Goal: Information Seeking & Learning: Find specific fact

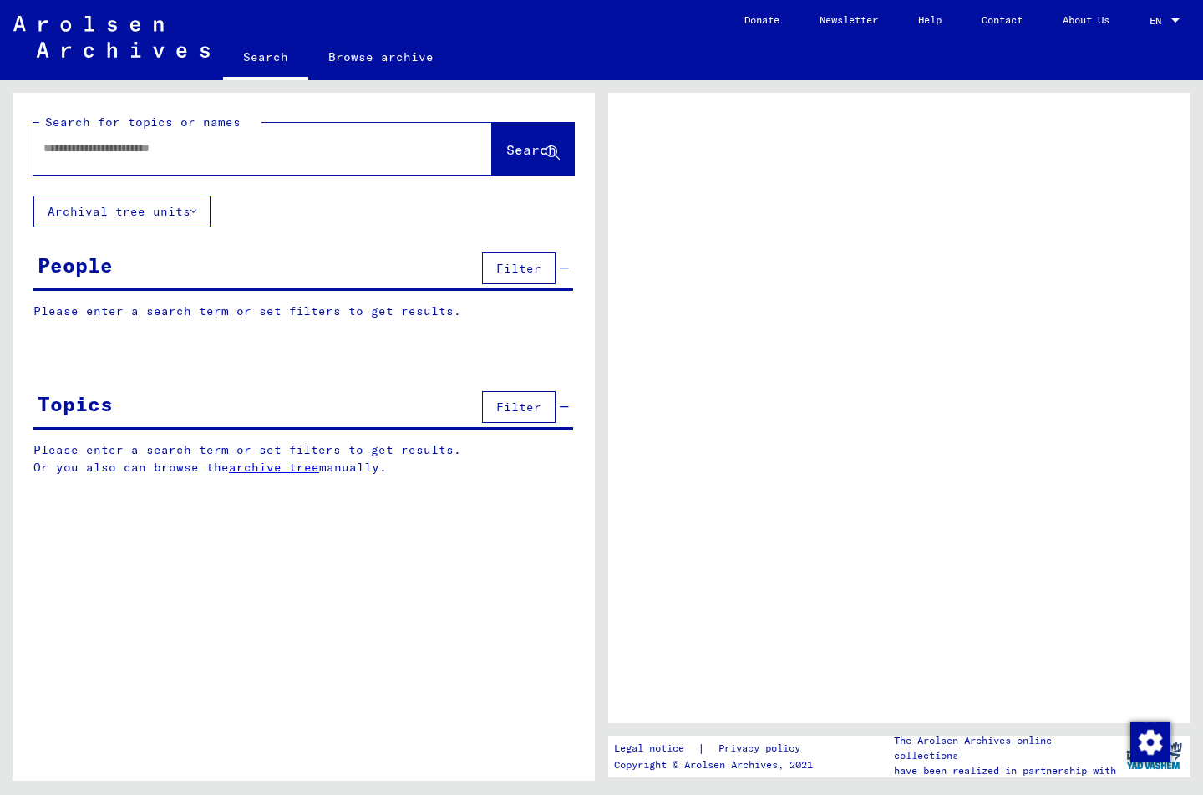
click at [163, 145] on input "text" at bounding box center [247, 149] width 409 height 18
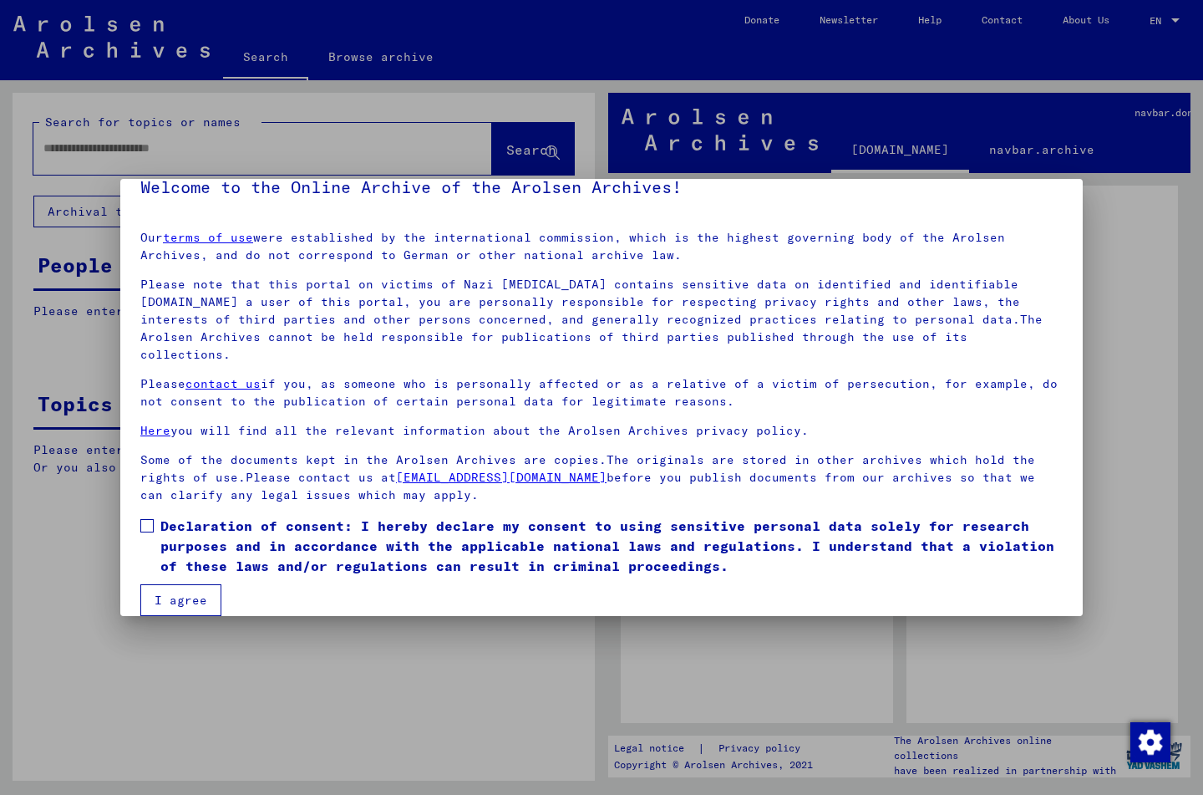
click at [145, 519] on span at bounding box center [146, 525] width 13 height 13
click at [188, 584] on button "I agree" at bounding box center [180, 600] width 81 height 32
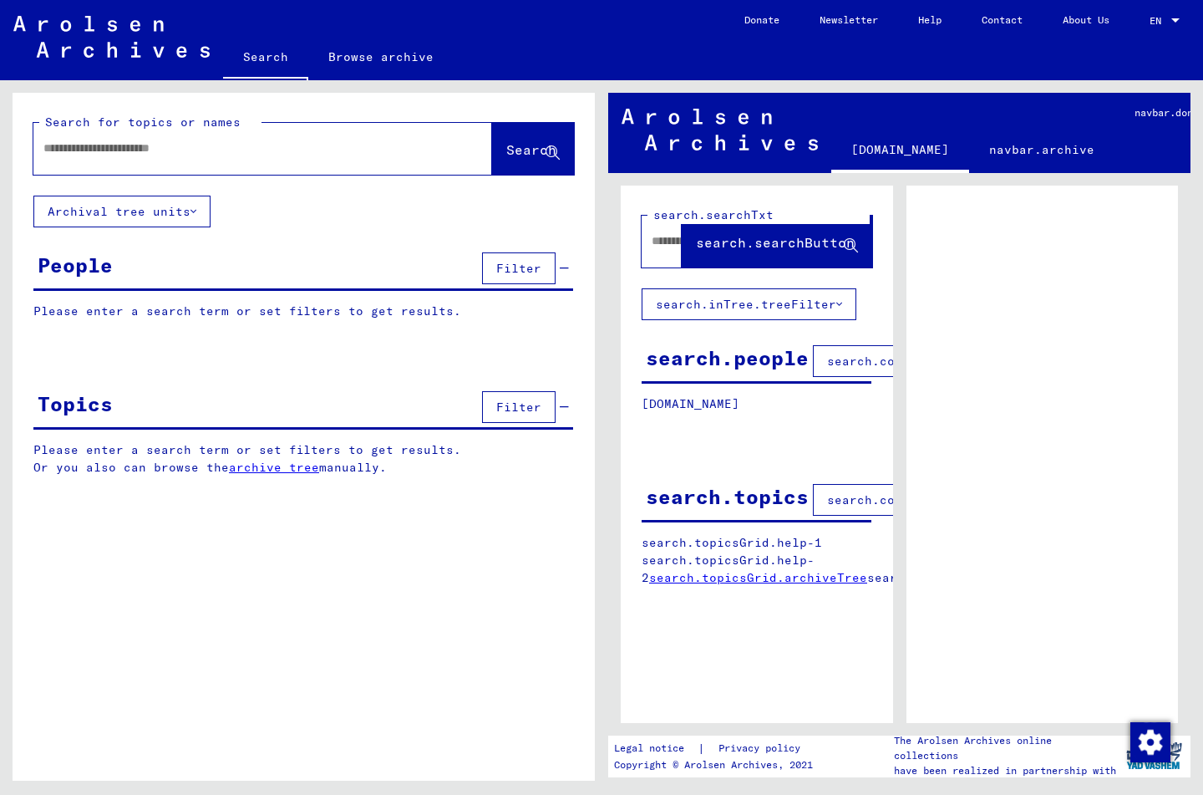
click at [166, 141] on input "text" at bounding box center [247, 149] width 409 height 18
drag, startPoint x: 499, startPoint y: 155, endPoint x: 432, endPoint y: 271, distance: 133.3
click at [506, 158] on span "Search" at bounding box center [531, 149] width 50 height 17
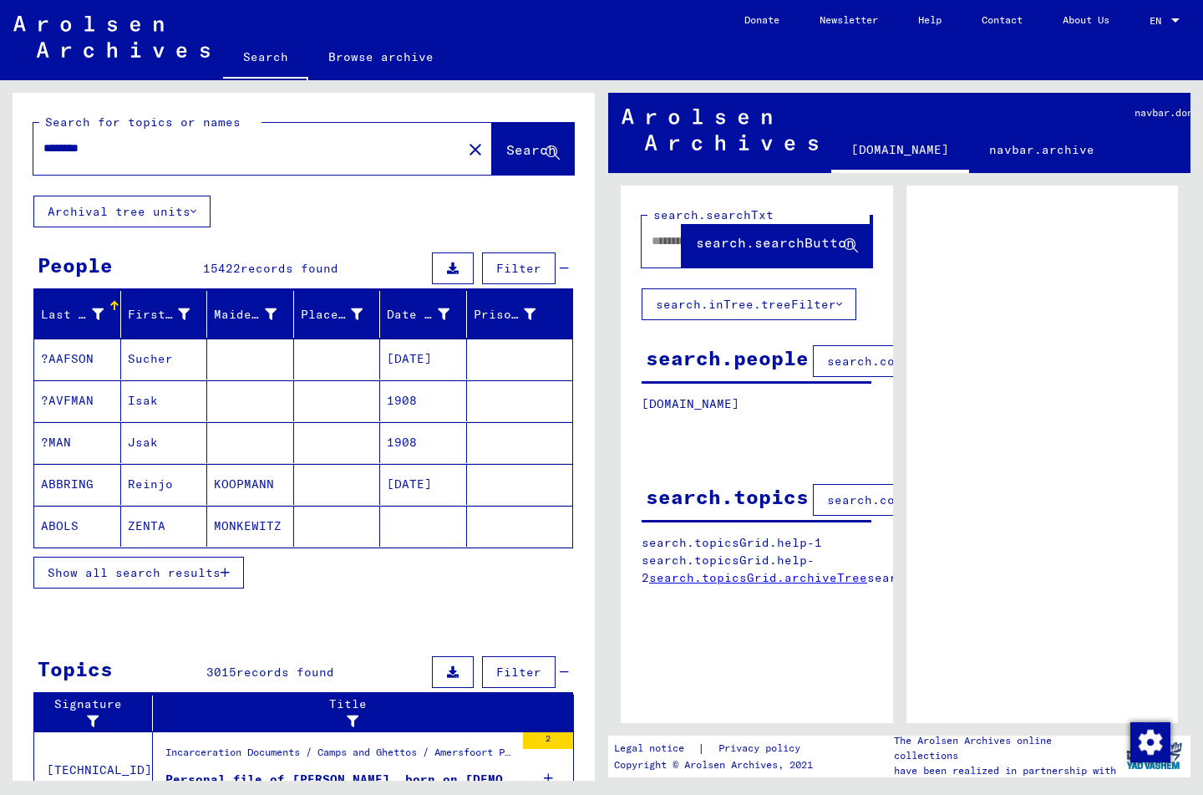
click at [136, 145] on input "********" at bounding box center [247, 149] width 409 height 18
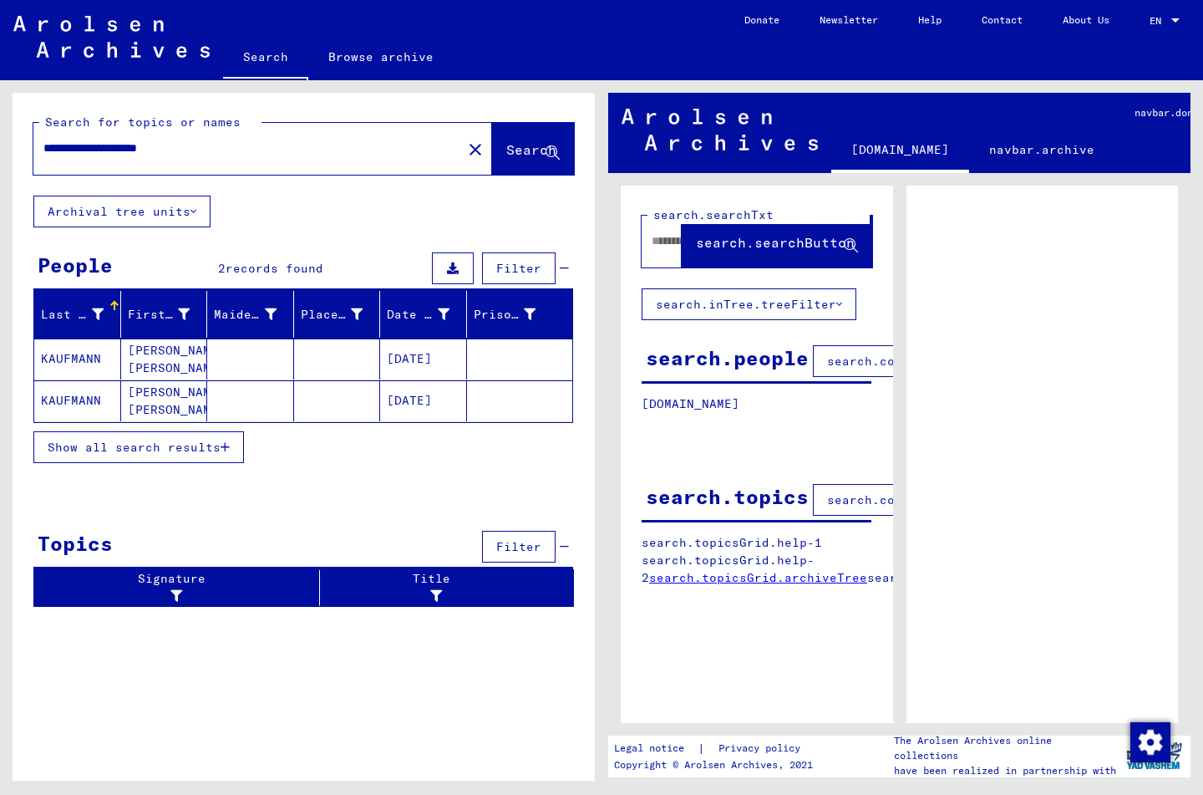
click at [84, 357] on mat-cell "KAUFMANN" at bounding box center [77, 358] width 87 height 41
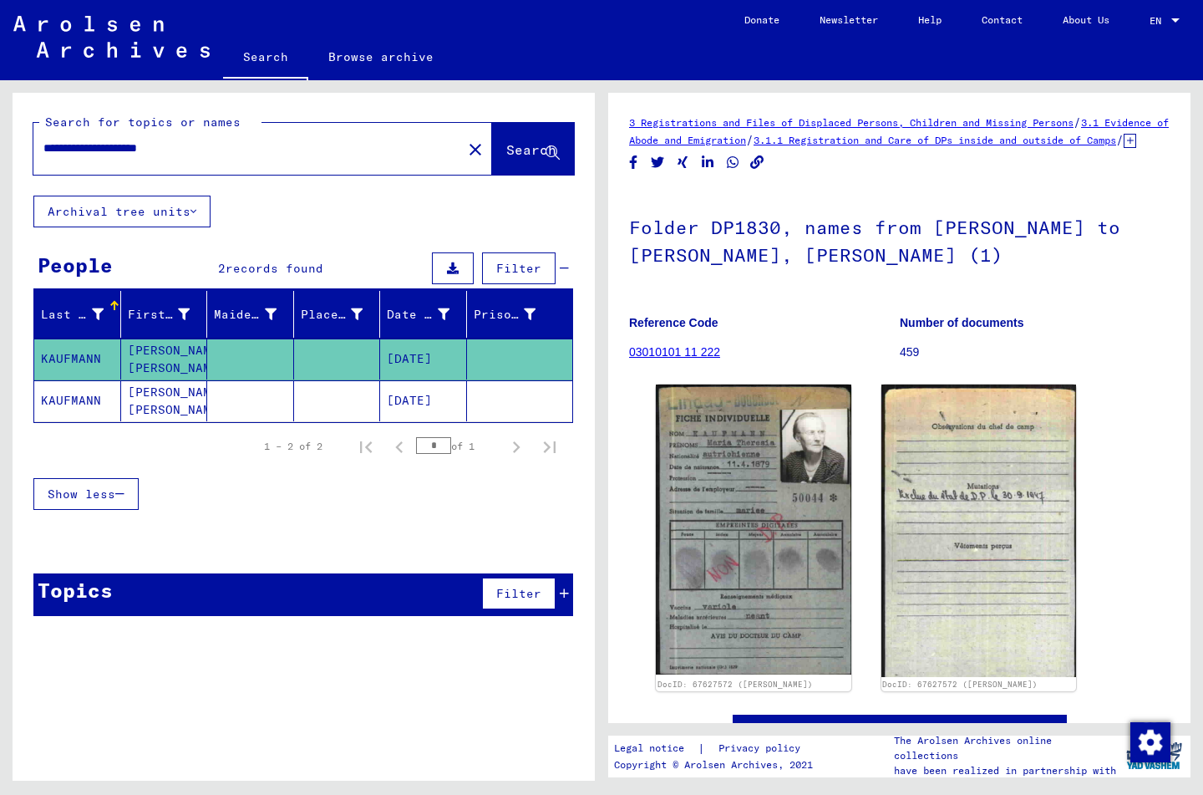
click at [79, 399] on mat-cell "KAUFMANN" at bounding box center [77, 400] width 87 height 41
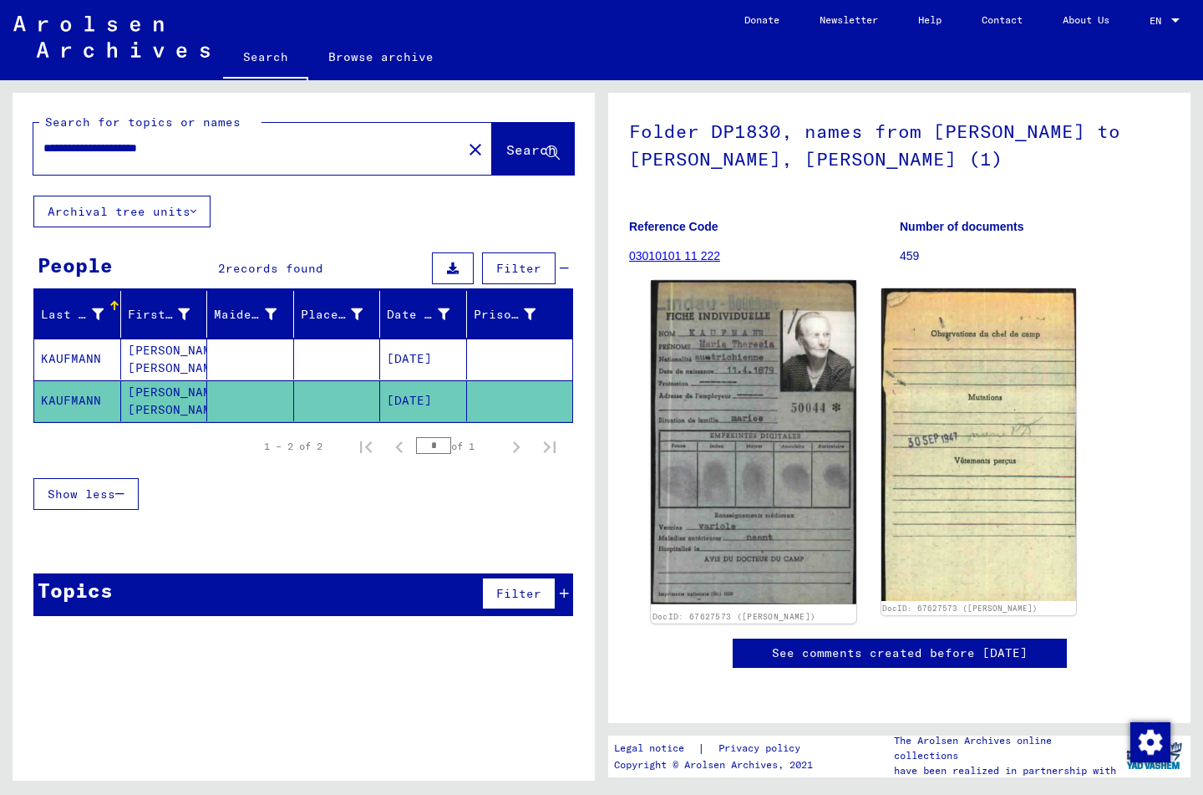
scroll to position [163, 0]
click at [791, 439] on img at bounding box center [753, 442] width 205 height 324
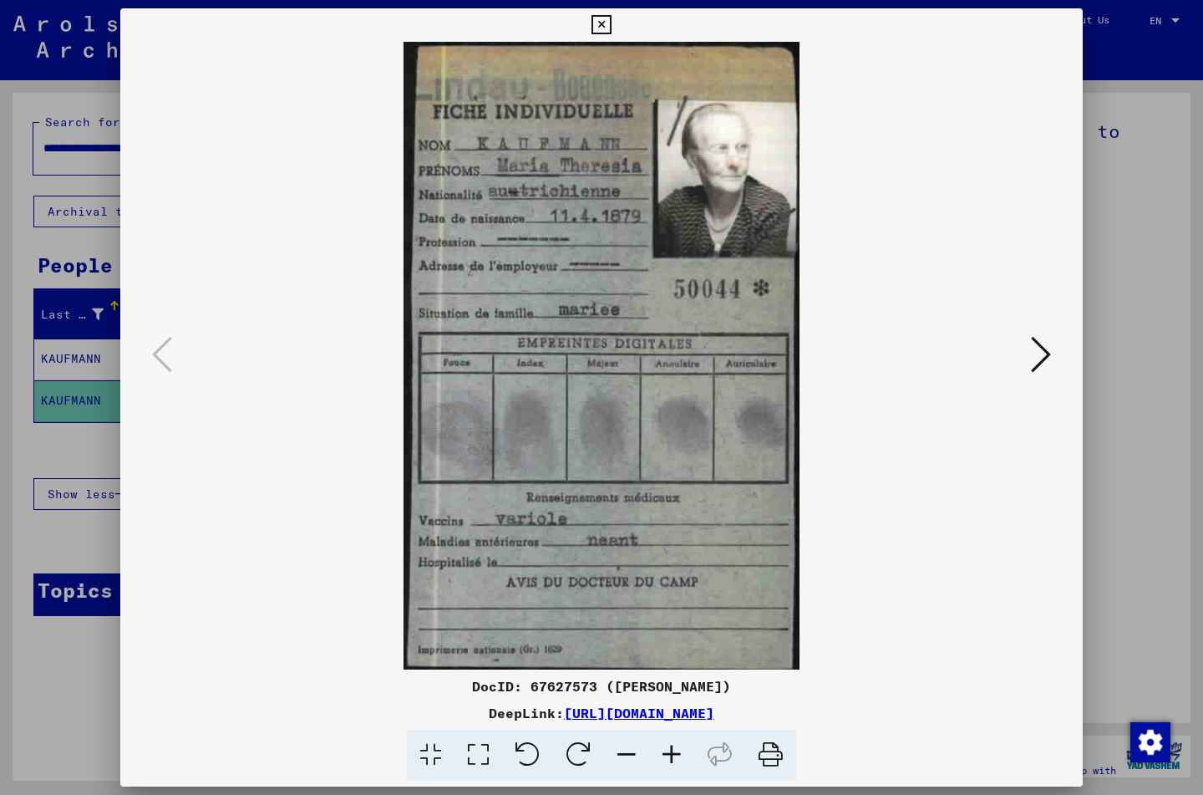
click at [1040, 361] on icon at bounding box center [1041, 354] width 20 height 40
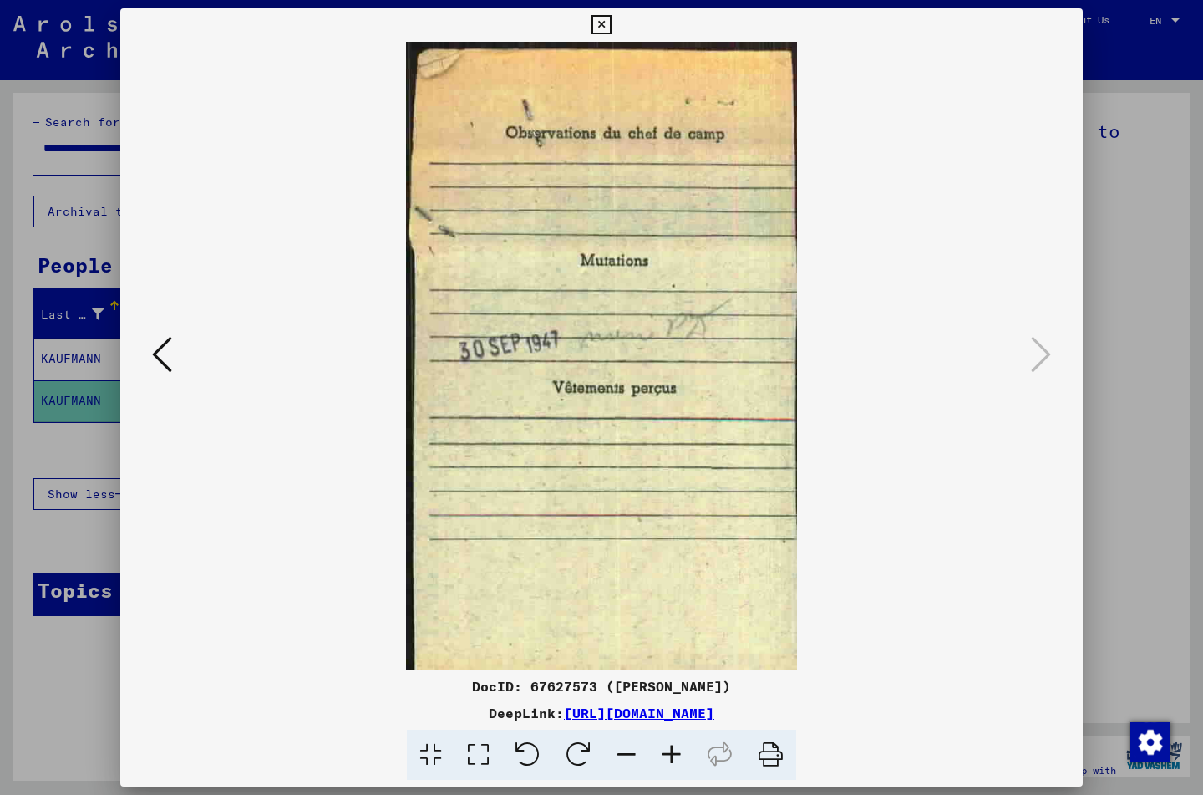
drag, startPoint x: 1066, startPoint y: 21, endPoint x: 902, endPoint y: 114, distance: 188.2
click at [611, 22] on icon at bounding box center [601, 25] width 19 height 20
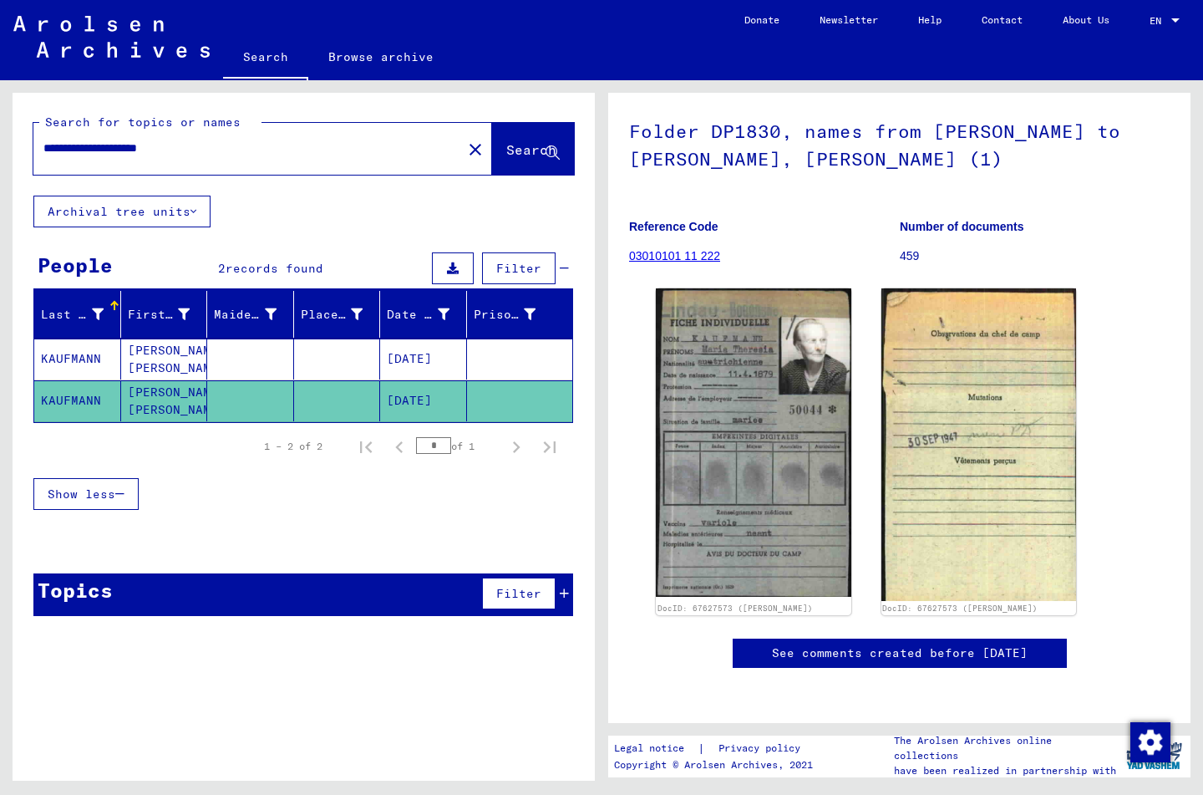
click at [79, 354] on mat-cell "KAUFMANN" at bounding box center [77, 358] width 87 height 41
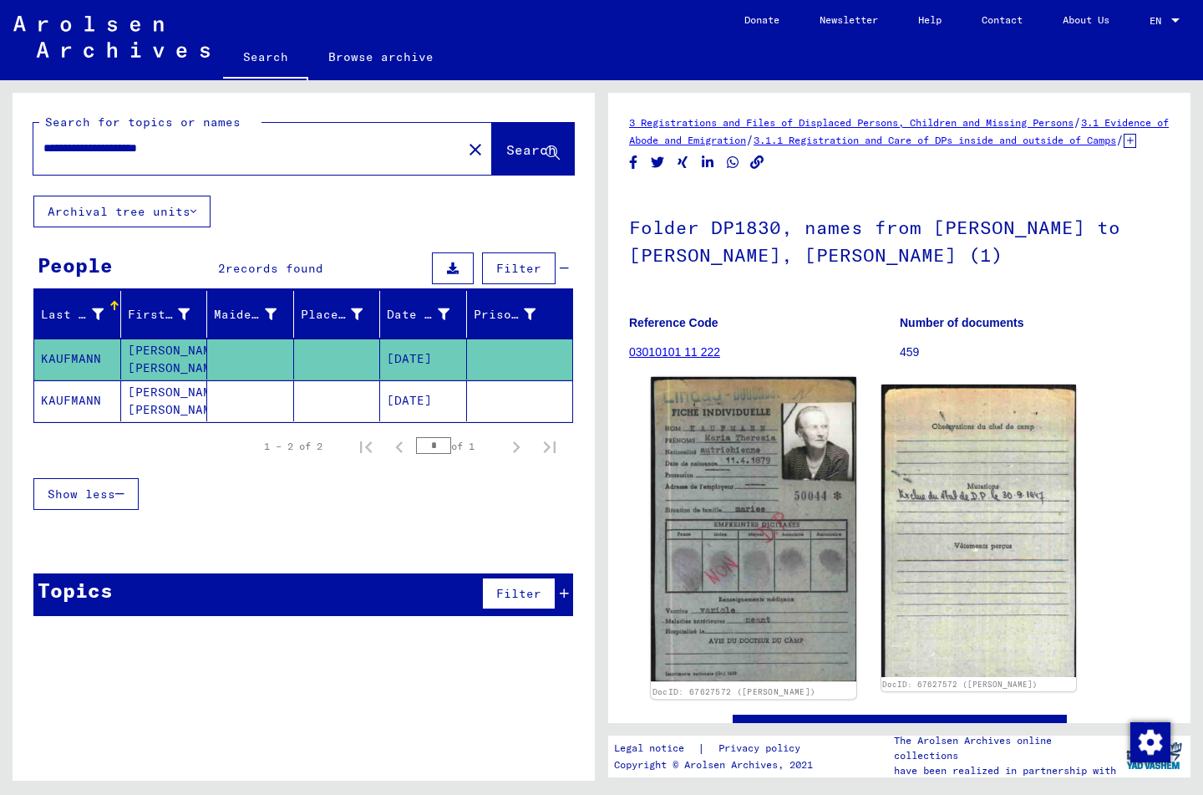
click at [762, 579] on img at bounding box center [753, 529] width 205 height 305
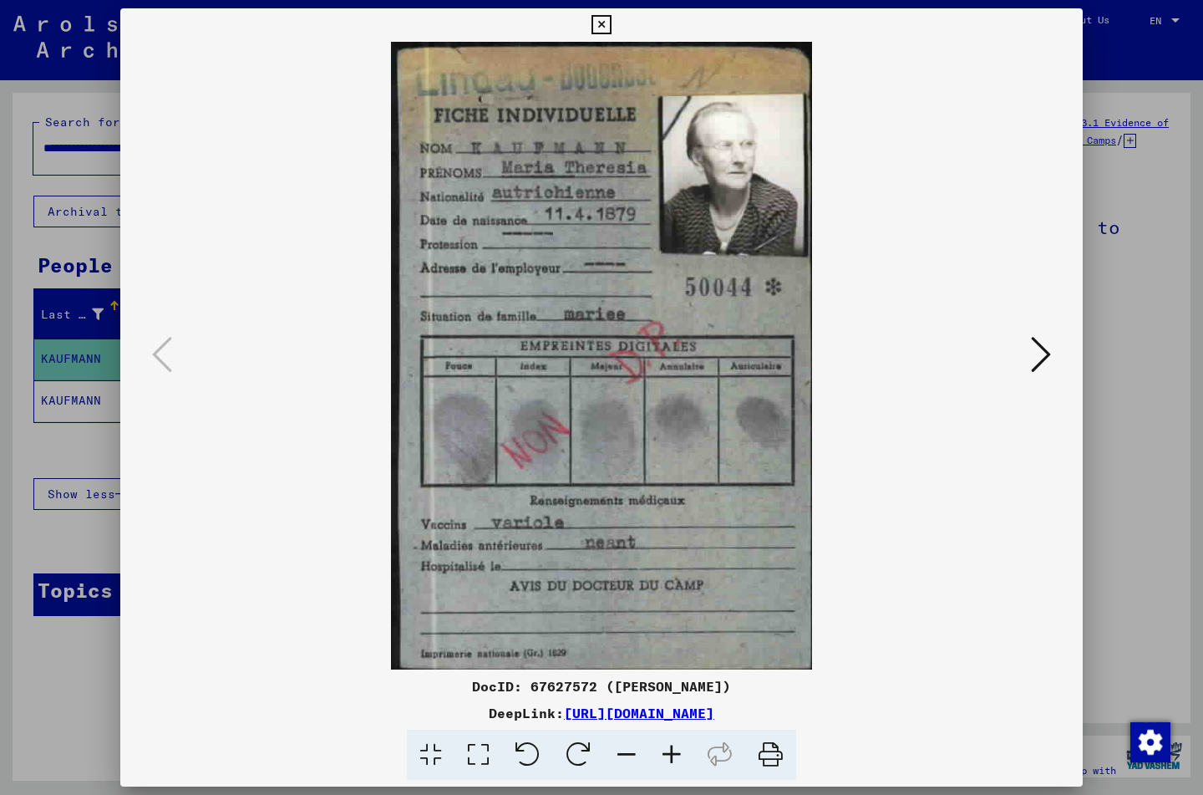
drag, startPoint x: 368, startPoint y: 469, endPoint x: 898, endPoint y: 514, distance: 532.6
drag, startPoint x: 847, startPoint y: 328, endPoint x: 604, endPoint y: 395, distance: 252.2
drag, startPoint x: 431, startPoint y: 681, endPoint x: 779, endPoint y: 693, distance: 347.9
click at [779, 693] on div "DocID: 67627572 ([PERSON_NAME])" at bounding box center [601, 686] width 963 height 20
copy div "DocID: 67627572 ([PERSON_NAME])"
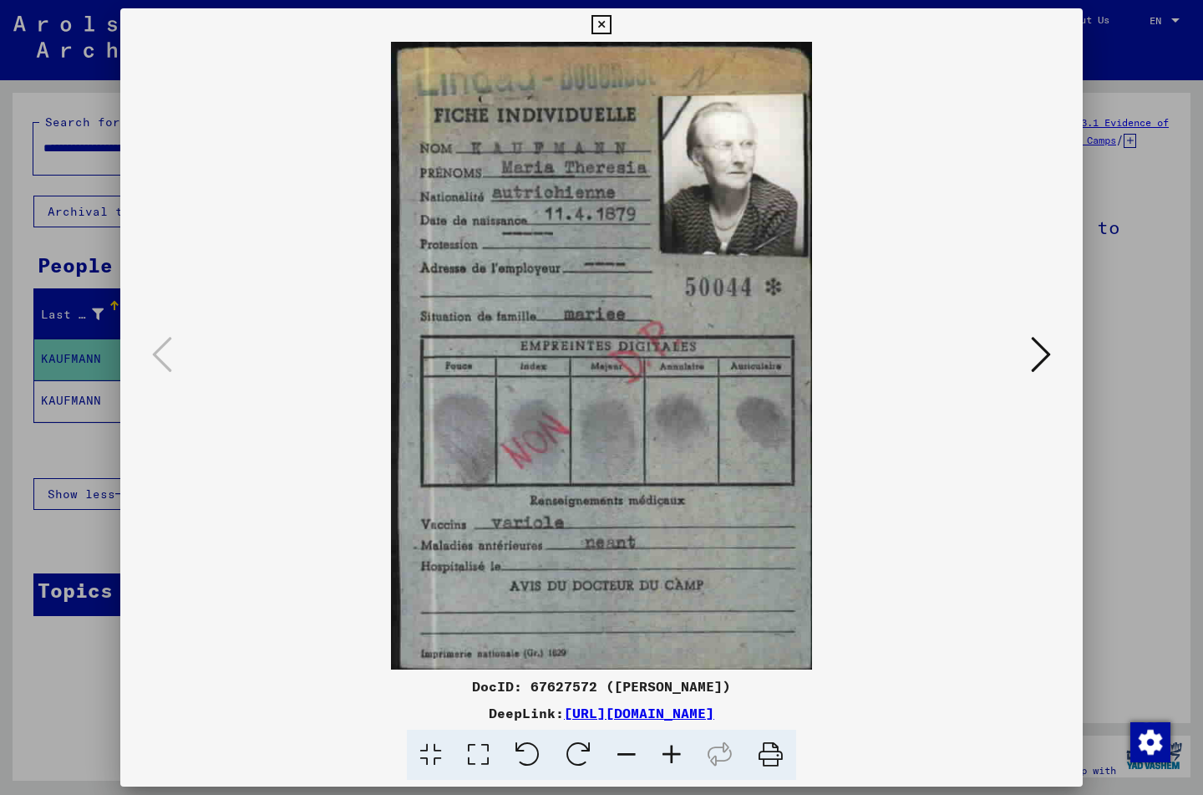
drag, startPoint x: 389, startPoint y: 713, endPoint x: 904, endPoint y: 713, distance: 515.6
click at [904, 713] on div "DeepLink: [URL][DOMAIN_NAME]" at bounding box center [601, 713] width 963 height 20
click at [1039, 351] on icon at bounding box center [1041, 354] width 20 height 40
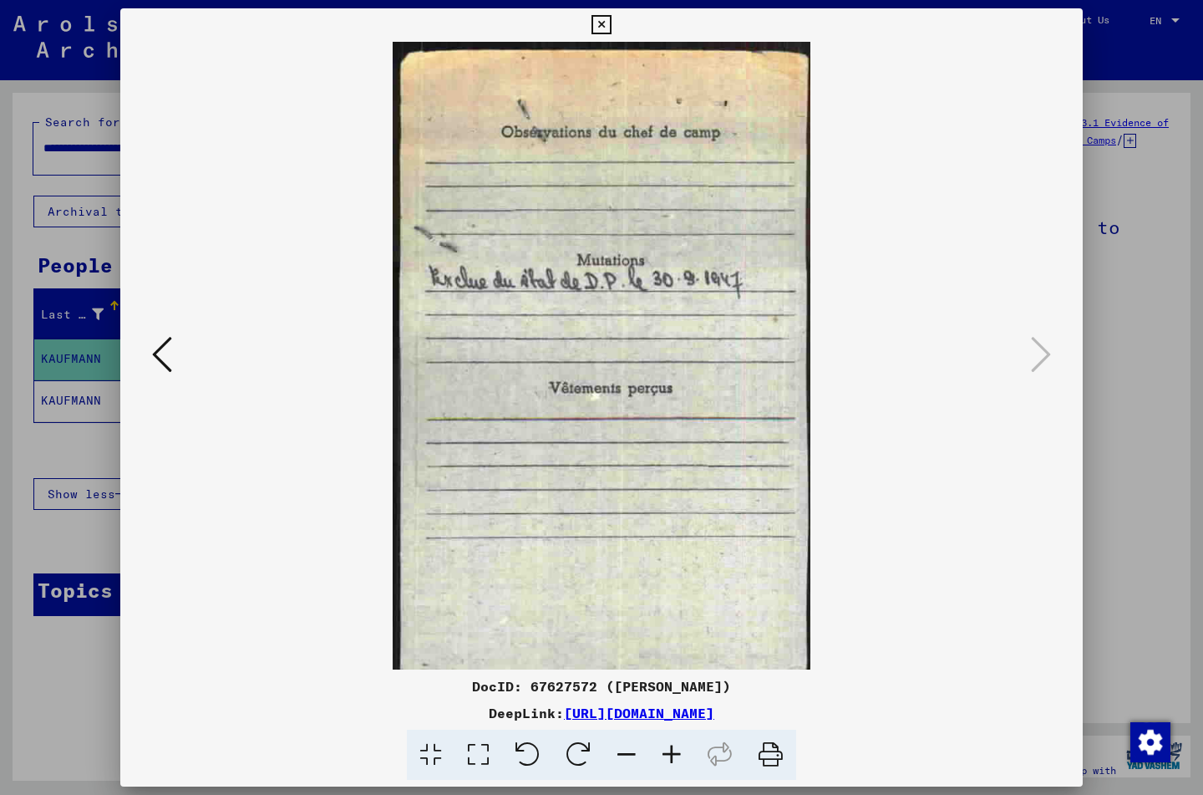
scroll to position [1, 0]
drag, startPoint x: 431, startPoint y: 683, endPoint x: 773, endPoint y: 689, distance: 341.9
click at [785, 688] on div "DocID: 67627572 ([PERSON_NAME])" at bounding box center [601, 686] width 963 height 20
copy div "DocID: 67627572 ([PERSON_NAME])"
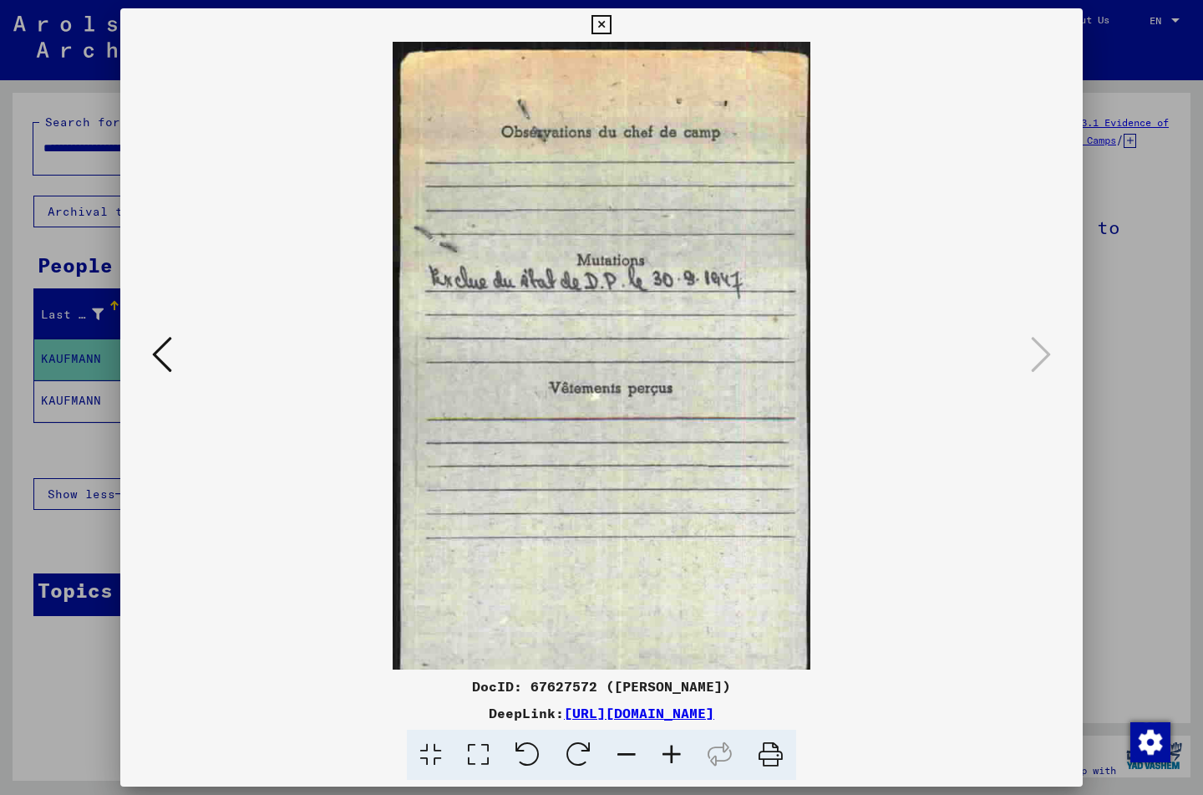
click at [385, 714] on div "DeepLink: [URL][DOMAIN_NAME]" at bounding box center [601, 713] width 963 height 20
drag, startPoint x: 388, startPoint y: 714, endPoint x: 914, endPoint y: 718, distance: 526.5
click at [914, 718] on div "DeepLink: [URL][DOMAIN_NAME]" at bounding box center [601, 713] width 963 height 20
click at [611, 23] on icon at bounding box center [601, 25] width 19 height 20
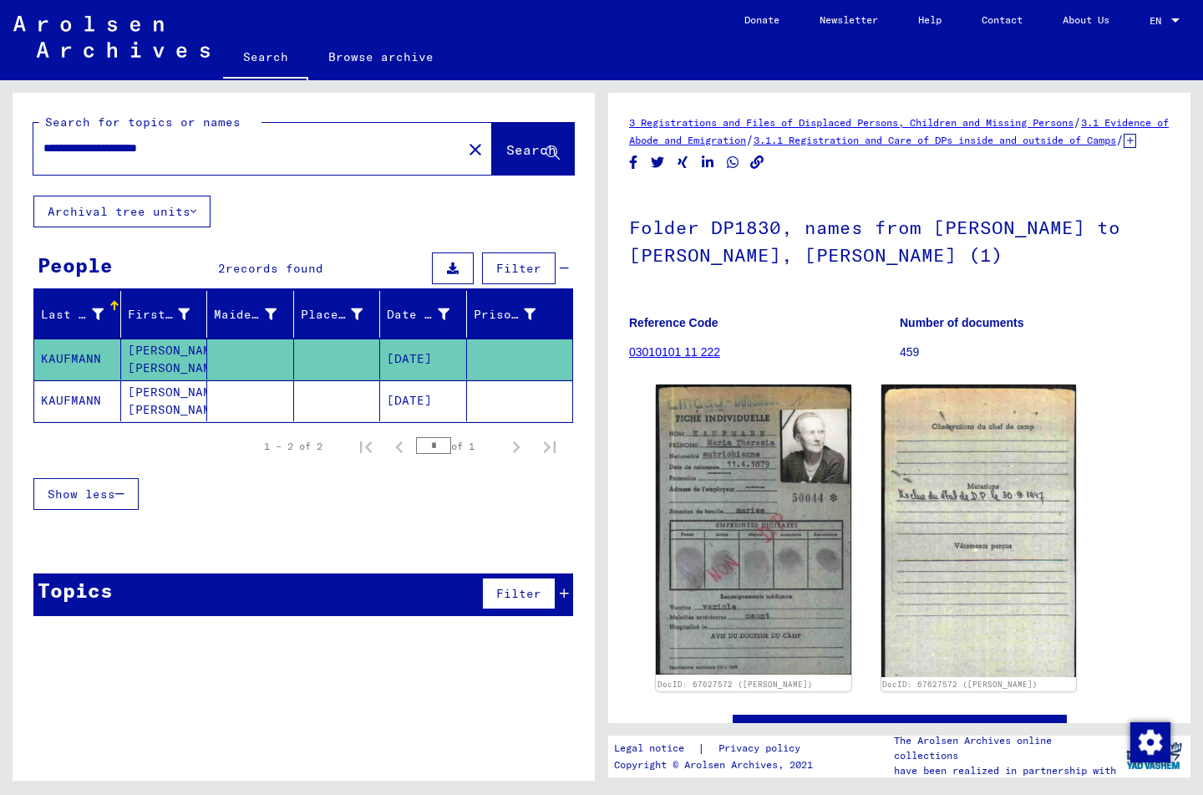
click at [213, 150] on input "**********" at bounding box center [247, 149] width 409 height 18
type input "*"
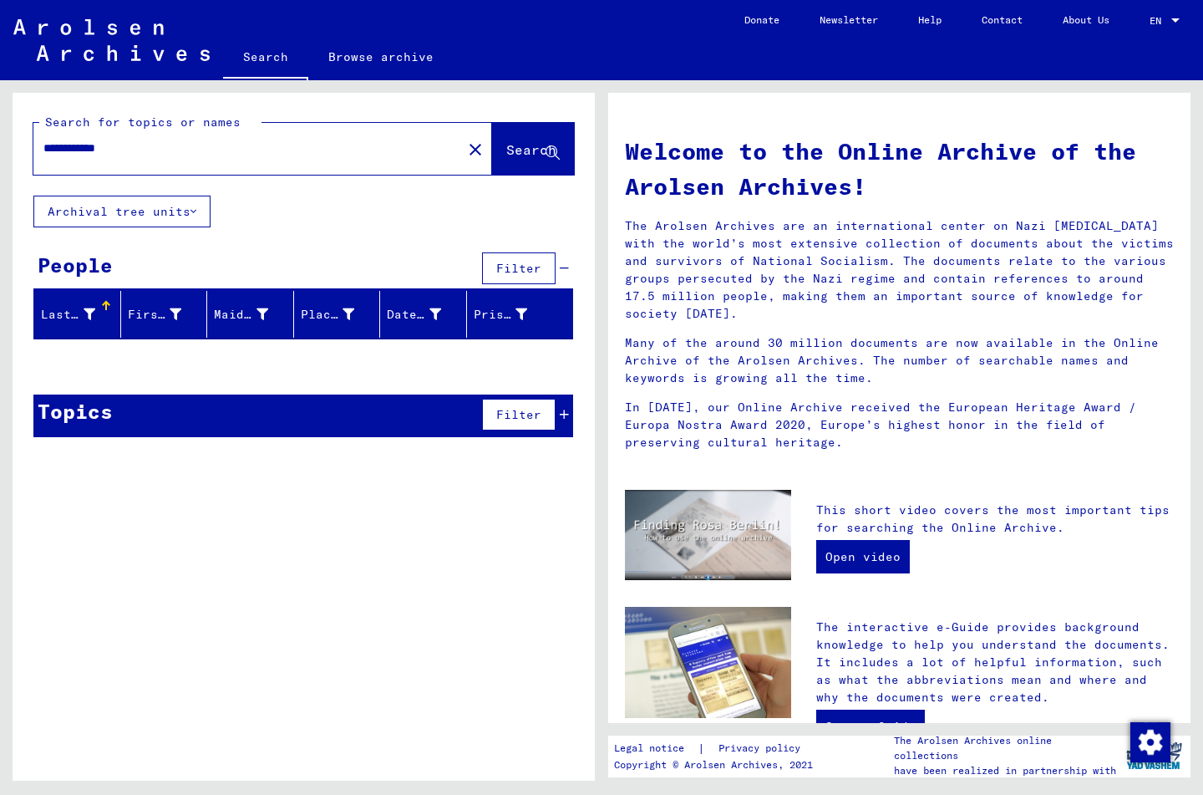
click at [82, 150] on input "**********" at bounding box center [242, 149] width 399 height 18
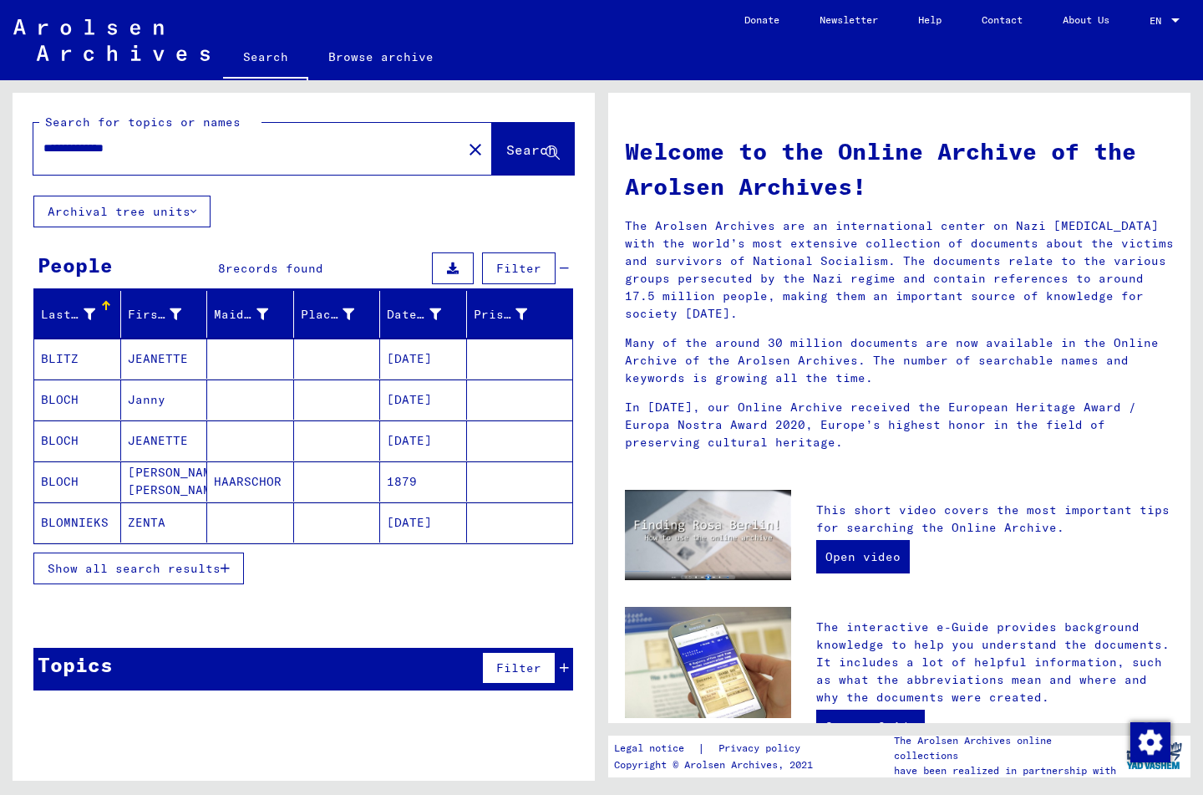
scroll to position [0, 2]
click at [226, 566] on icon "button" at bounding box center [225, 568] width 9 height 12
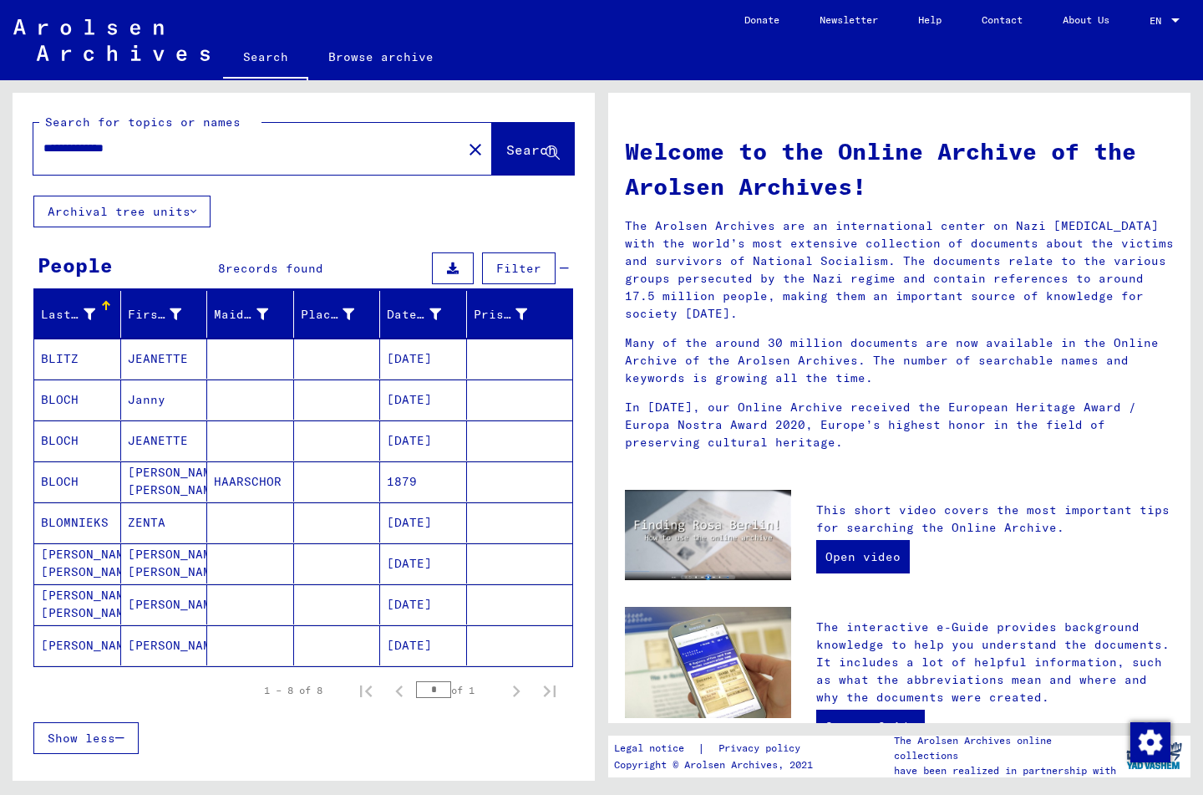
scroll to position [0, 0]
click at [69, 477] on mat-cell "BLOCH" at bounding box center [77, 481] width 87 height 40
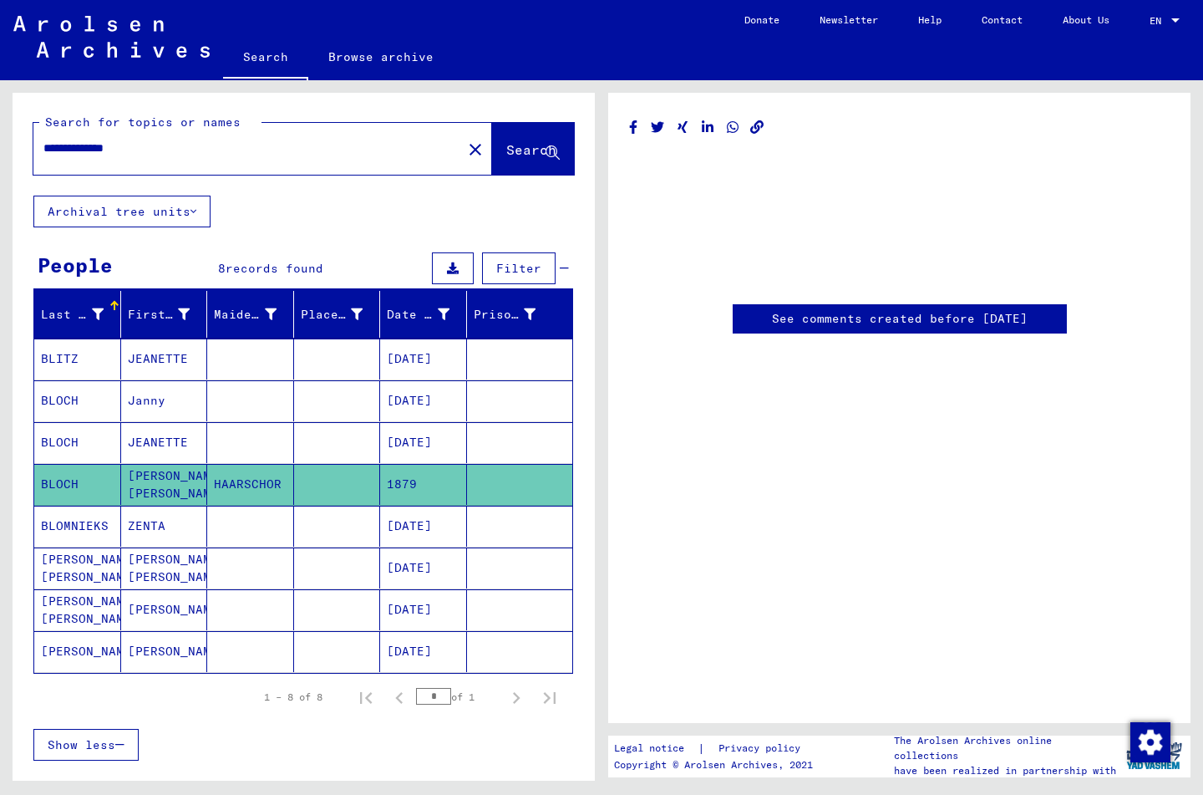
click at [64, 442] on mat-cell "BLOCH" at bounding box center [77, 442] width 87 height 41
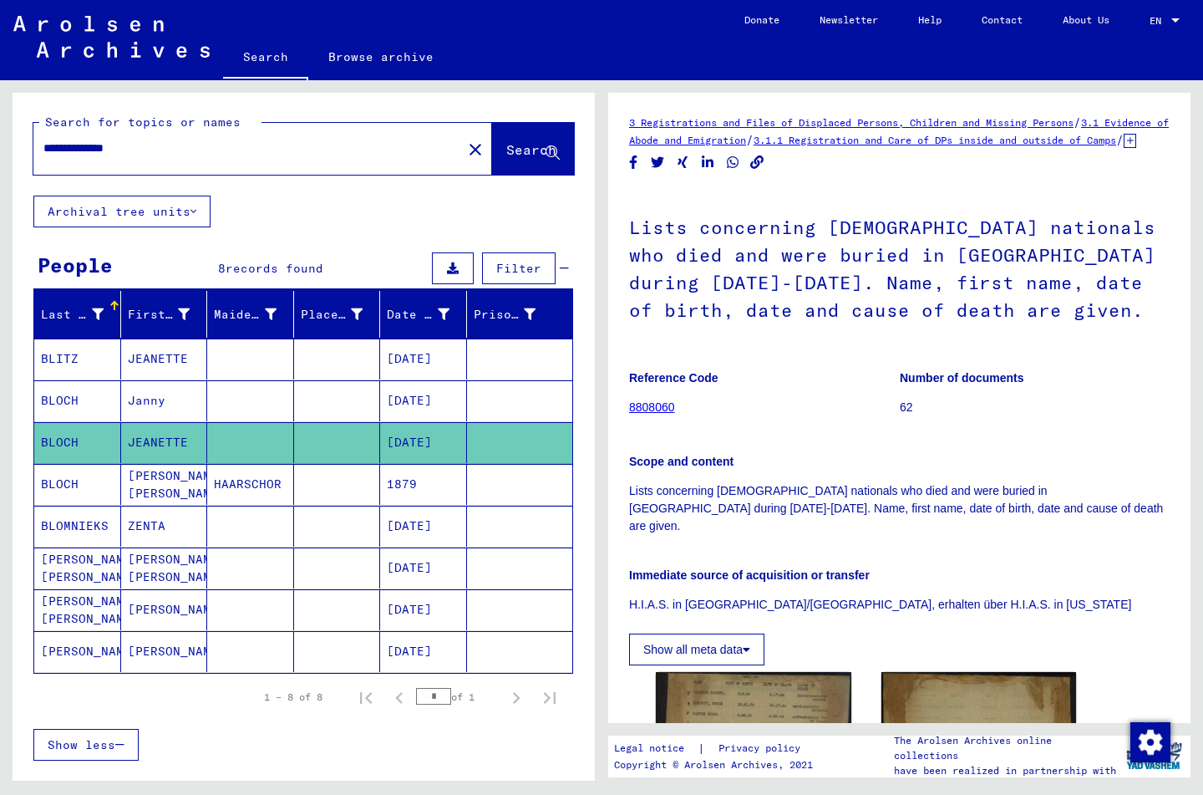
click at [83, 390] on mat-cell "BLOCH" at bounding box center [77, 400] width 87 height 41
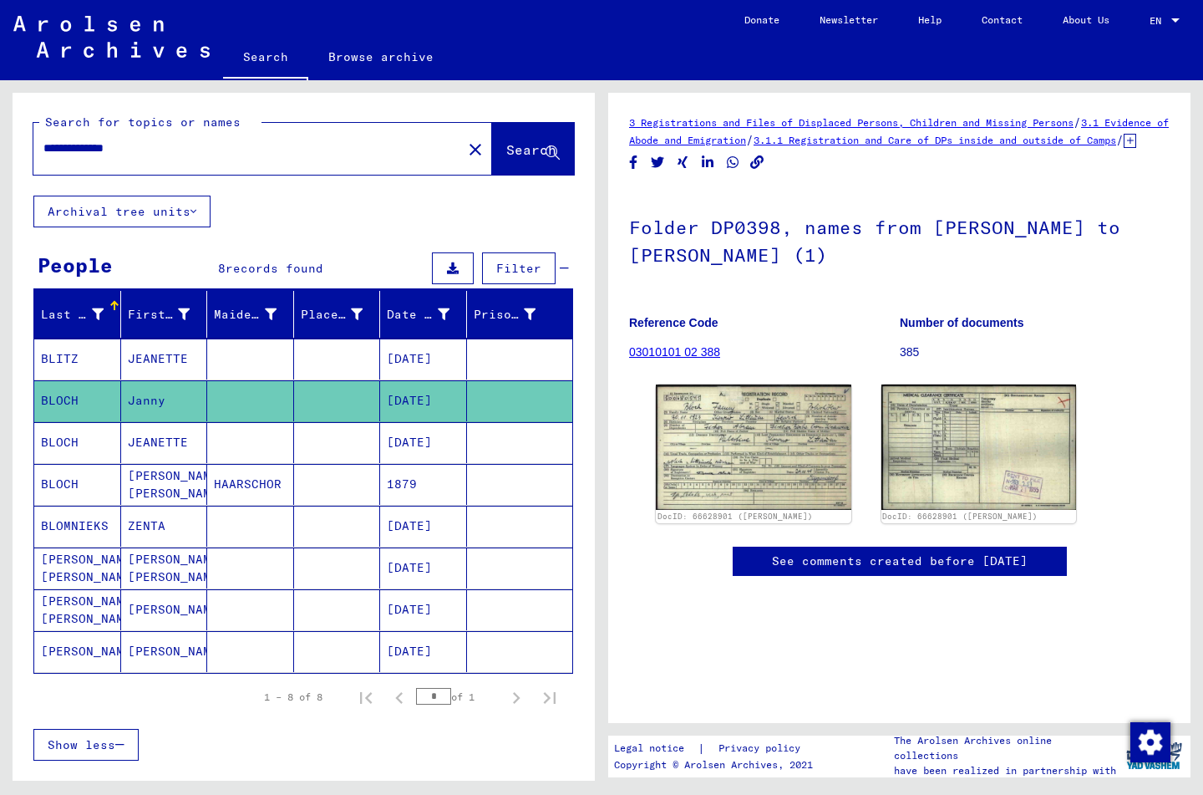
click at [79, 145] on input "**********" at bounding box center [247, 149] width 409 height 18
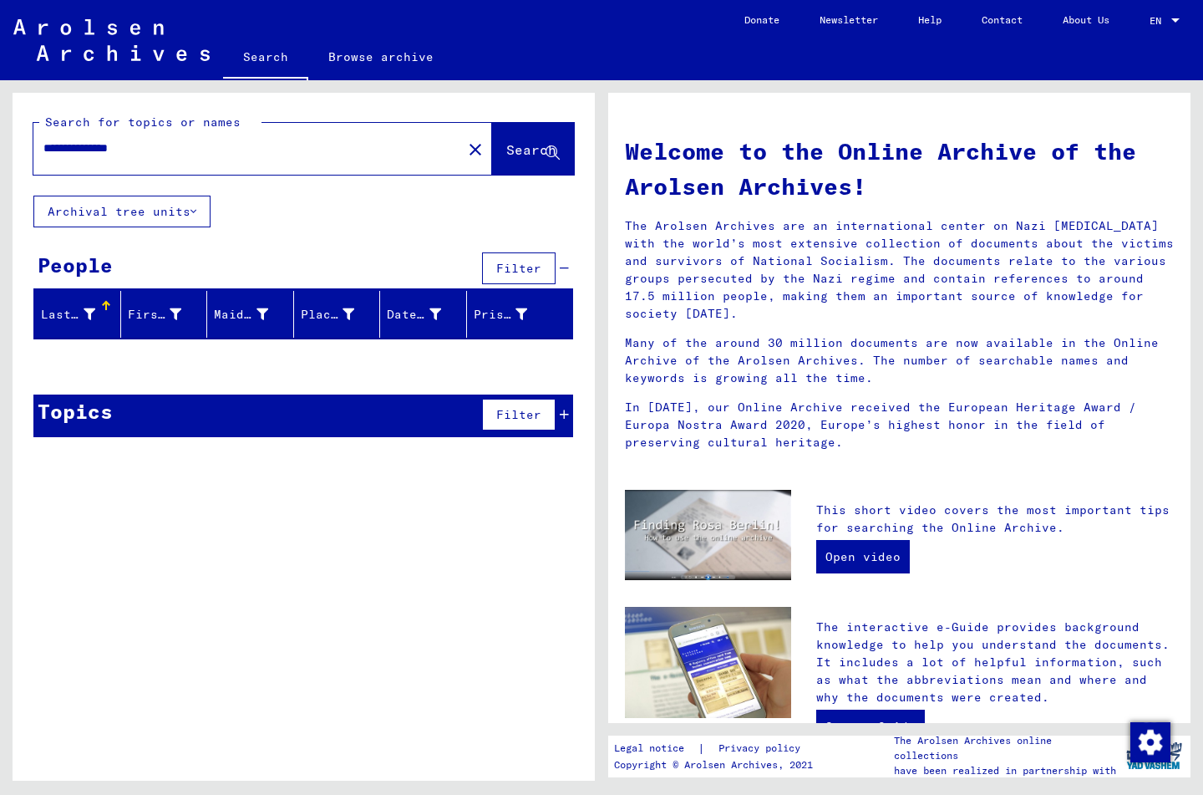
click at [108, 146] on input "**********" at bounding box center [242, 149] width 399 height 18
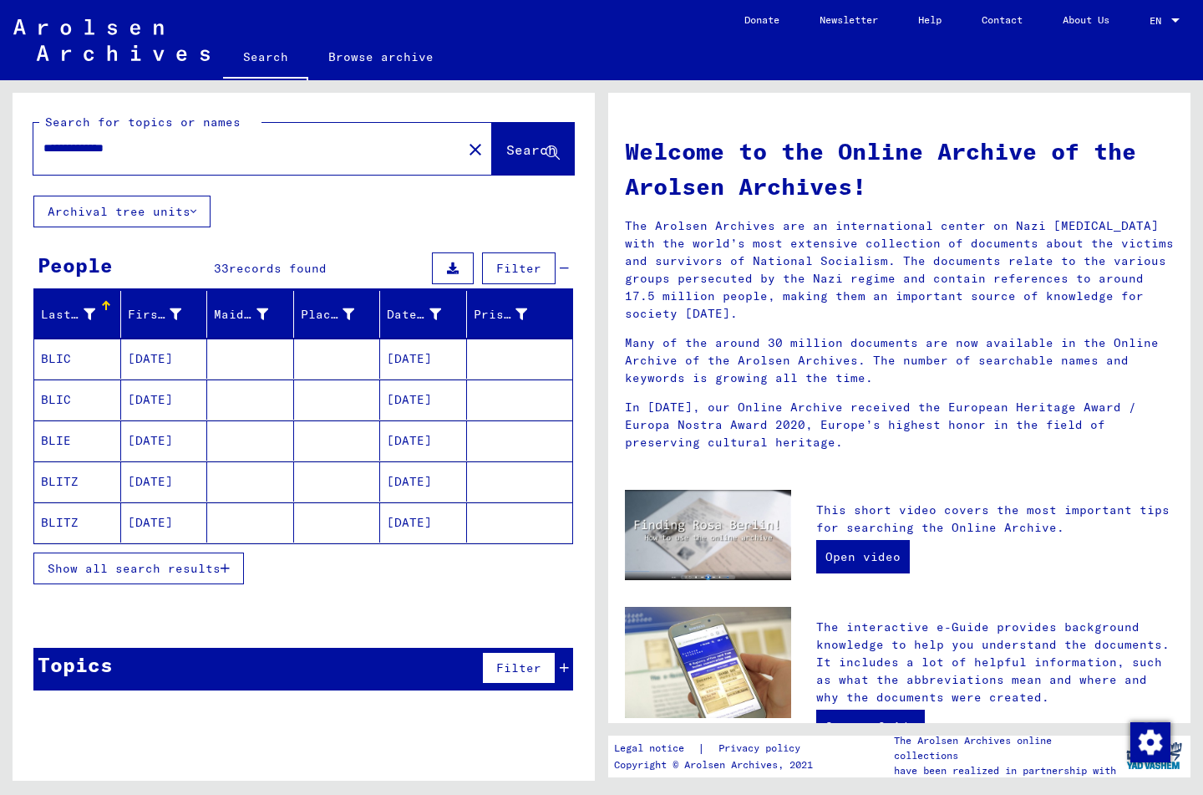
click at [225, 571] on icon "button" at bounding box center [225, 568] width 9 height 12
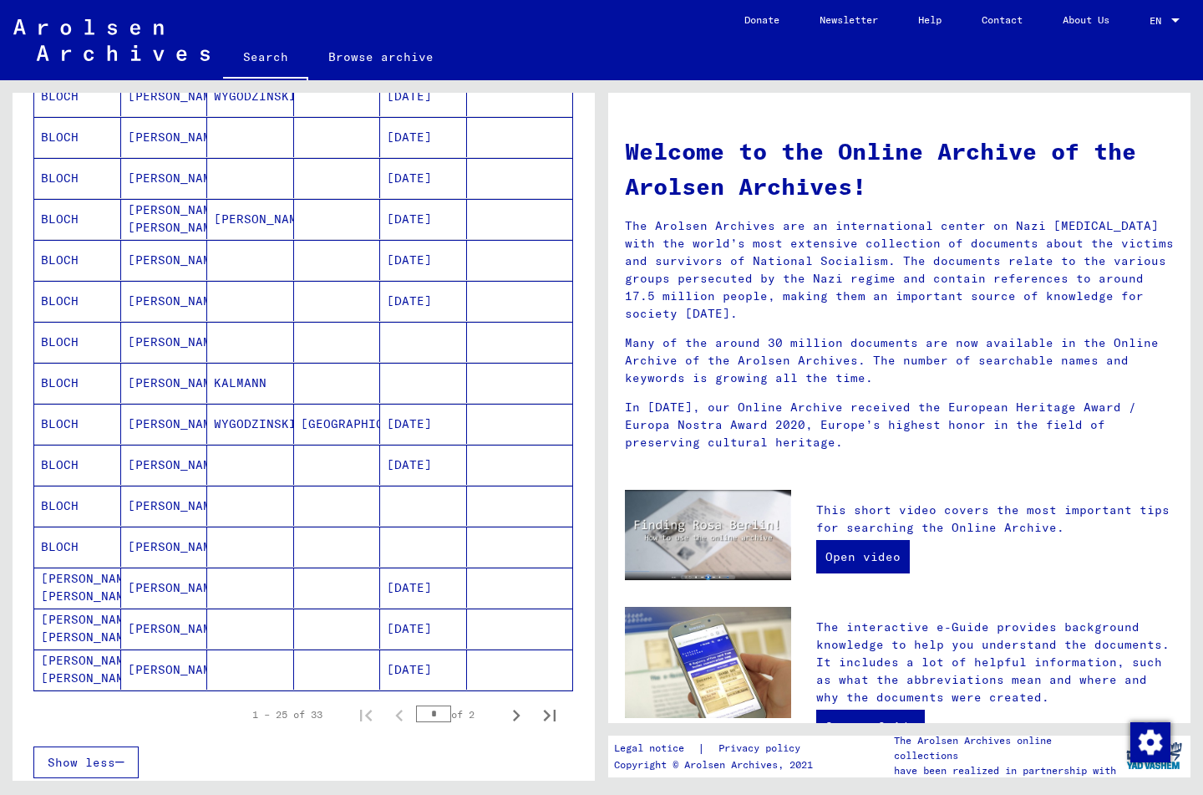
scroll to position [683, 0]
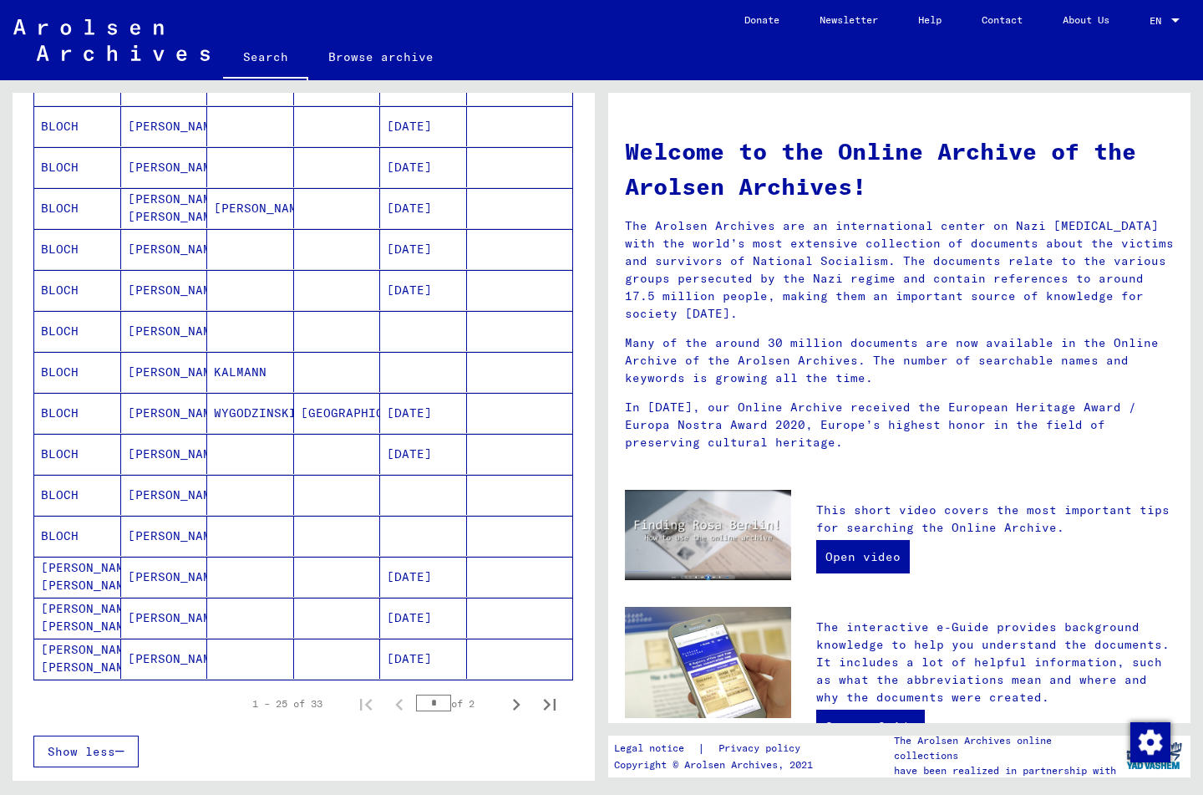
click at [54, 649] on mat-cell "[PERSON_NAME] [PERSON_NAME]" at bounding box center [77, 658] width 87 height 40
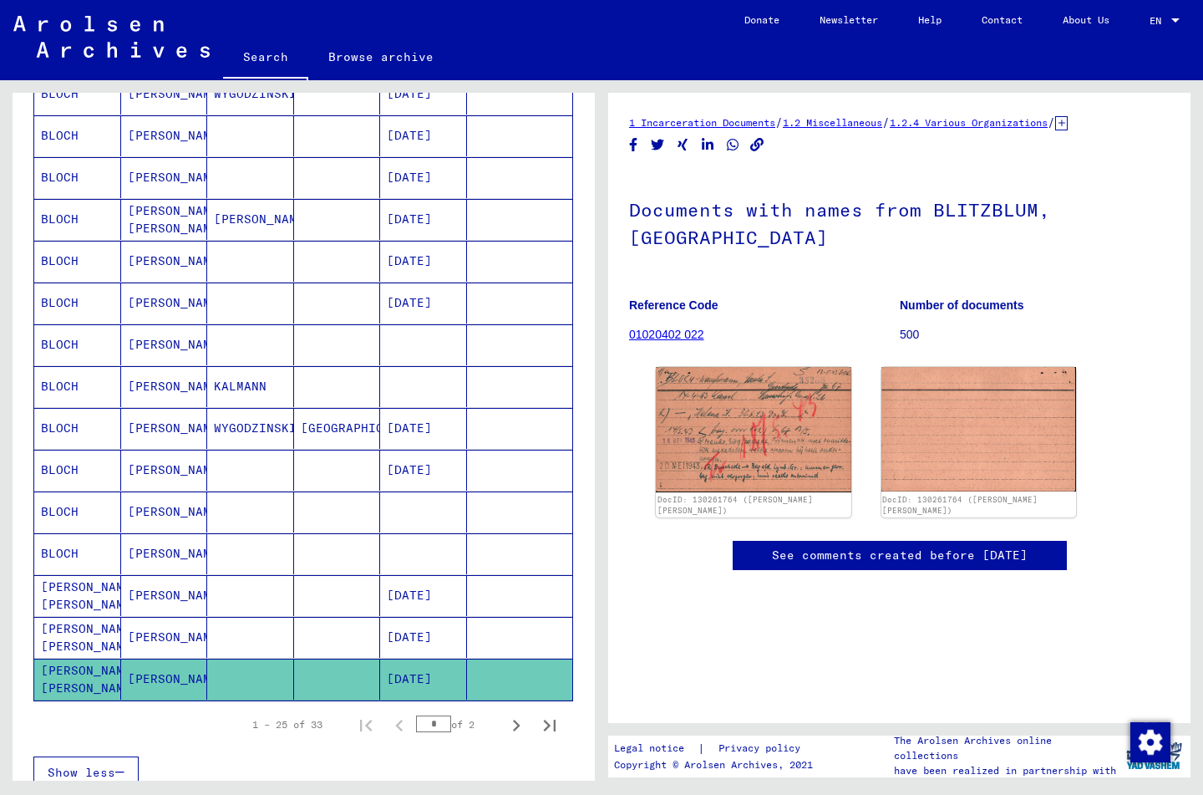
click at [64, 630] on mat-cell "[PERSON_NAME] [PERSON_NAME]" at bounding box center [77, 637] width 87 height 41
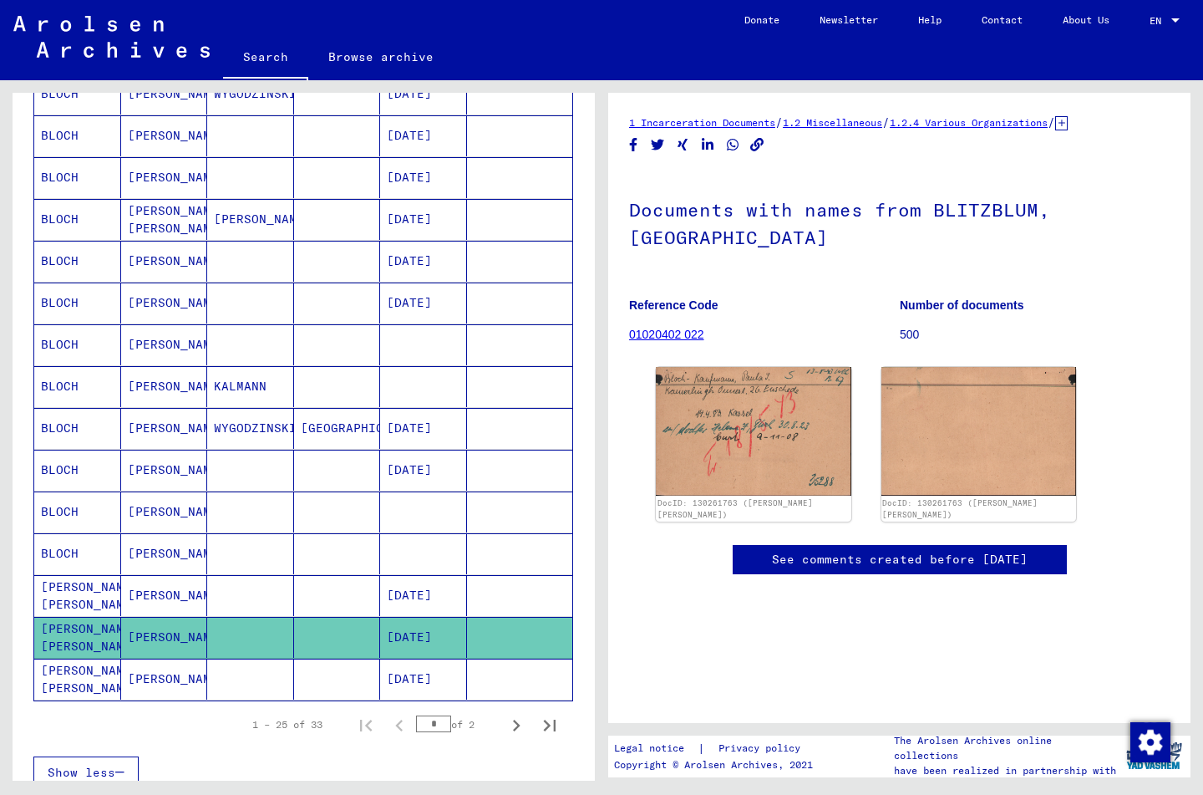
scroll to position [0, 1]
click at [65, 604] on mat-cell "[PERSON_NAME] [PERSON_NAME]" at bounding box center [77, 595] width 87 height 41
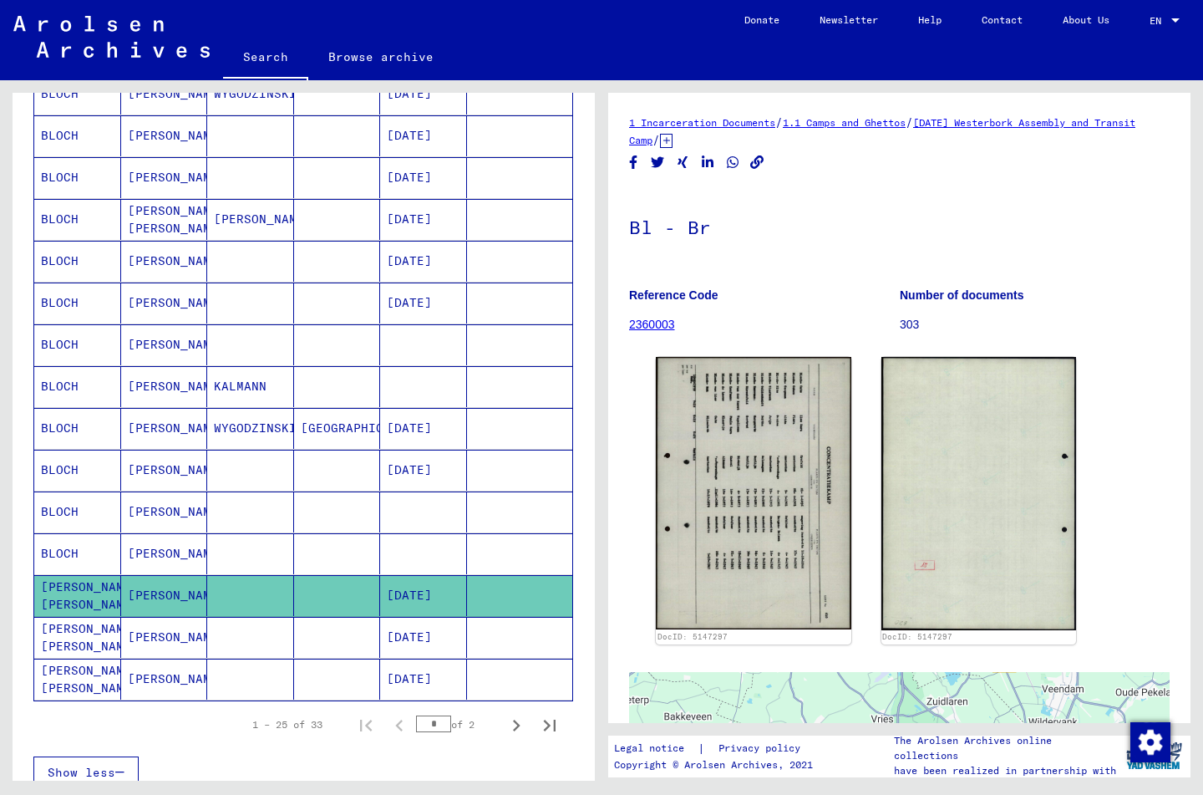
click at [70, 555] on mat-cell "BLOCH" at bounding box center [77, 553] width 87 height 41
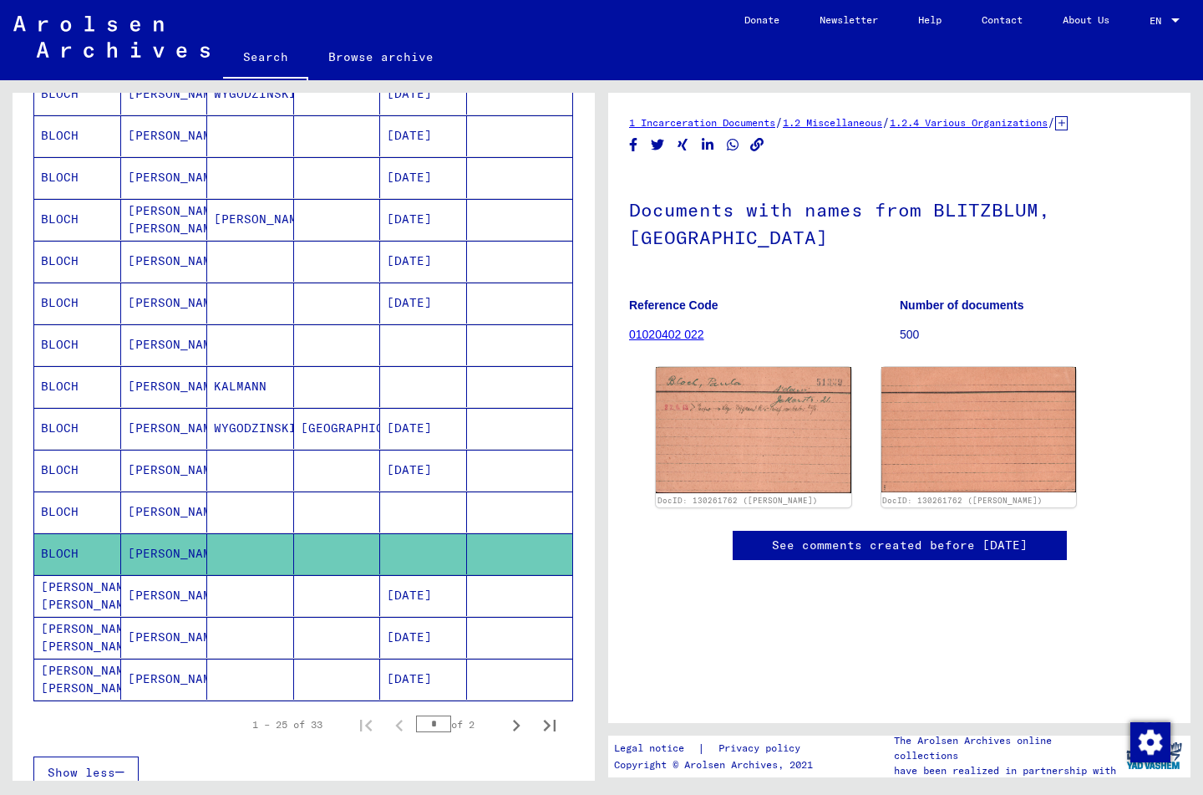
click at [67, 506] on mat-cell "BLOCH" at bounding box center [77, 511] width 87 height 41
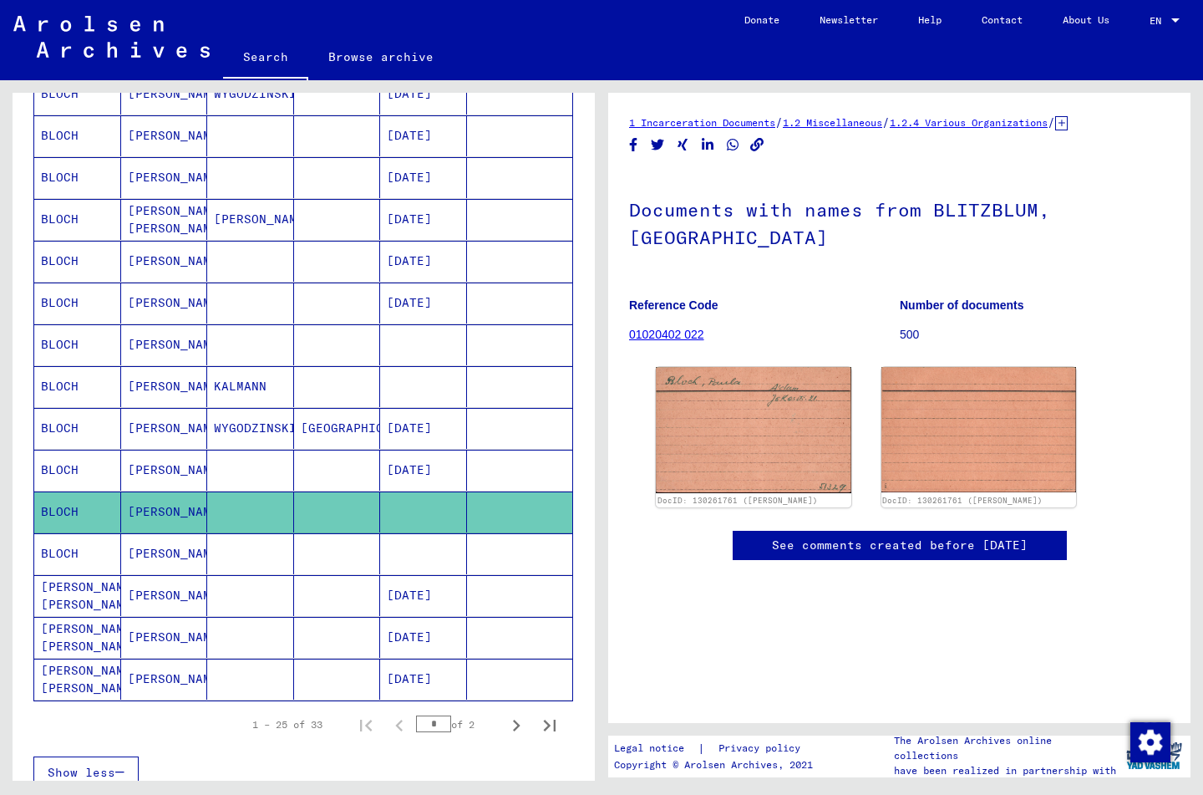
click at [64, 467] on mat-cell "BLOCH" at bounding box center [77, 470] width 87 height 41
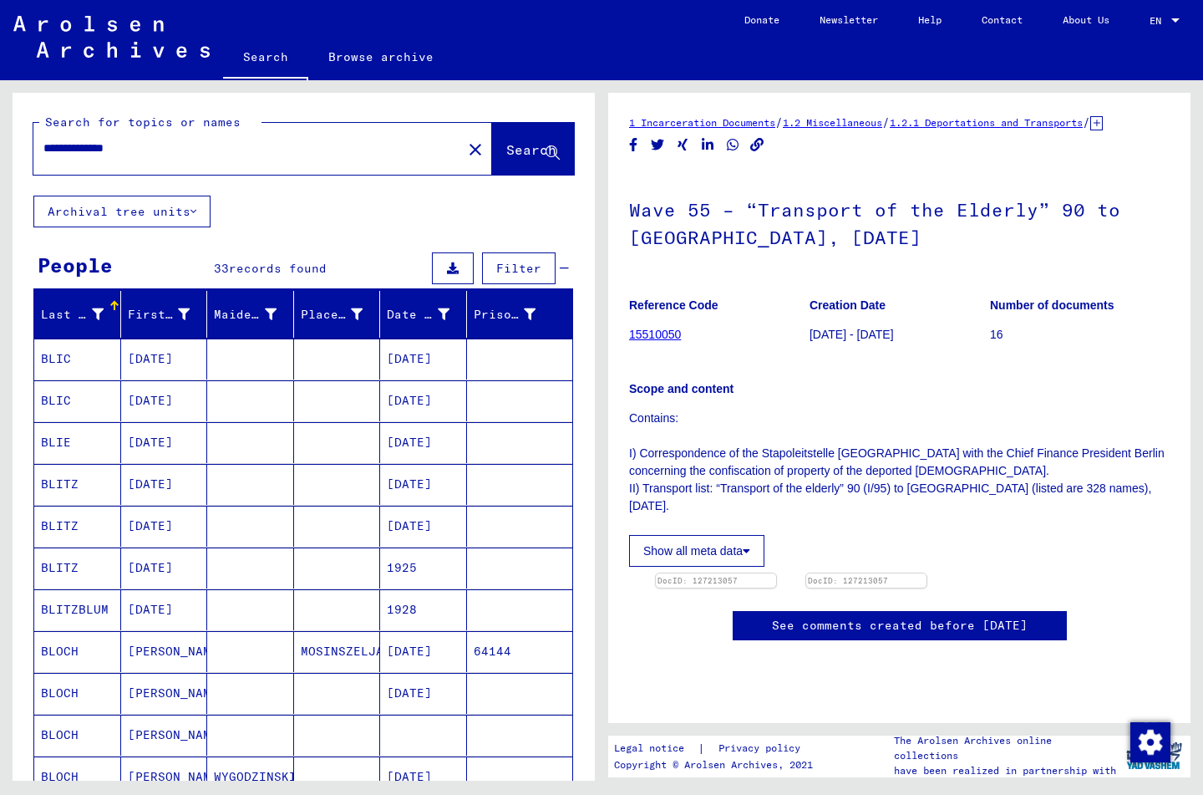
click at [182, 146] on input "**********" at bounding box center [247, 149] width 409 height 18
type input "*"
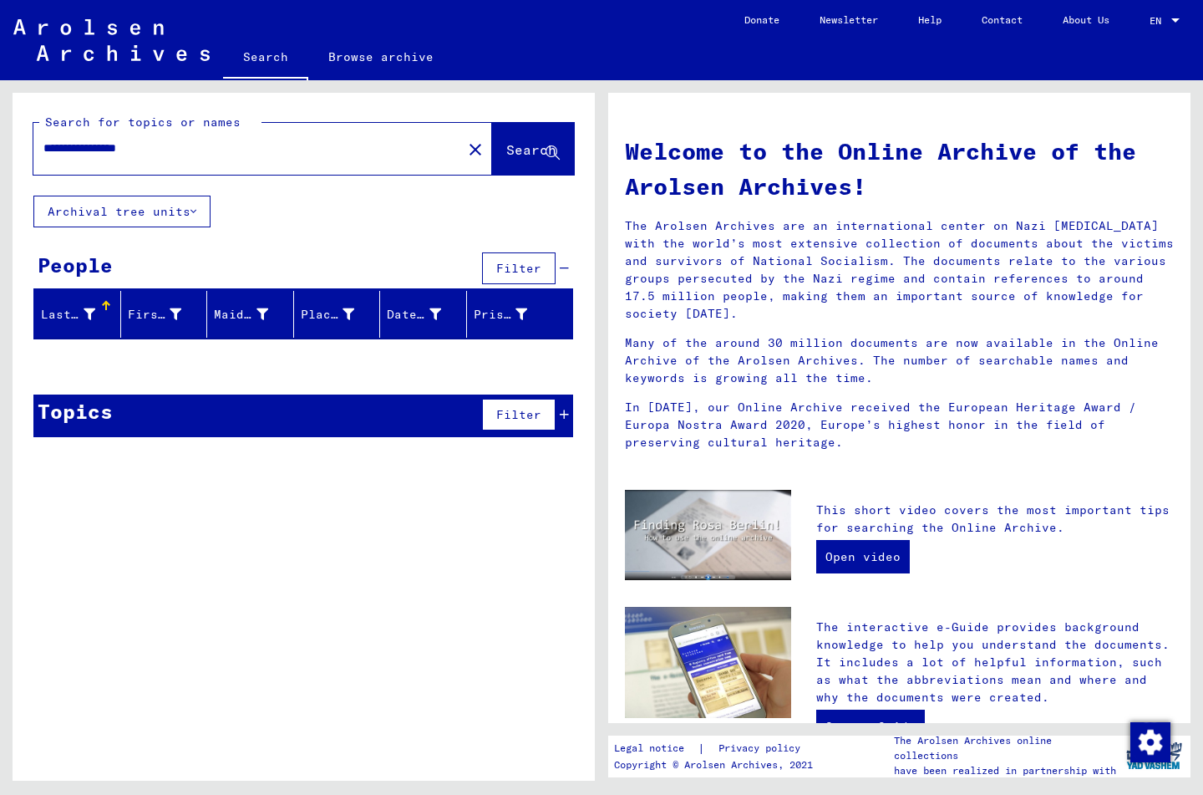
click at [98, 142] on input "**********" at bounding box center [242, 149] width 399 height 18
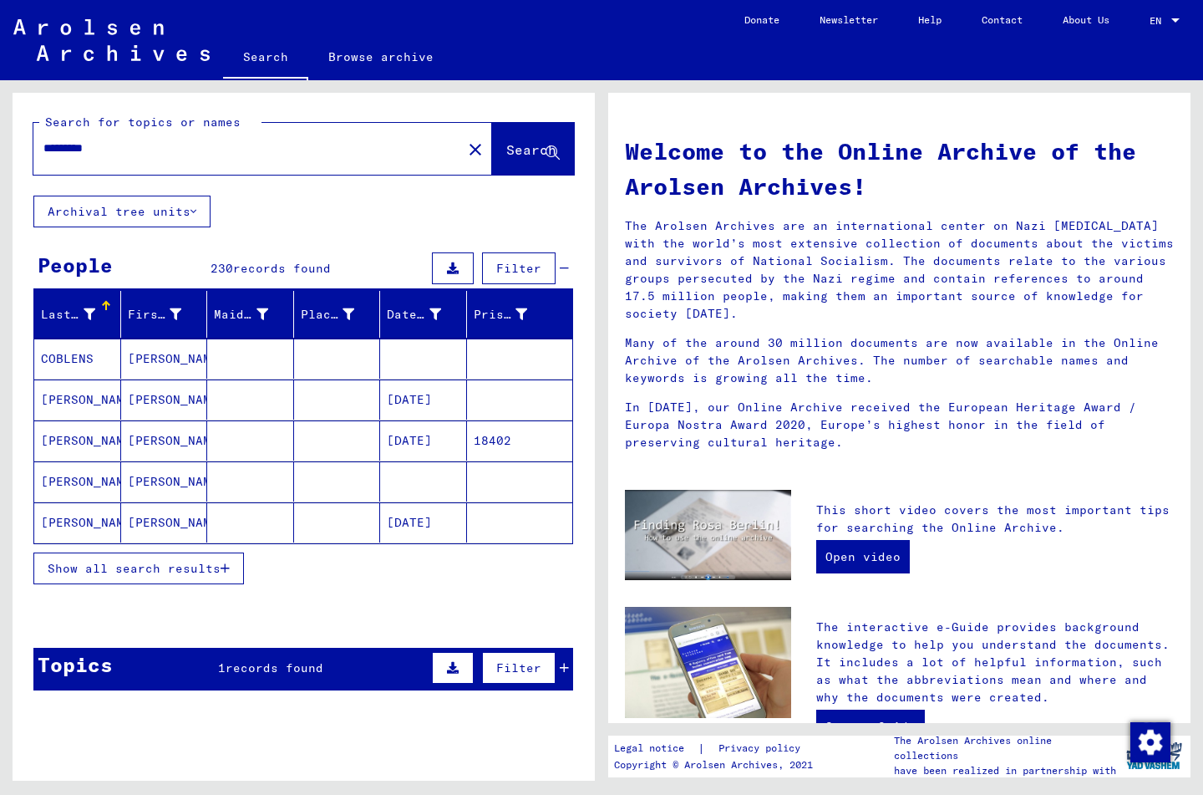
click at [269, 660] on span "records found" at bounding box center [275, 667] width 98 height 15
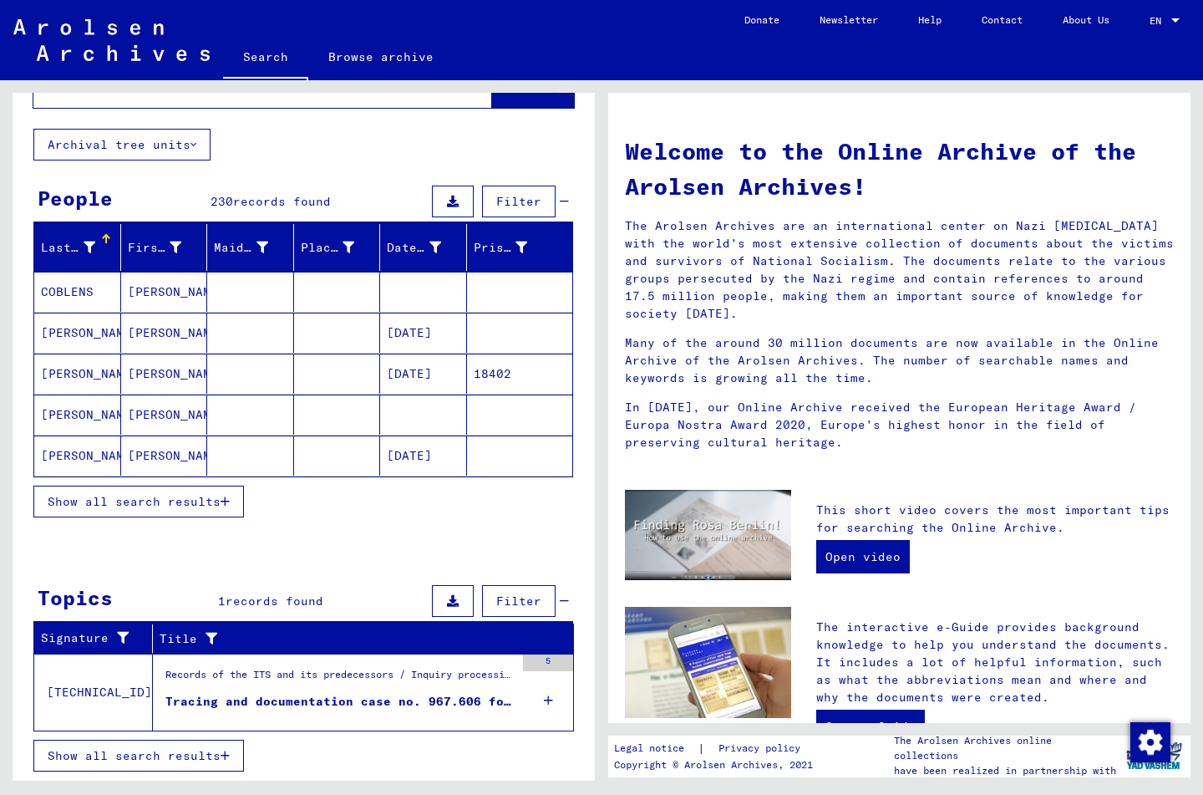
scroll to position [67, 0]
click at [226, 505] on icon "button" at bounding box center [225, 502] width 9 height 12
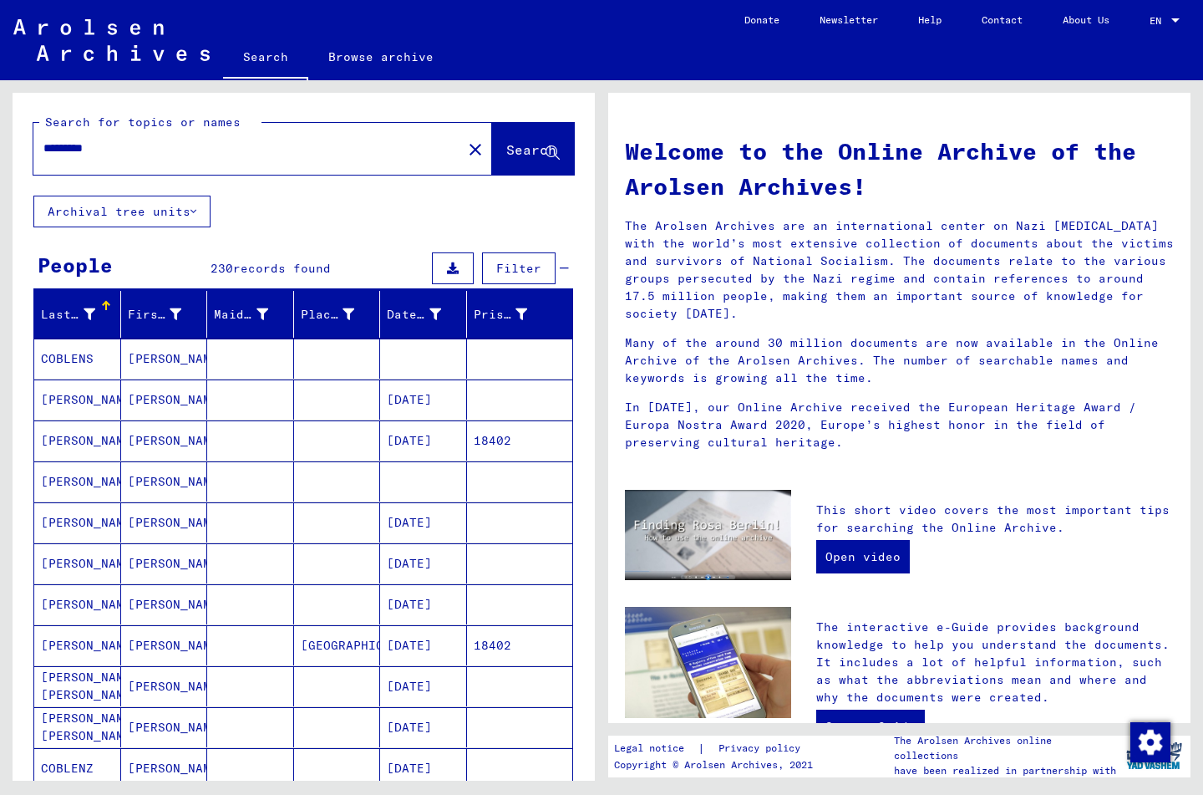
scroll to position [-1, 0]
click at [126, 151] on input "********" at bounding box center [242, 149] width 399 height 18
type input "*"
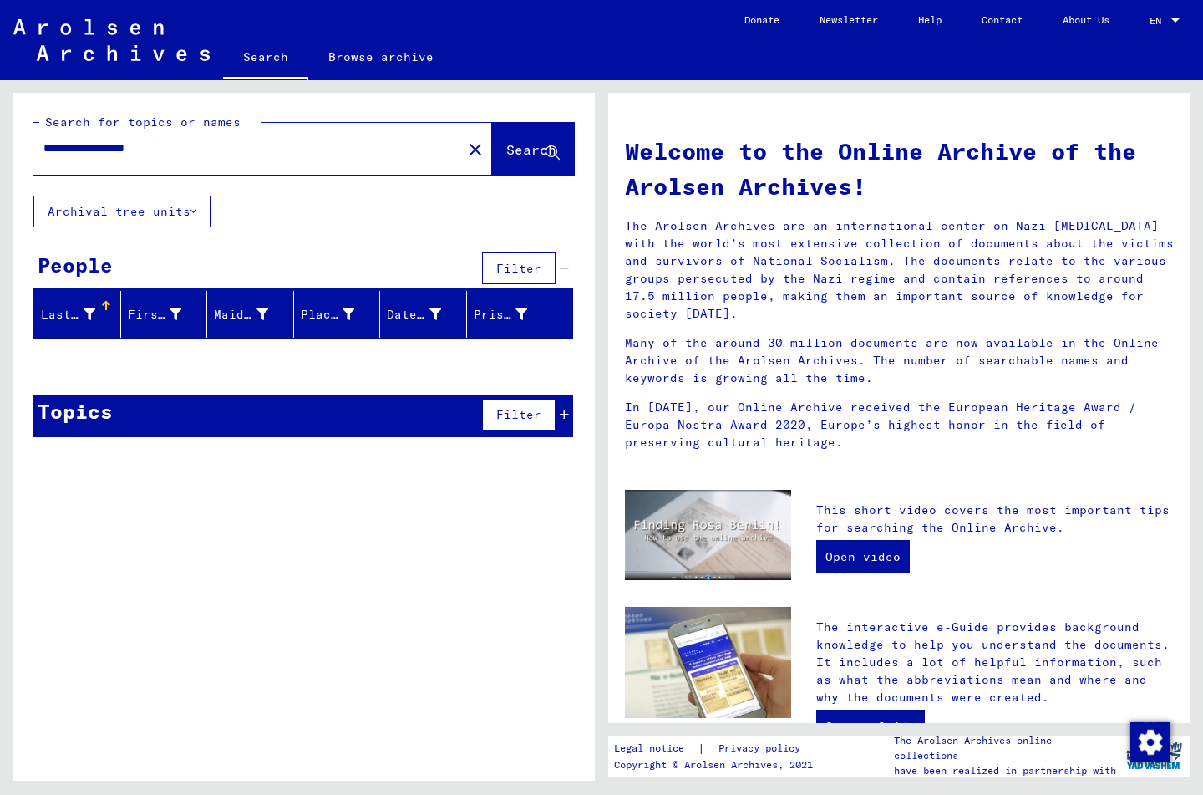
click at [146, 146] on input "**********" at bounding box center [242, 149] width 399 height 18
click at [237, 145] on input "**********" at bounding box center [242, 149] width 399 height 18
type input "*"
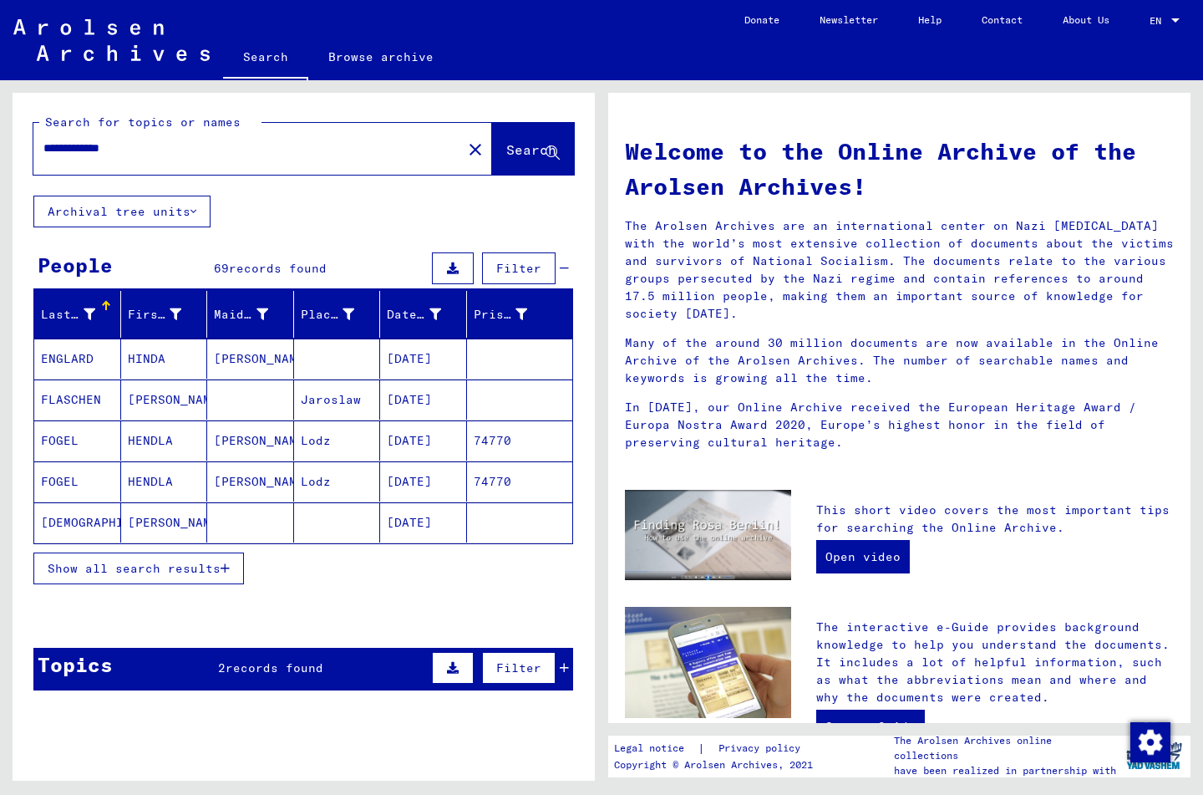
click at [159, 149] on input "**********" at bounding box center [242, 149] width 399 height 18
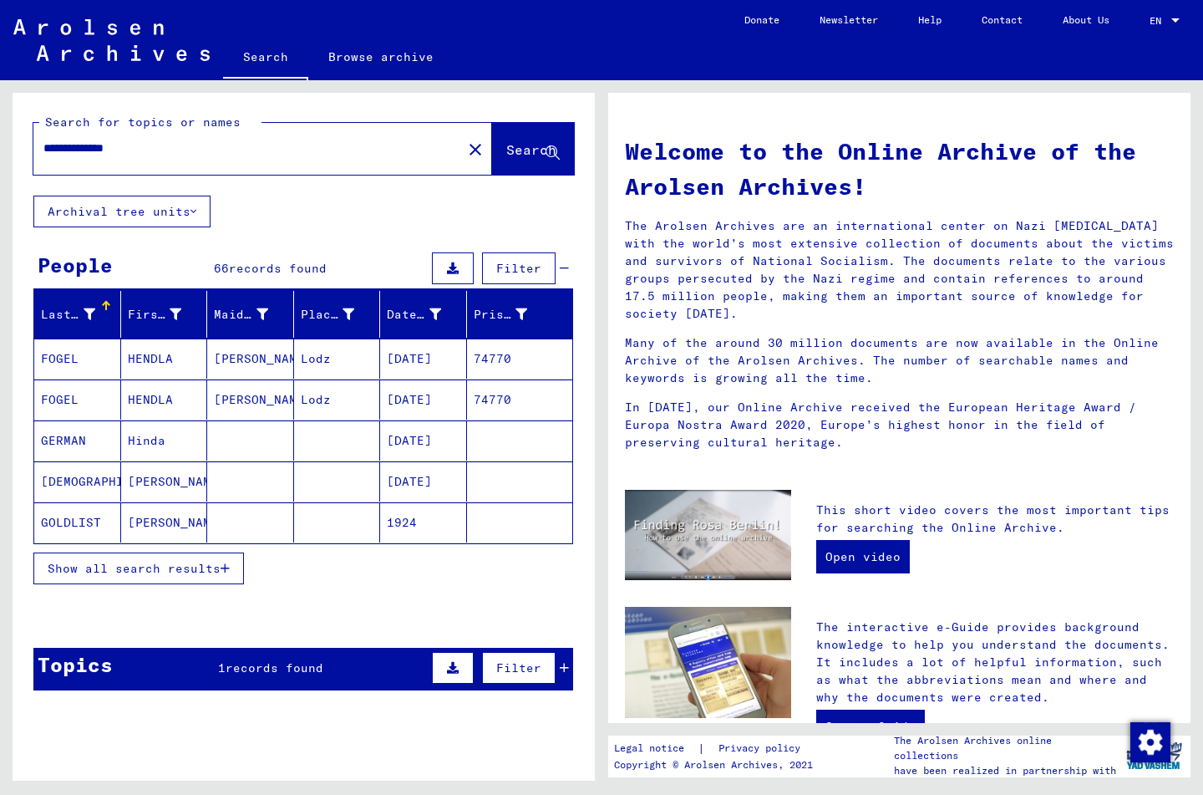
scroll to position [53, 0]
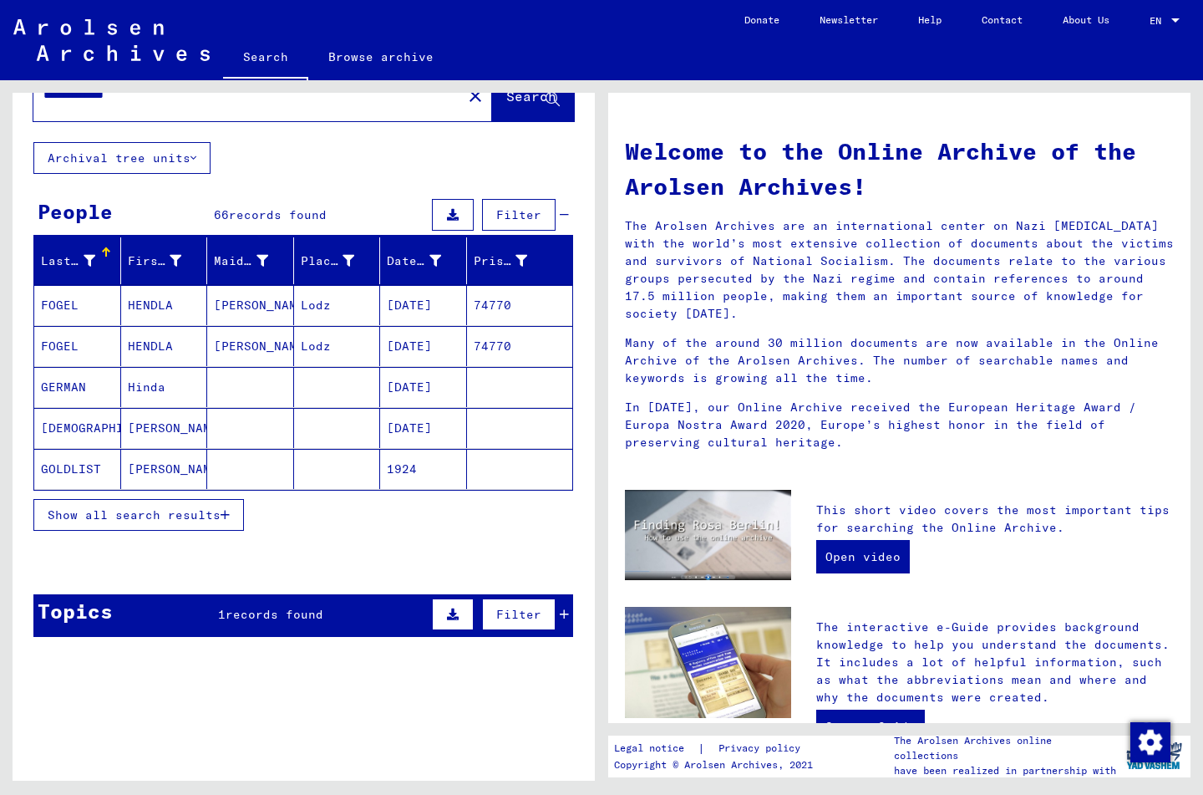
click at [229, 513] on icon "button" at bounding box center [225, 515] width 9 height 12
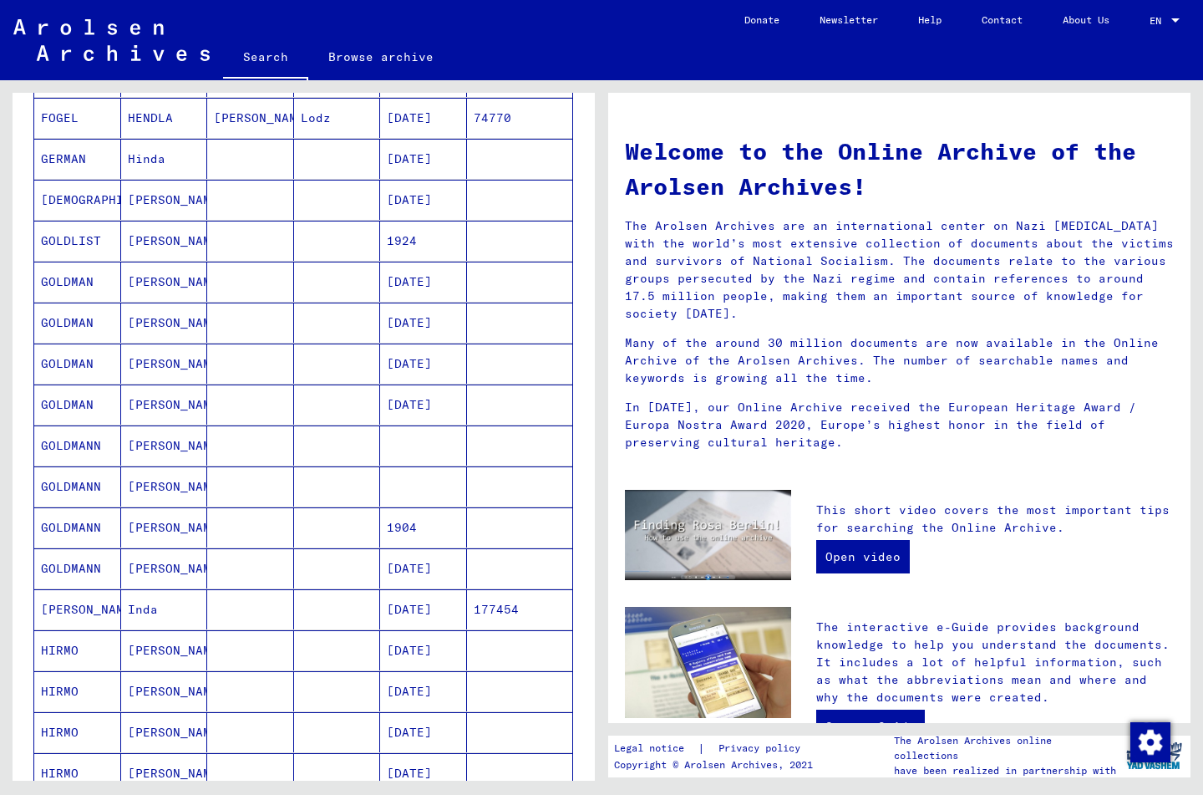
scroll to position [283, 0]
click at [74, 602] on mat-cell "[PERSON_NAME]" at bounding box center [77, 608] width 87 height 40
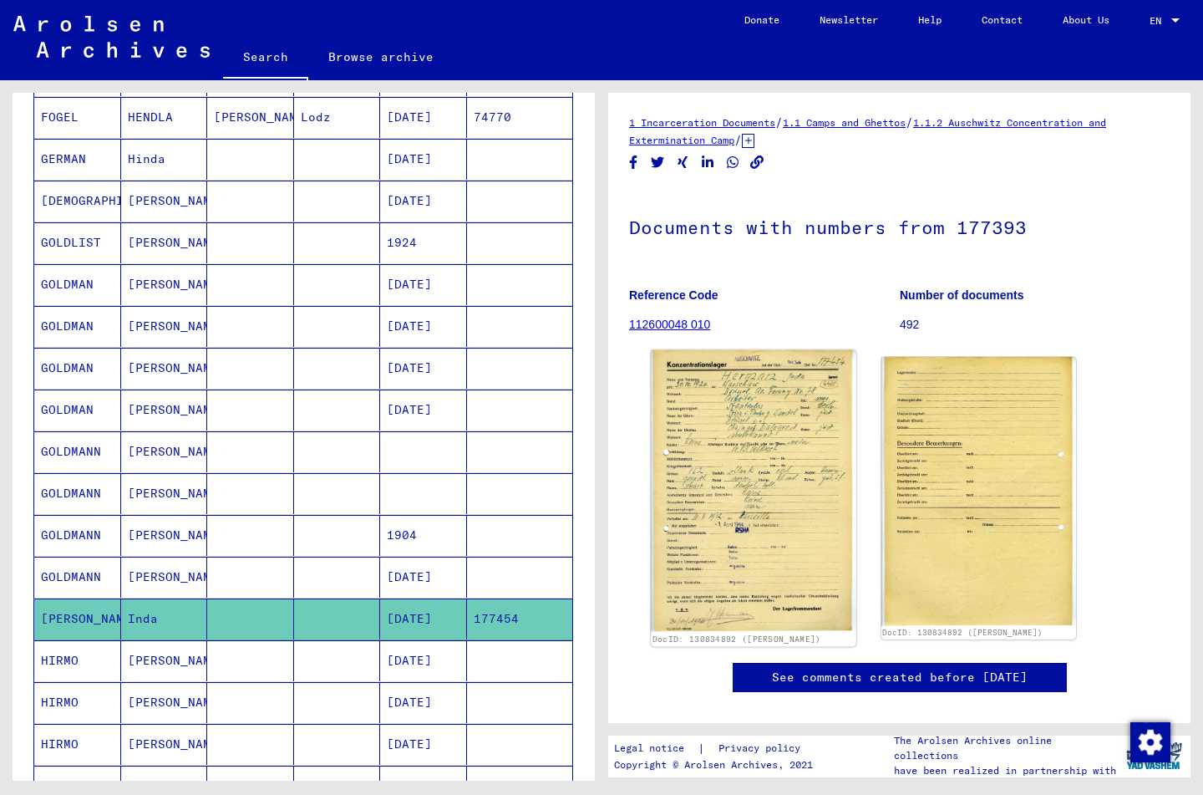
click at [759, 507] on img at bounding box center [753, 491] width 205 height 282
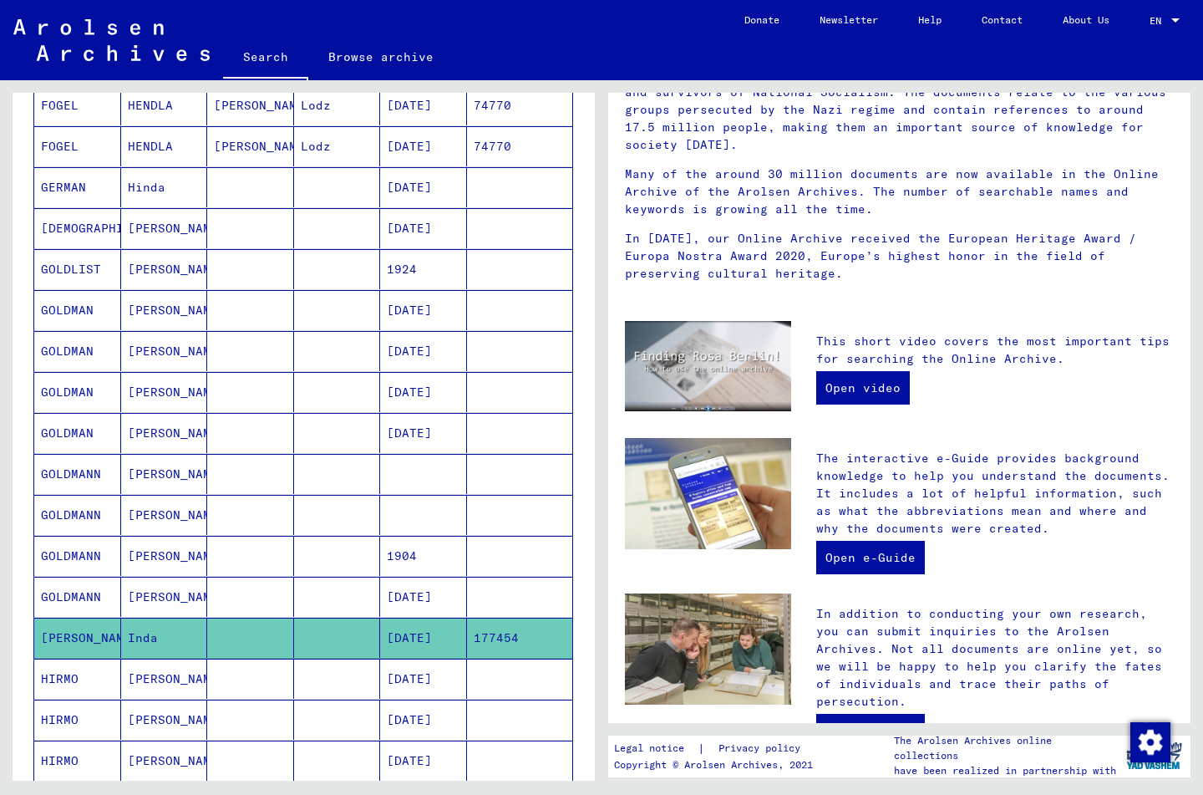
scroll to position [256, 0]
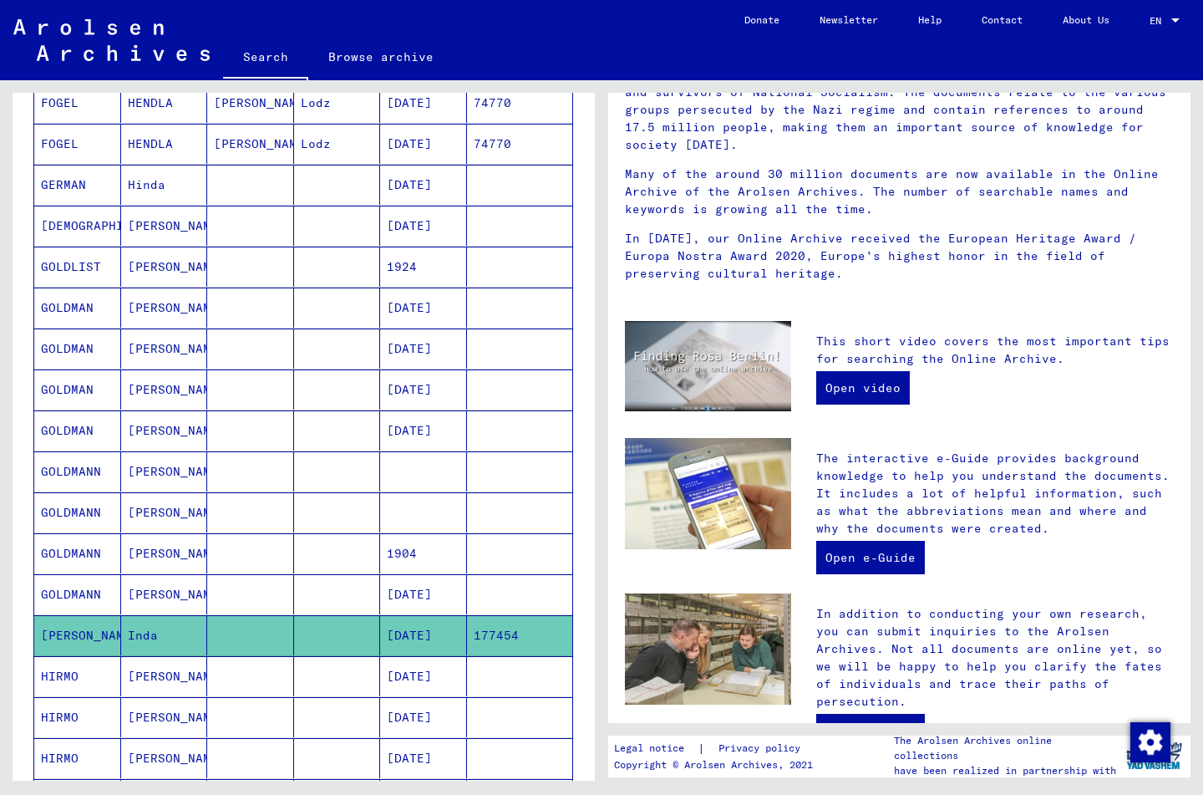
click at [69, 626] on mat-cell "[PERSON_NAME]" at bounding box center [77, 635] width 87 height 40
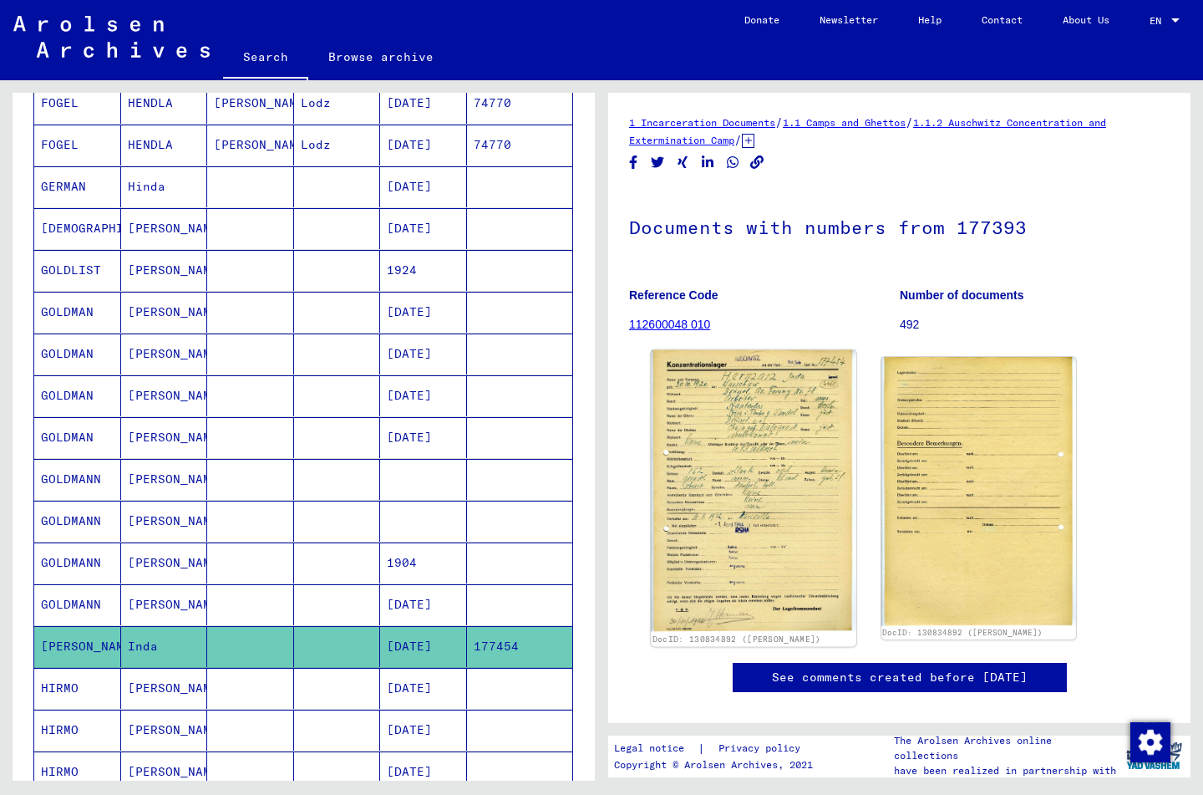
click at [774, 476] on img at bounding box center [753, 491] width 205 height 282
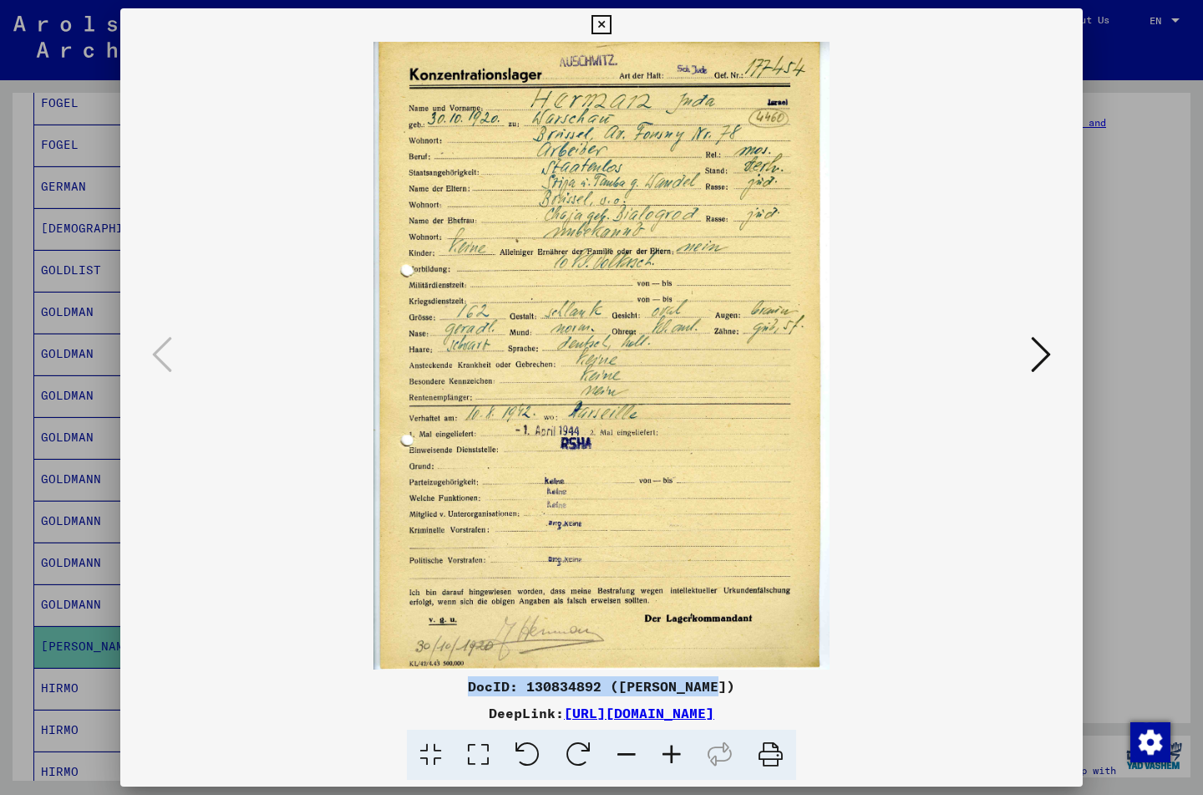
drag, startPoint x: 479, startPoint y: 681, endPoint x: 745, endPoint y: 693, distance: 266.9
click at [745, 693] on div "DocID: 130834892 ([PERSON_NAME])" at bounding box center [601, 686] width 963 height 20
copy div "DocID: 130834892 ([PERSON_NAME])"
drag, startPoint x: 383, startPoint y: 710, endPoint x: 913, endPoint y: 710, distance: 529.8
click at [913, 710] on div "DeepLink: [URL][DOMAIN_NAME]" at bounding box center [601, 713] width 963 height 20
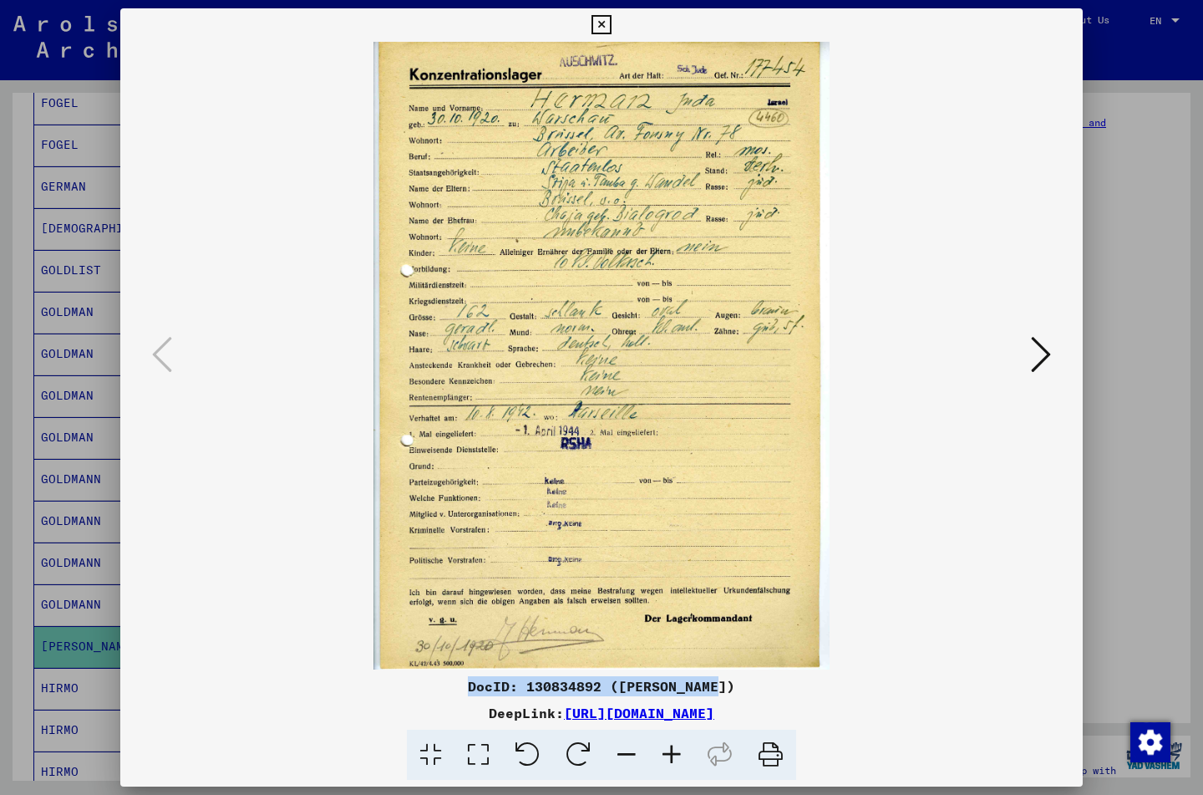
click at [611, 30] on icon at bounding box center [601, 25] width 19 height 20
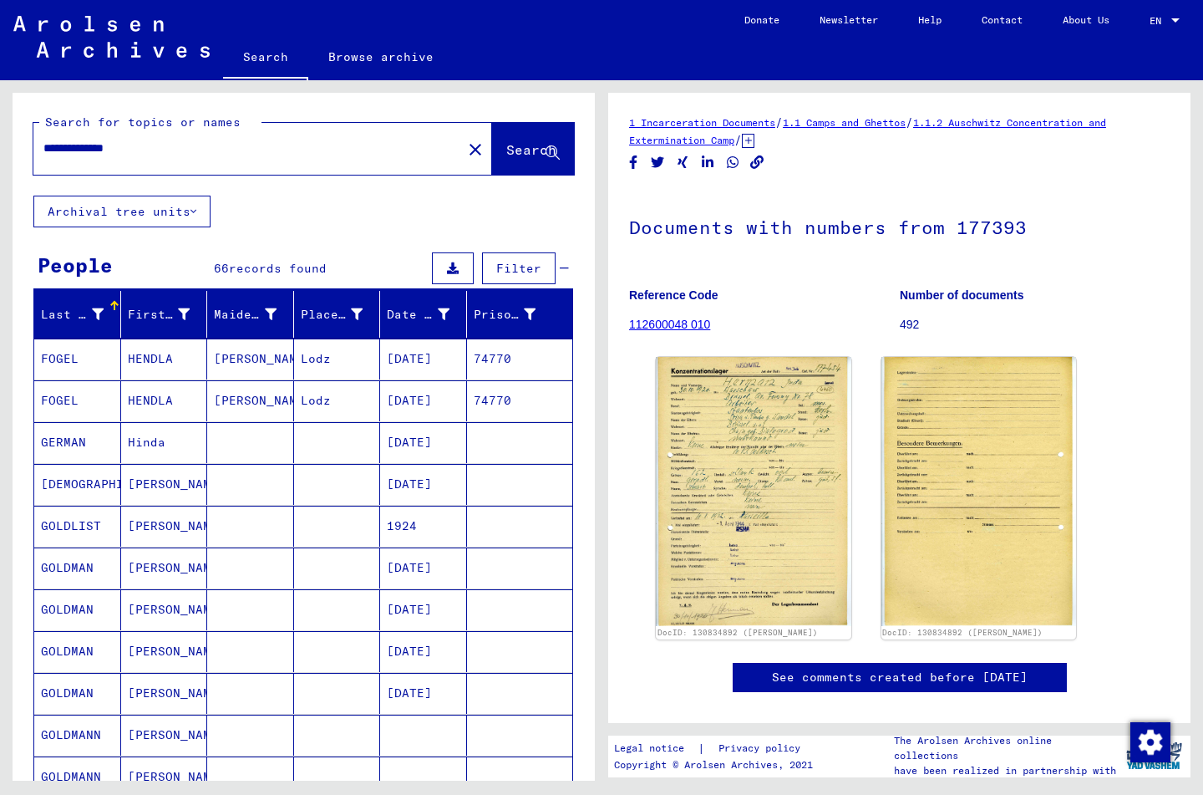
click at [168, 153] on input "**********" at bounding box center [247, 149] width 409 height 18
type input "*"
type input "**********"
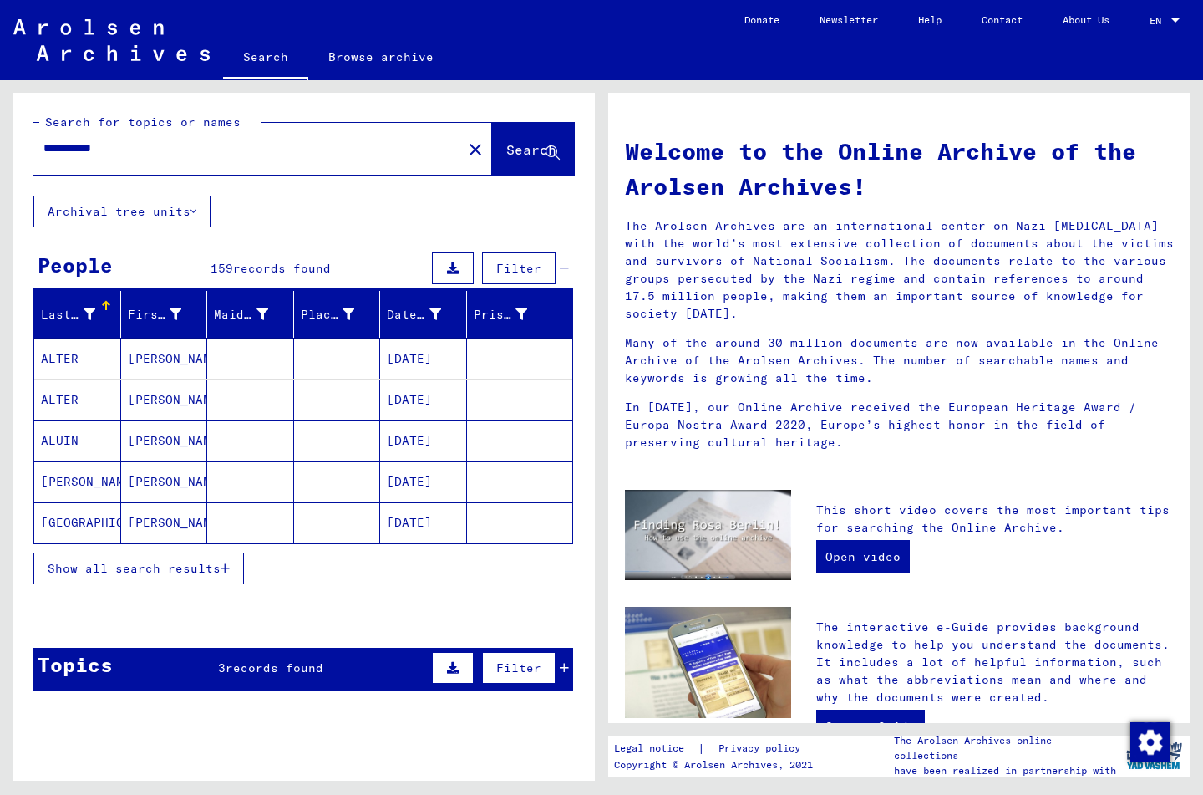
click at [284, 668] on span "records found" at bounding box center [275, 667] width 98 height 15
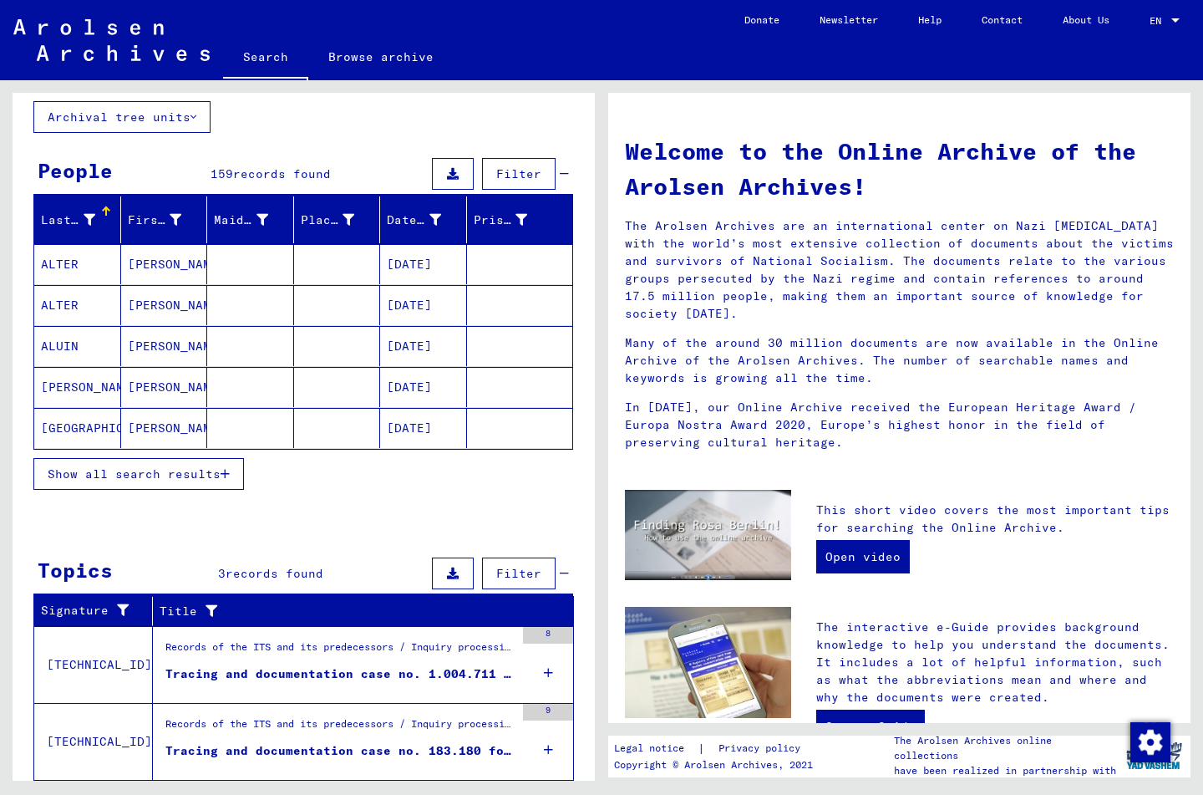
scroll to position [98, 0]
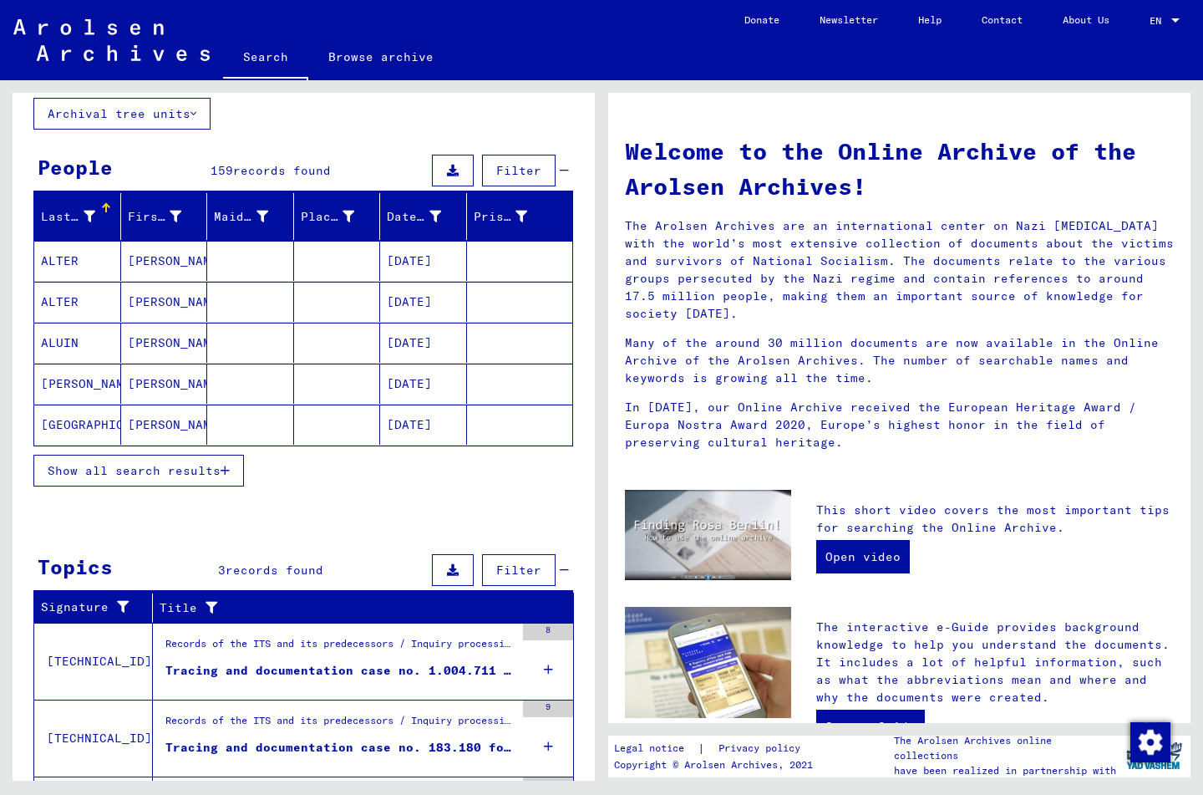
click at [225, 474] on icon "button" at bounding box center [225, 471] width 9 height 12
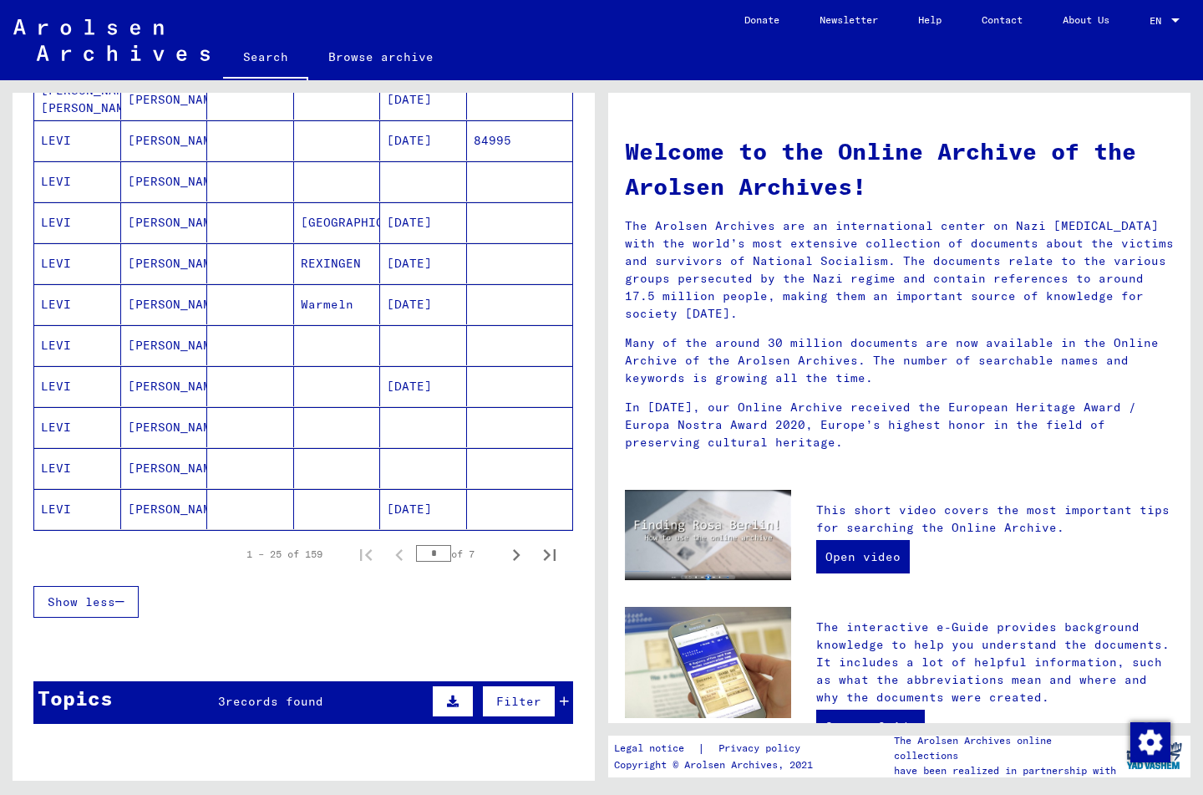
scroll to position [833, 0]
click at [516, 554] on icon "Next page" at bounding box center [516, 553] width 23 height 23
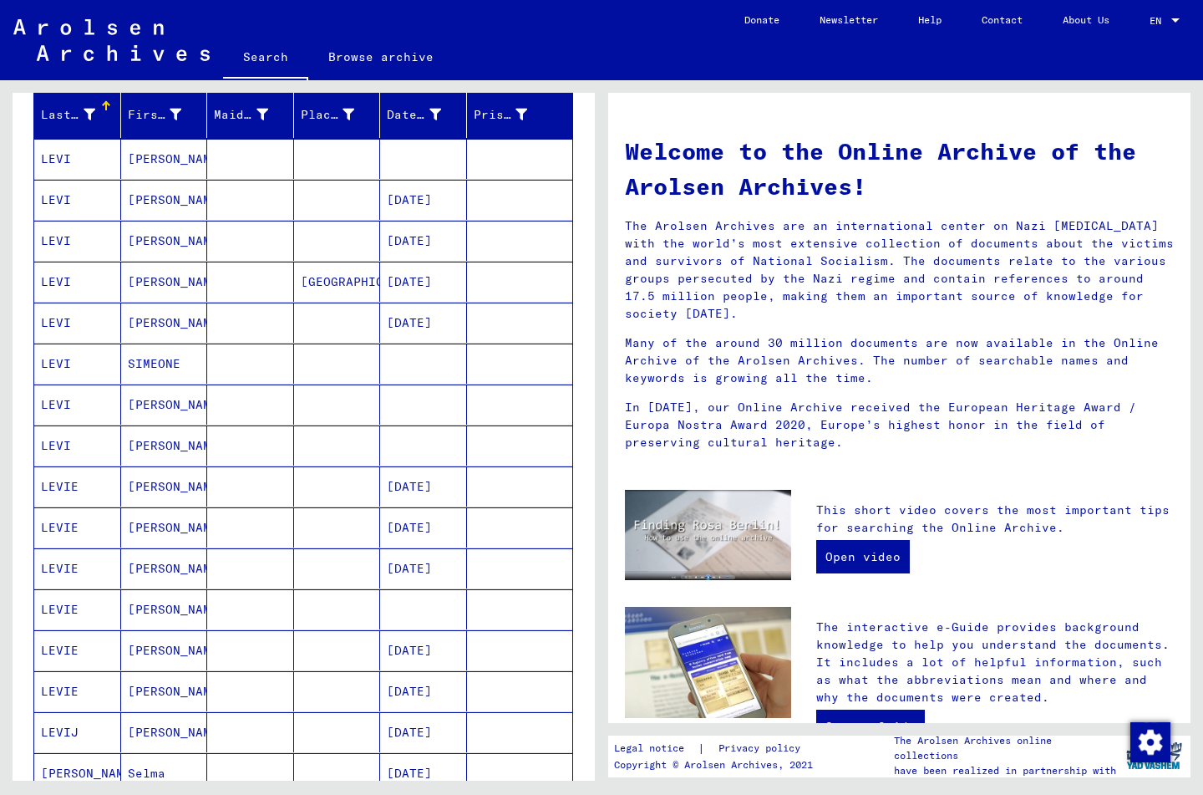
scroll to position [196, 0]
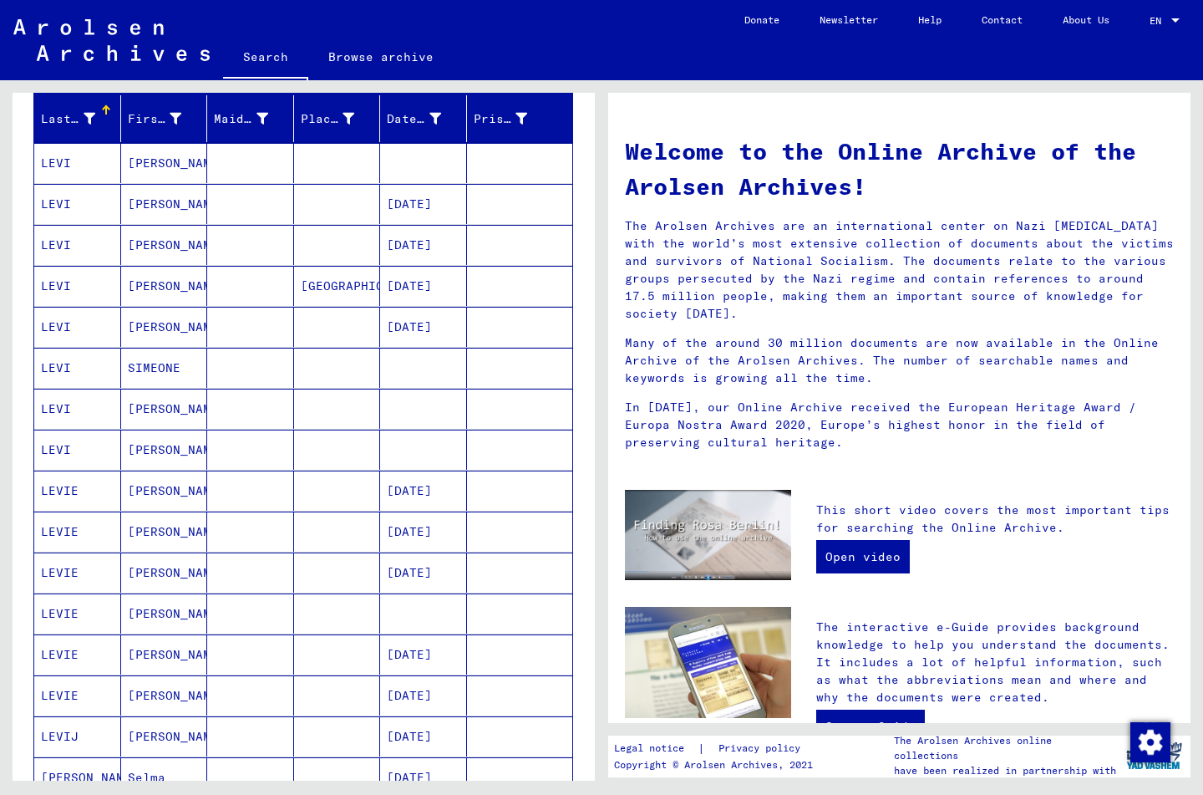
click at [62, 364] on mat-cell "LEVI" at bounding box center [77, 368] width 87 height 40
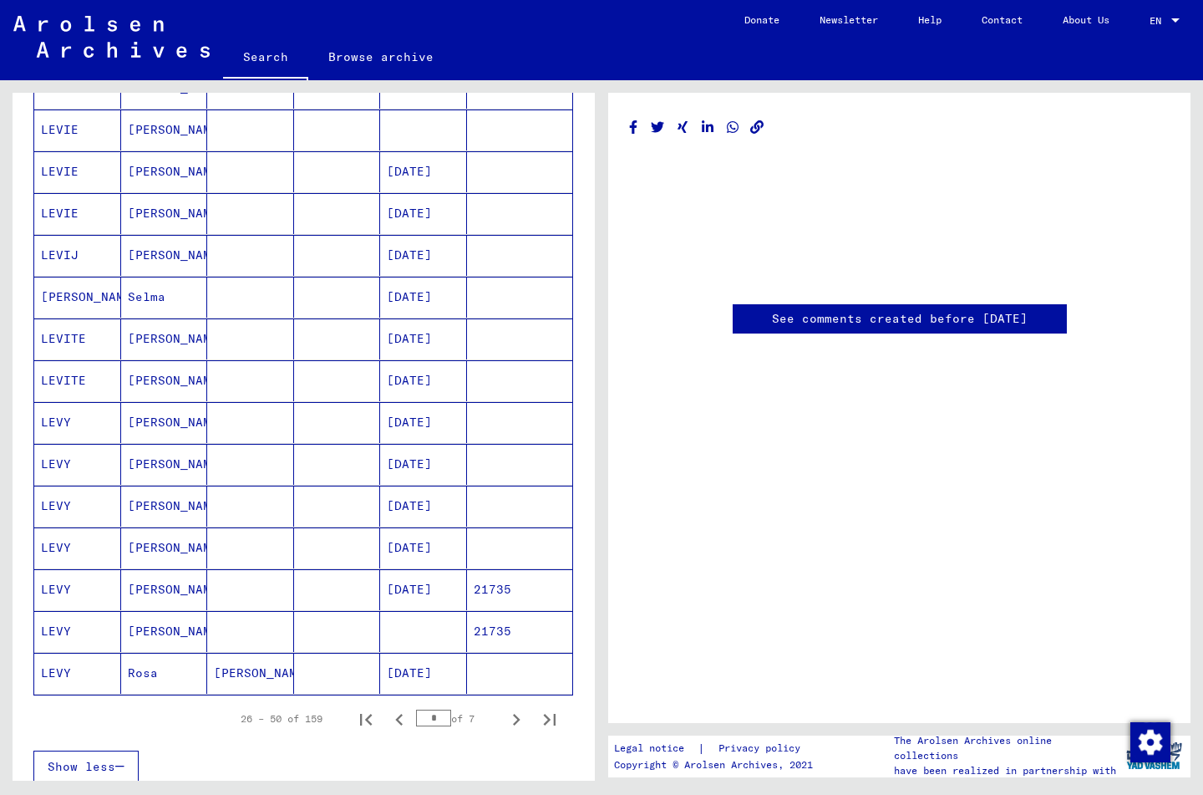
scroll to position [693, 0]
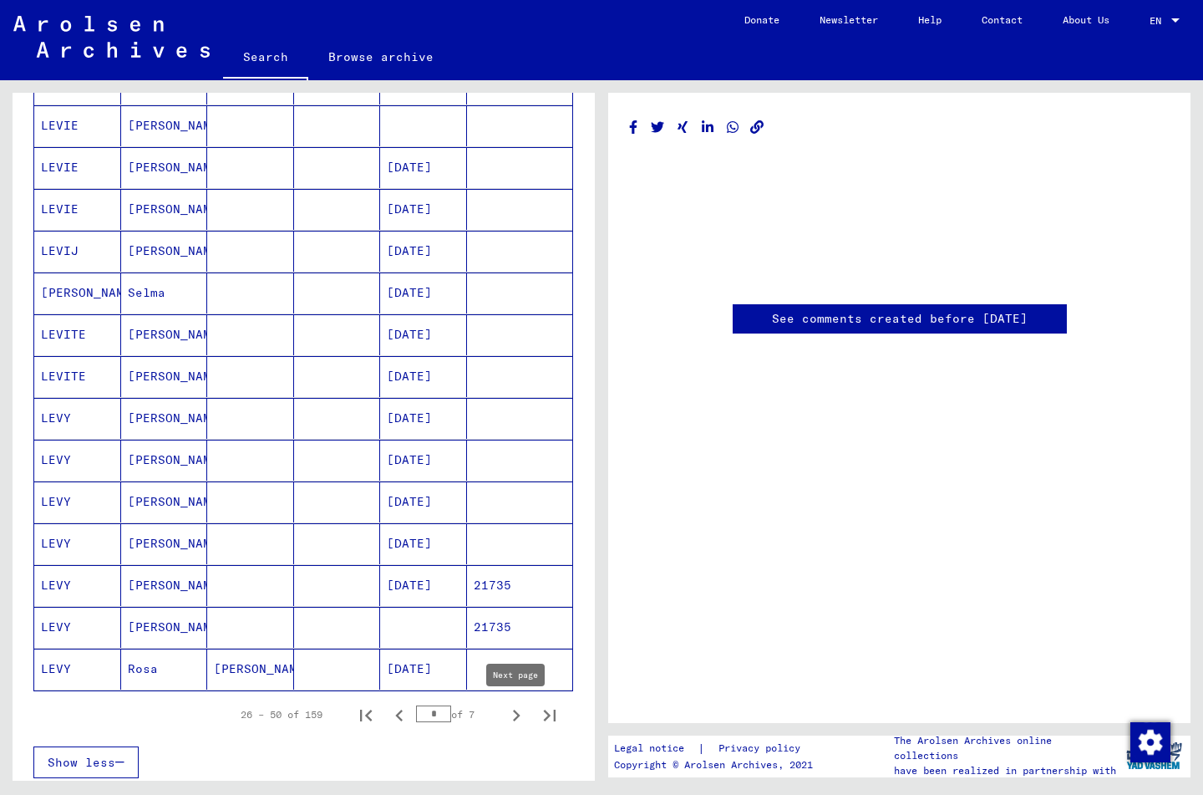
click at [516, 714] on icon "Next page" at bounding box center [516, 715] width 23 height 23
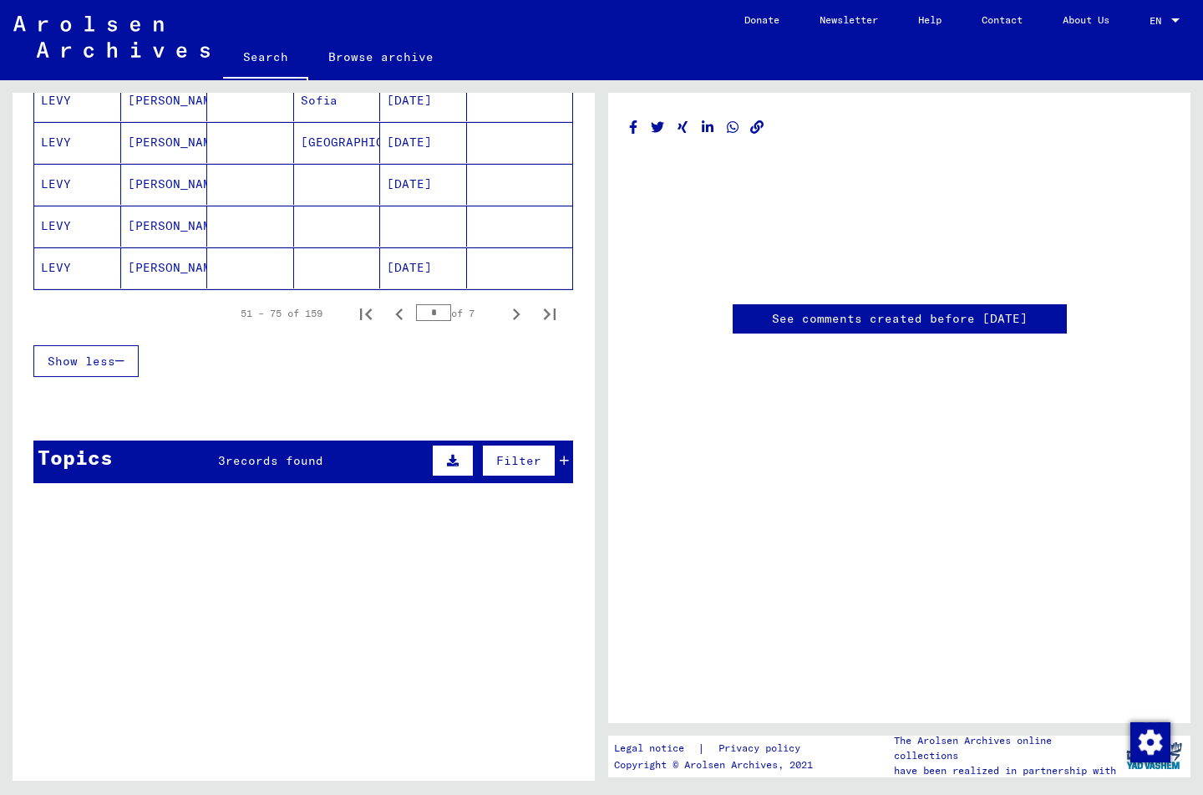
scroll to position [1094, 0]
click at [517, 315] on icon "Next page" at bounding box center [517, 314] width 8 height 12
type input "*"
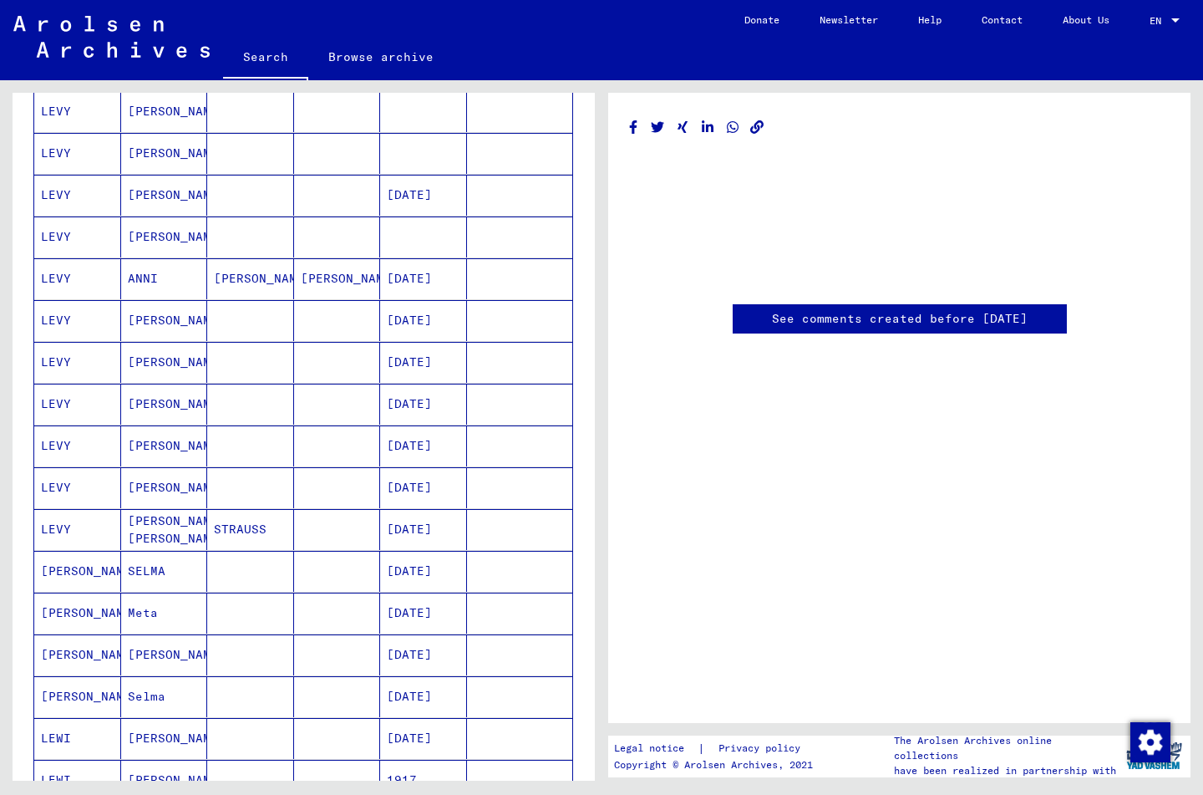
scroll to position [330, 0]
click at [59, 527] on mat-cell "LEVY" at bounding box center [77, 530] width 87 height 41
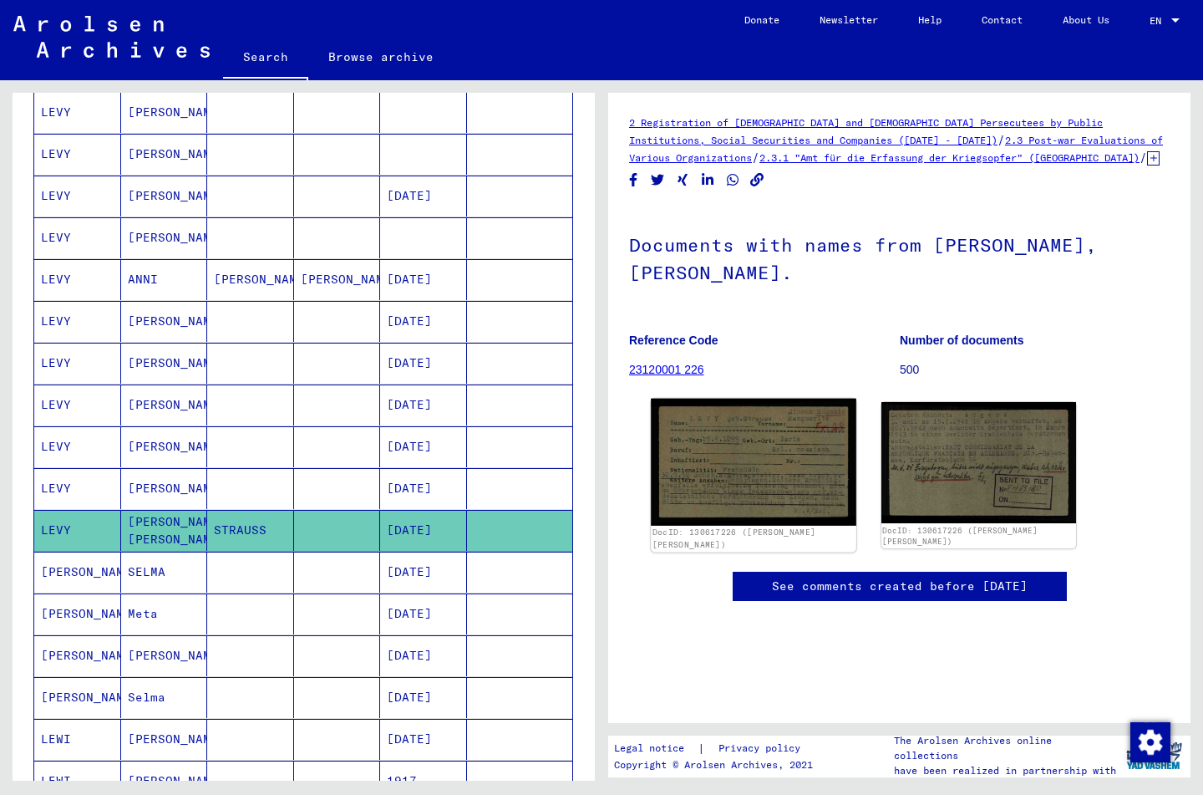
click at [724, 418] on img at bounding box center [753, 462] width 205 height 127
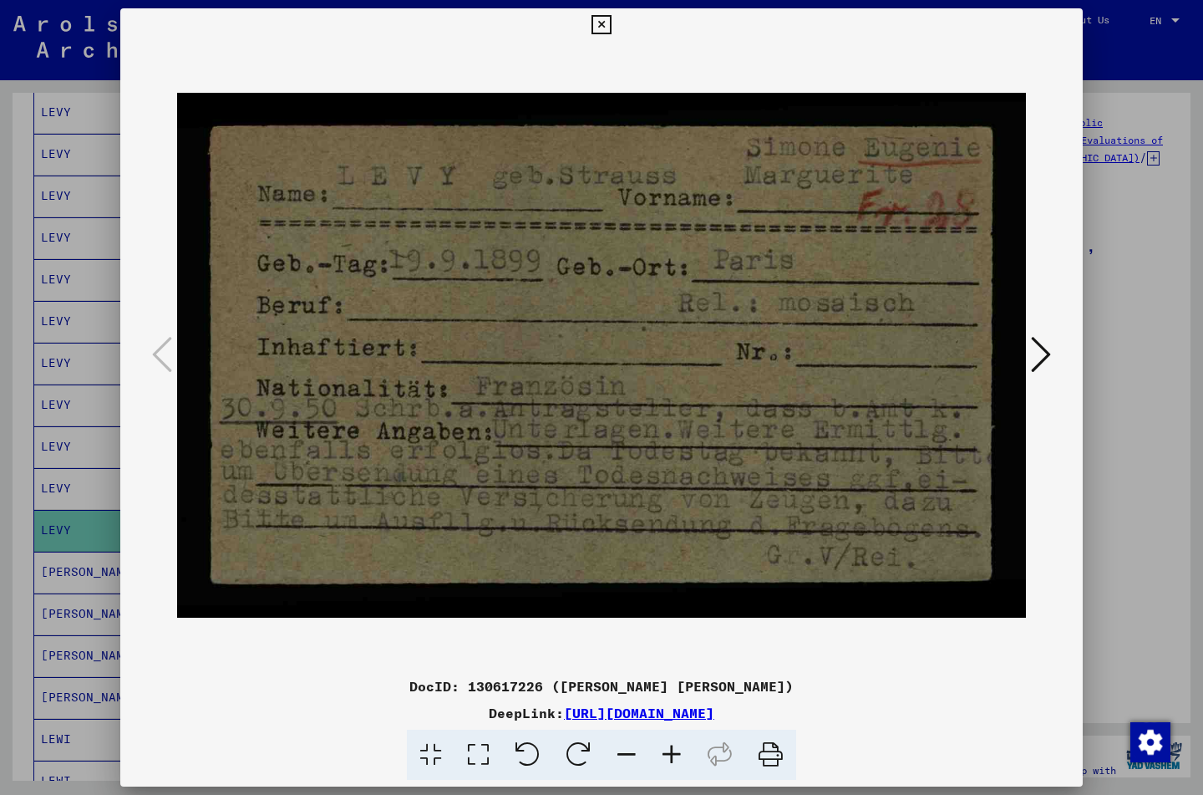
drag, startPoint x: 1065, startPoint y: 23, endPoint x: 1015, endPoint y: 39, distance: 52.9
click at [611, 23] on icon at bounding box center [601, 25] width 19 height 20
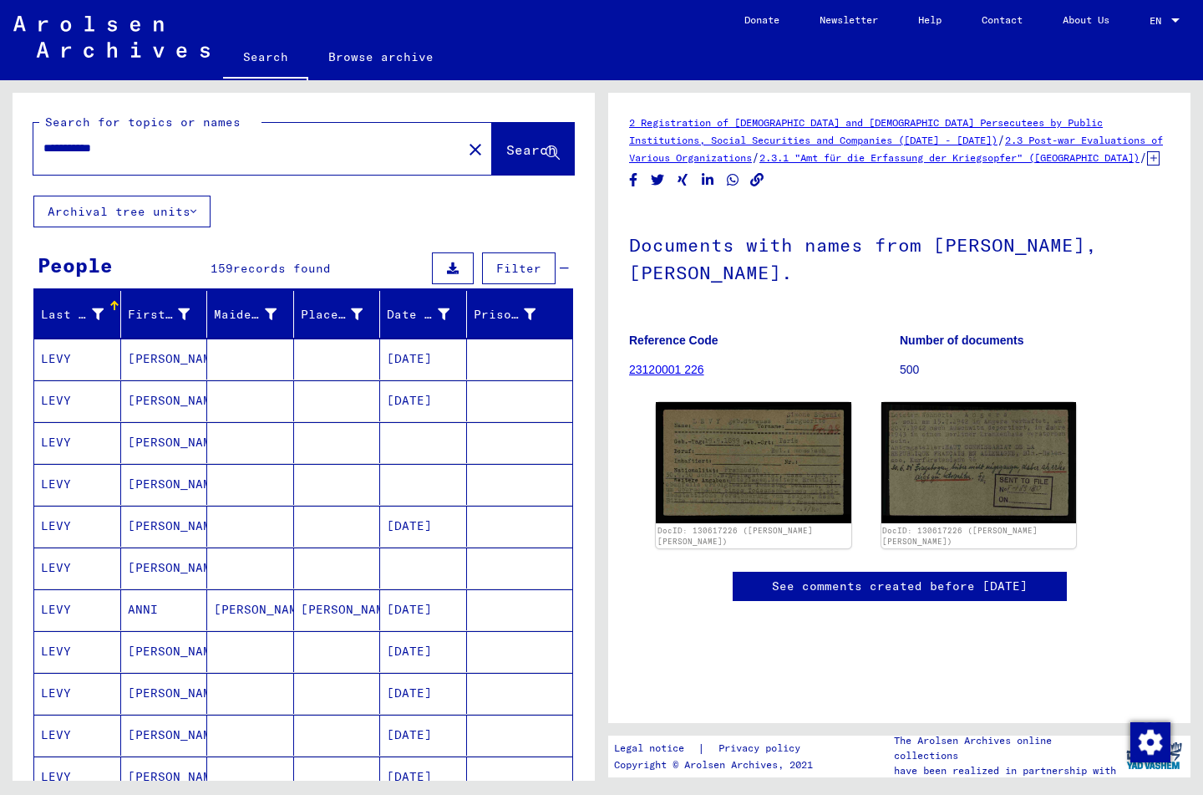
click at [149, 150] on input "**********" at bounding box center [247, 149] width 409 height 18
type input "*"
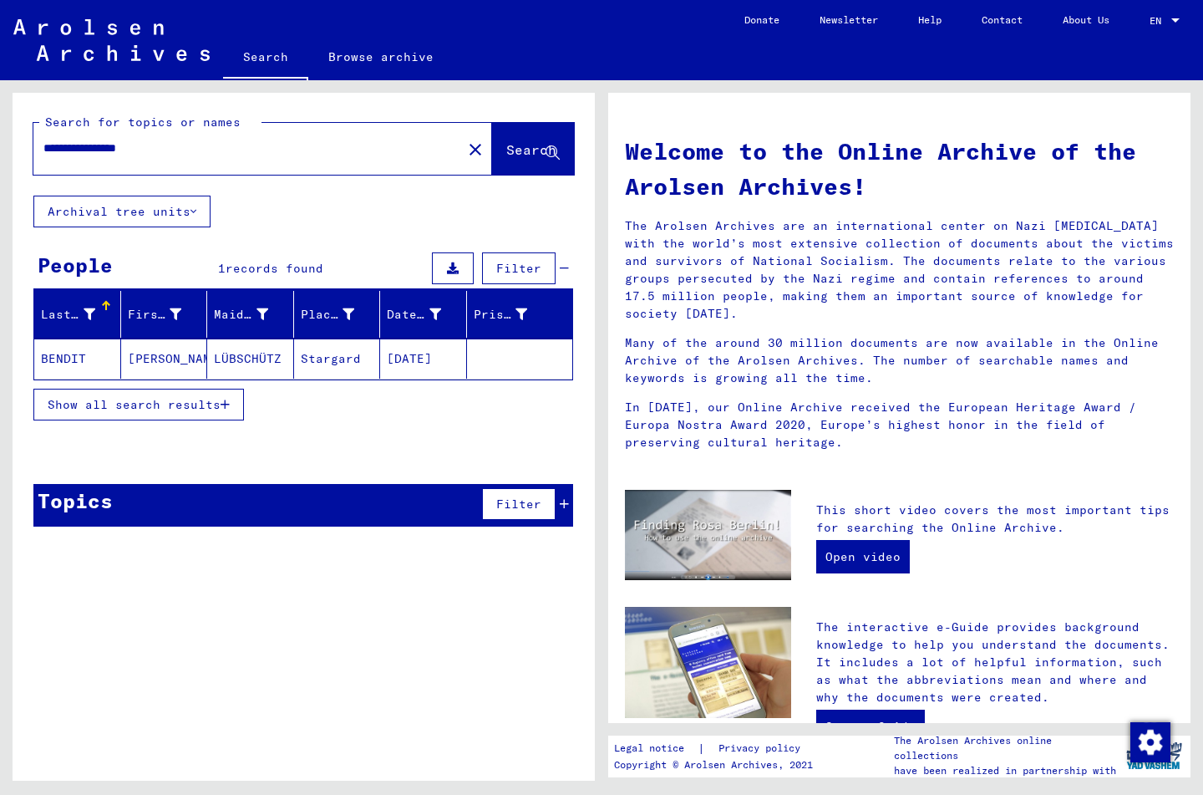
click at [71, 359] on mat-cell "BENDIT" at bounding box center [77, 358] width 87 height 40
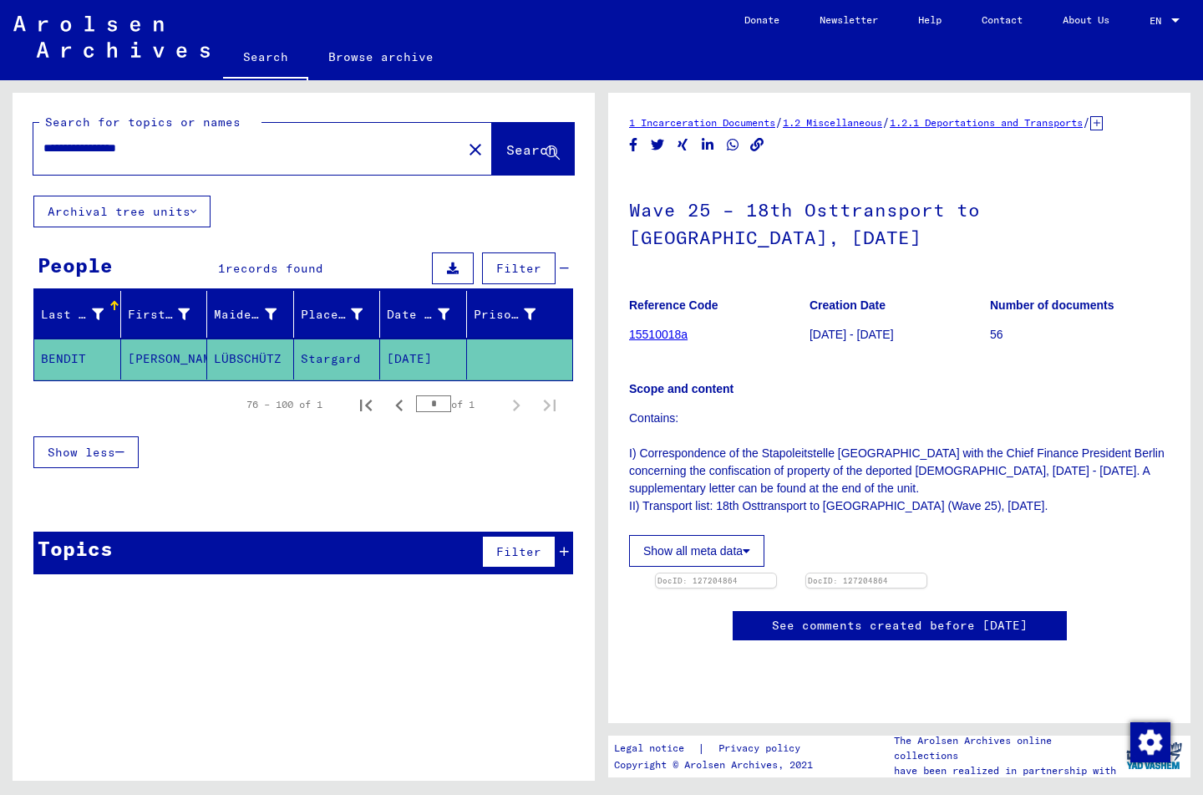
click at [93, 145] on input "**********" at bounding box center [247, 149] width 409 height 18
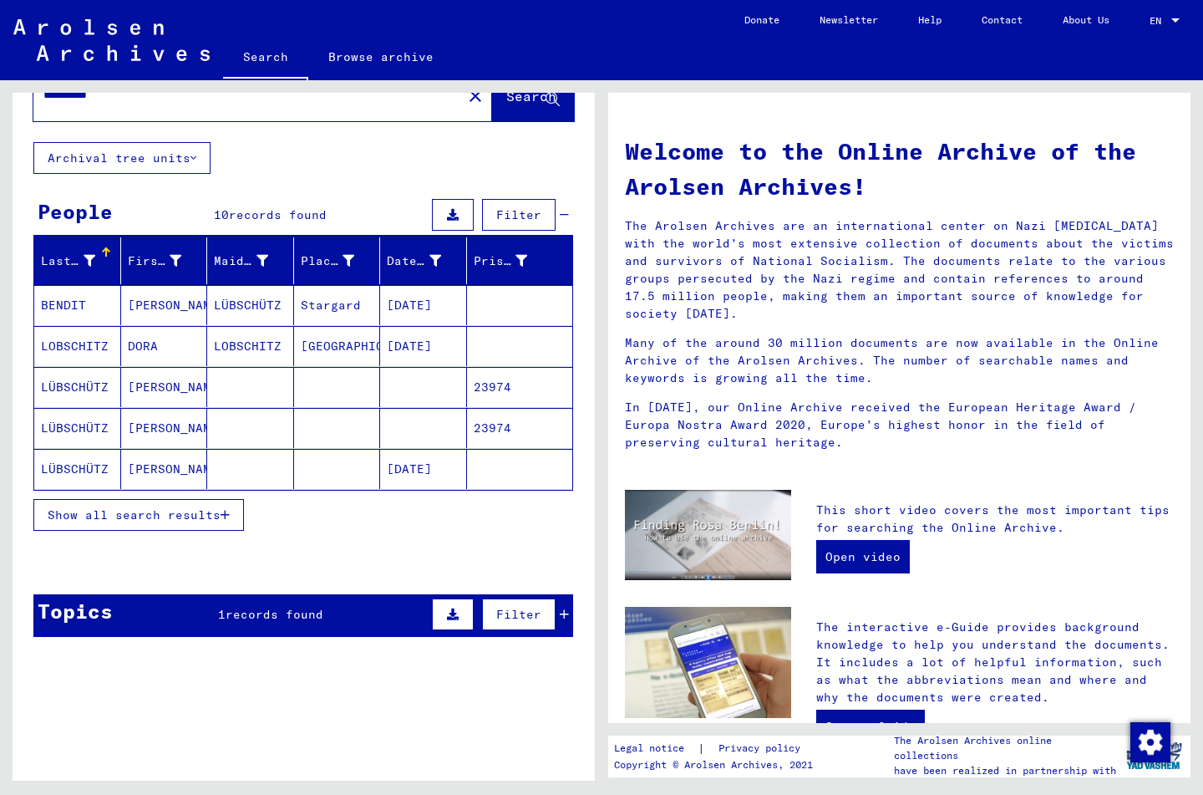
scroll to position [53, 0]
click at [273, 611] on span "records found" at bounding box center [275, 614] width 98 height 15
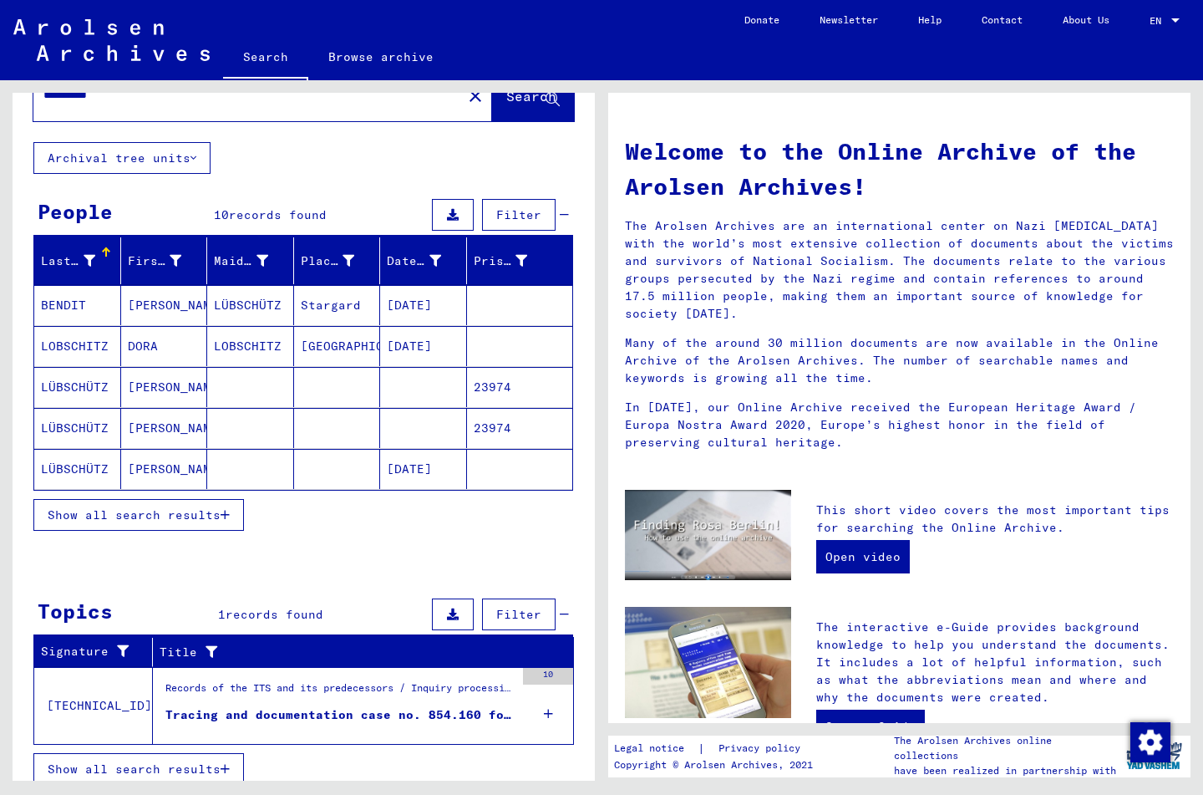
click at [232, 511] on button "Show all search results" at bounding box center [138, 515] width 211 height 32
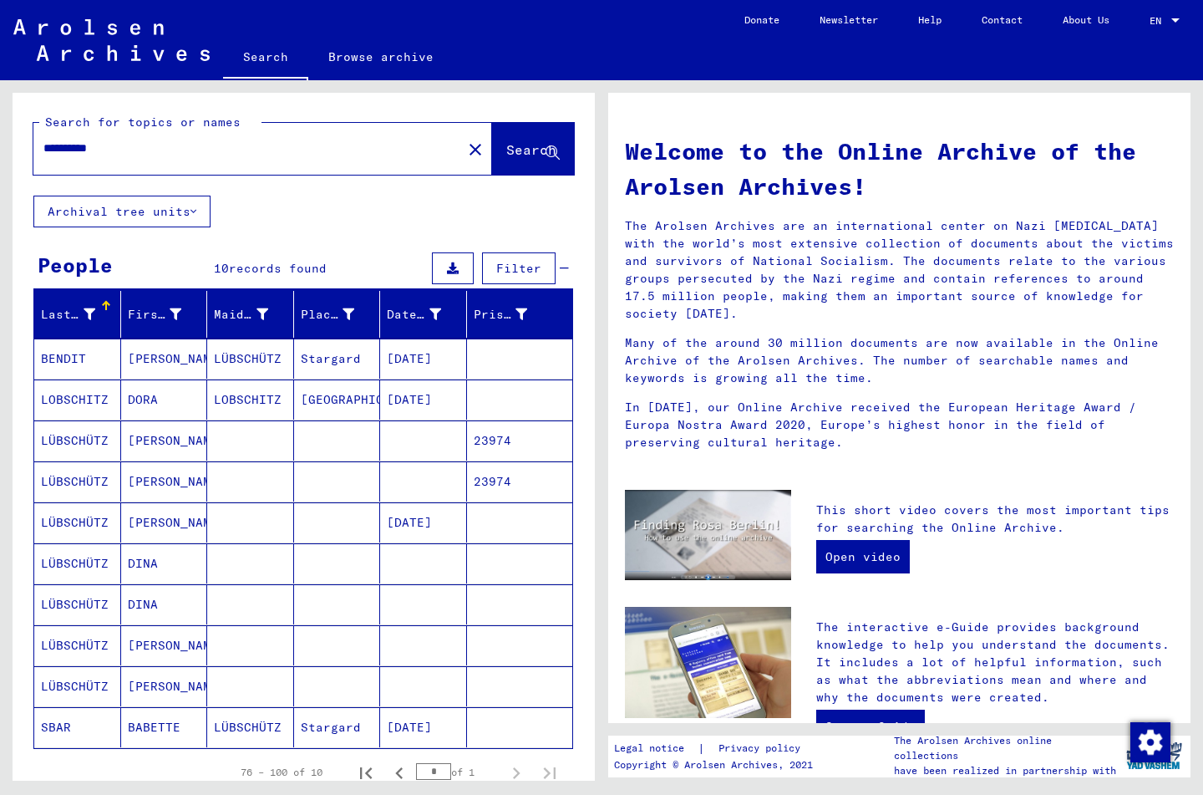
scroll to position [0, 0]
click at [174, 148] on input "*********" at bounding box center [242, 149] width 399 height 18
type input "*"
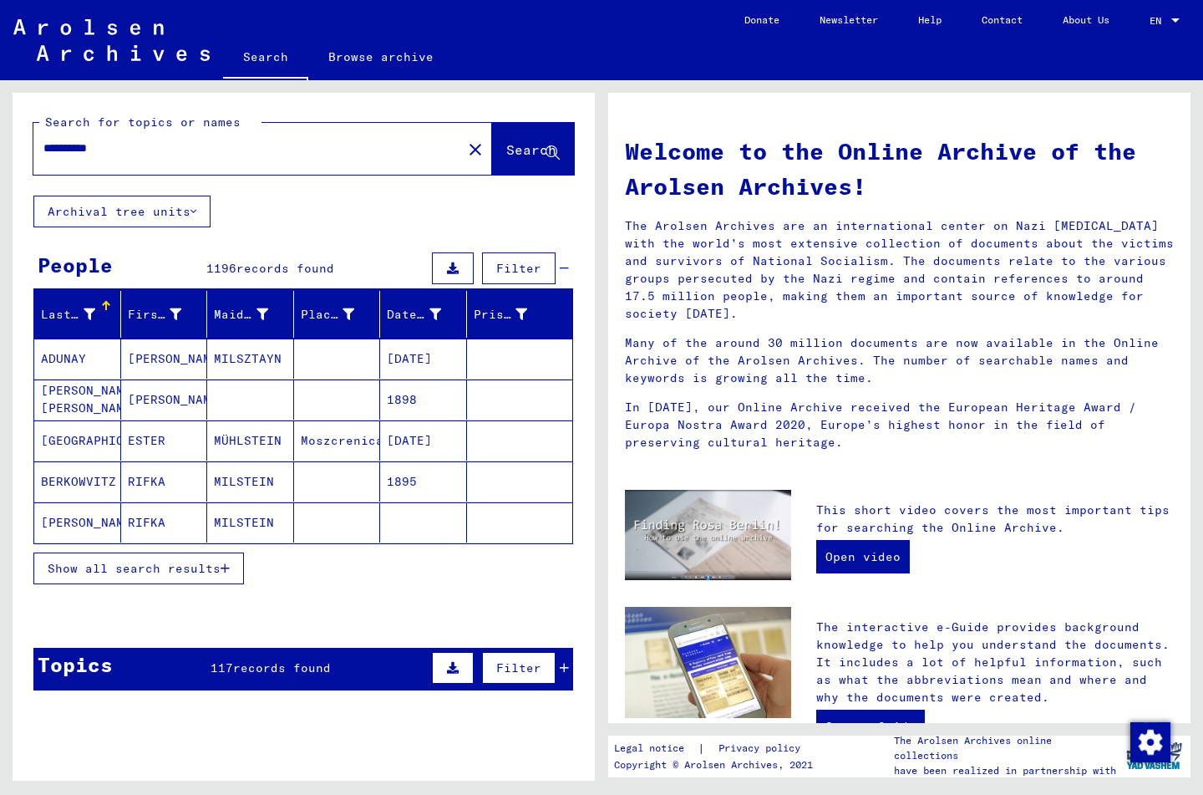
click at [64, 149] on input "*********" at bounding box center [242, 149] width 399 height 18
click at [52, 148] on input "*********" at bounding box center [242, 149] width 399 height 18
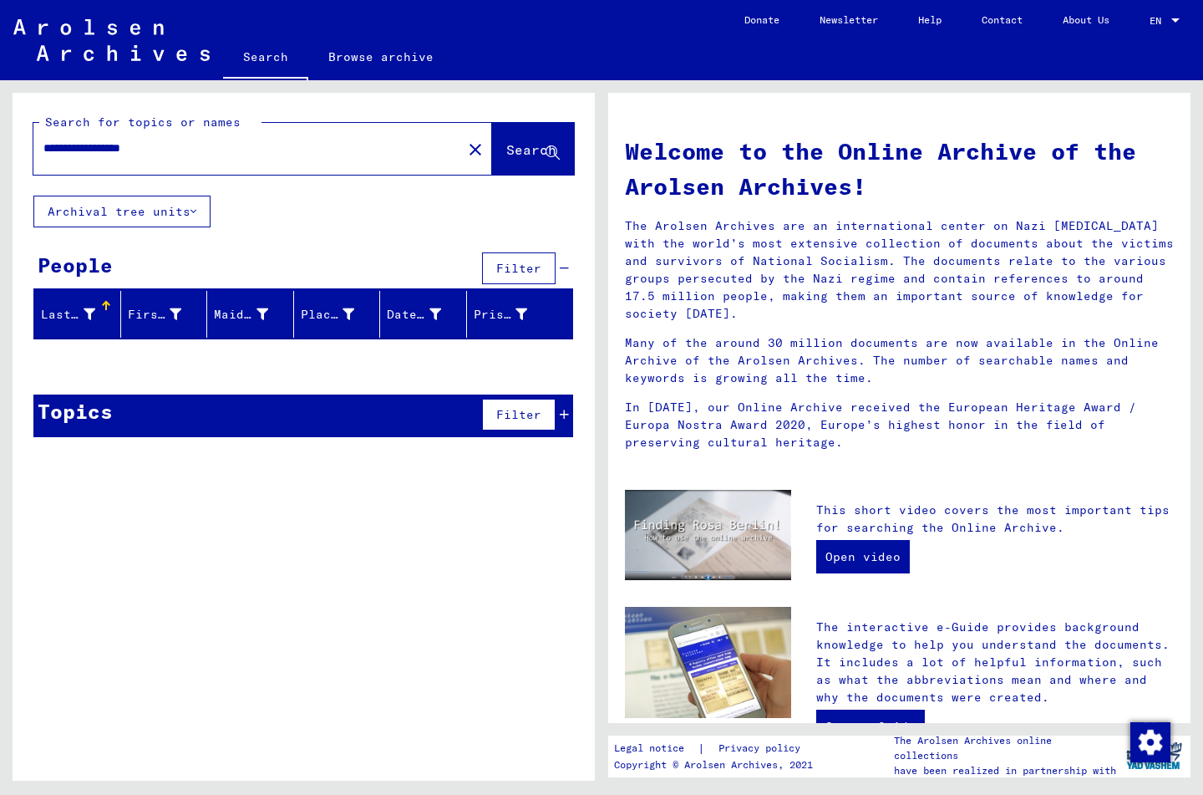
click at [99, 146] on input "**********" at bounding box center [242, 149] width 399 height 18
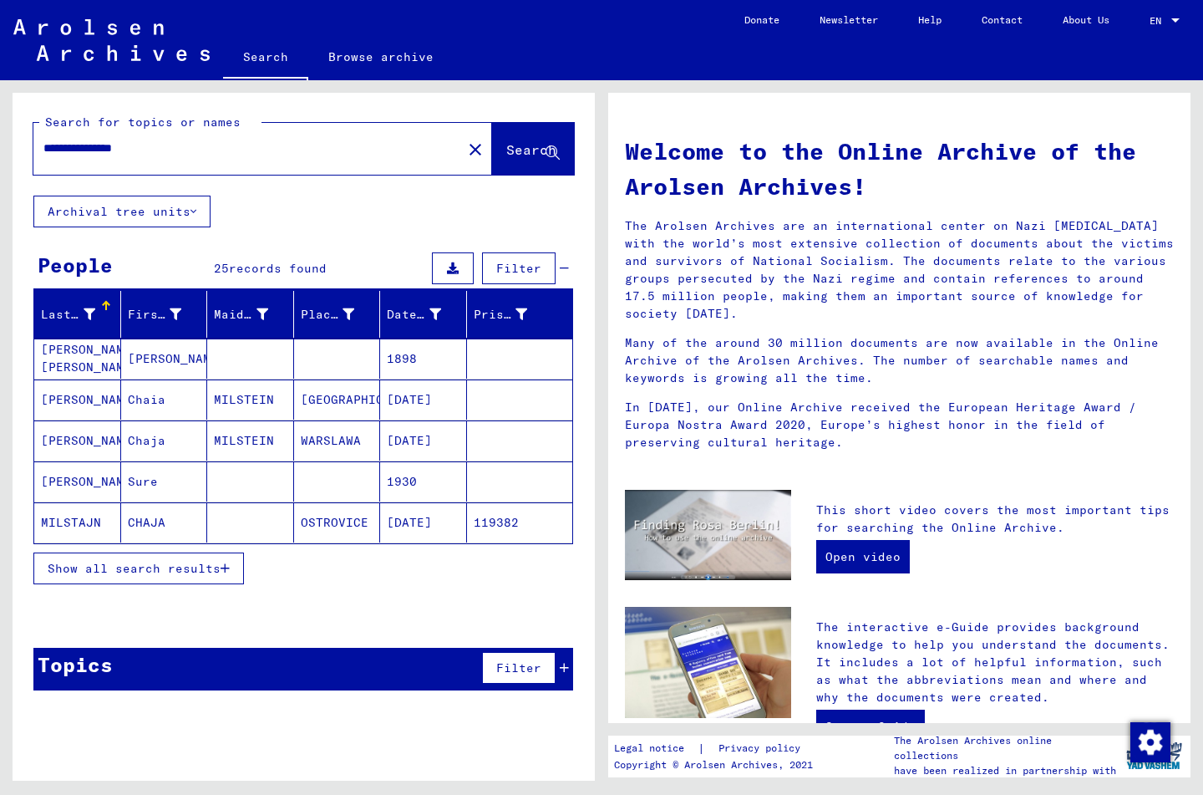
click at [224, 568] on icon "button" at bounding box center [225, 568] width 9 height 12
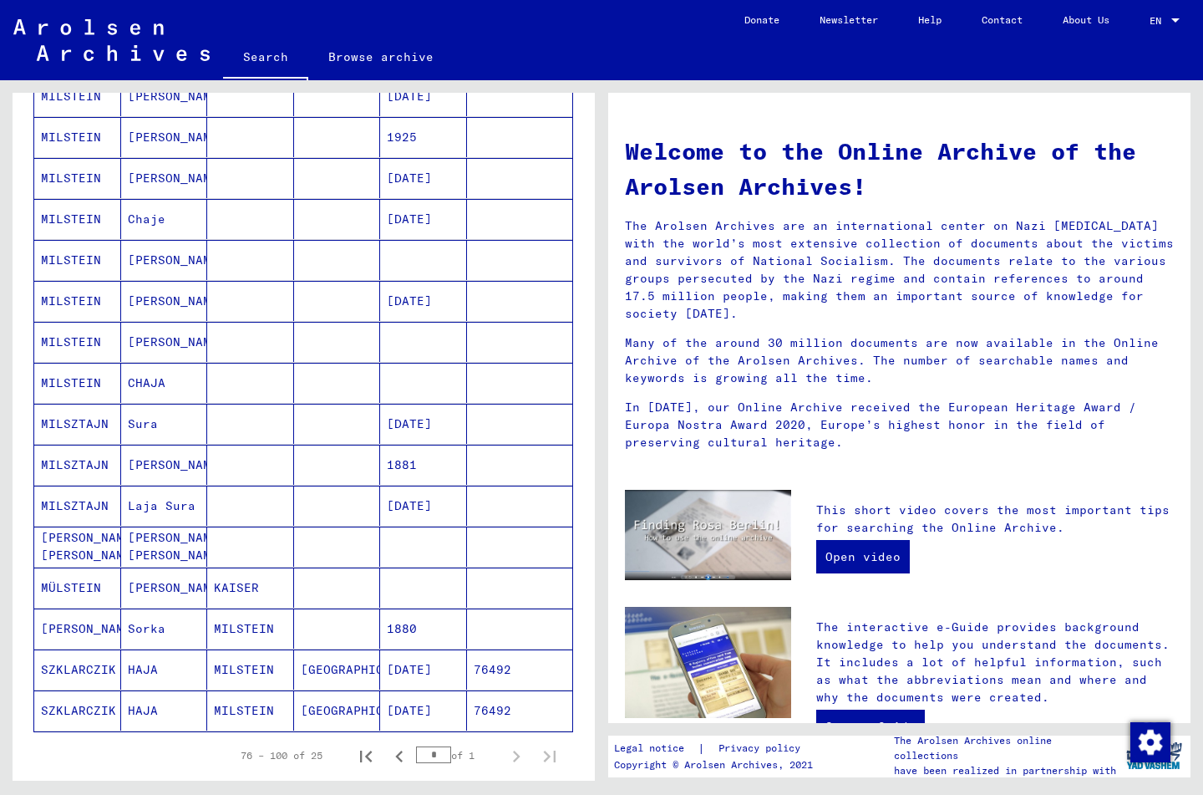
scroll to position [627, 0]
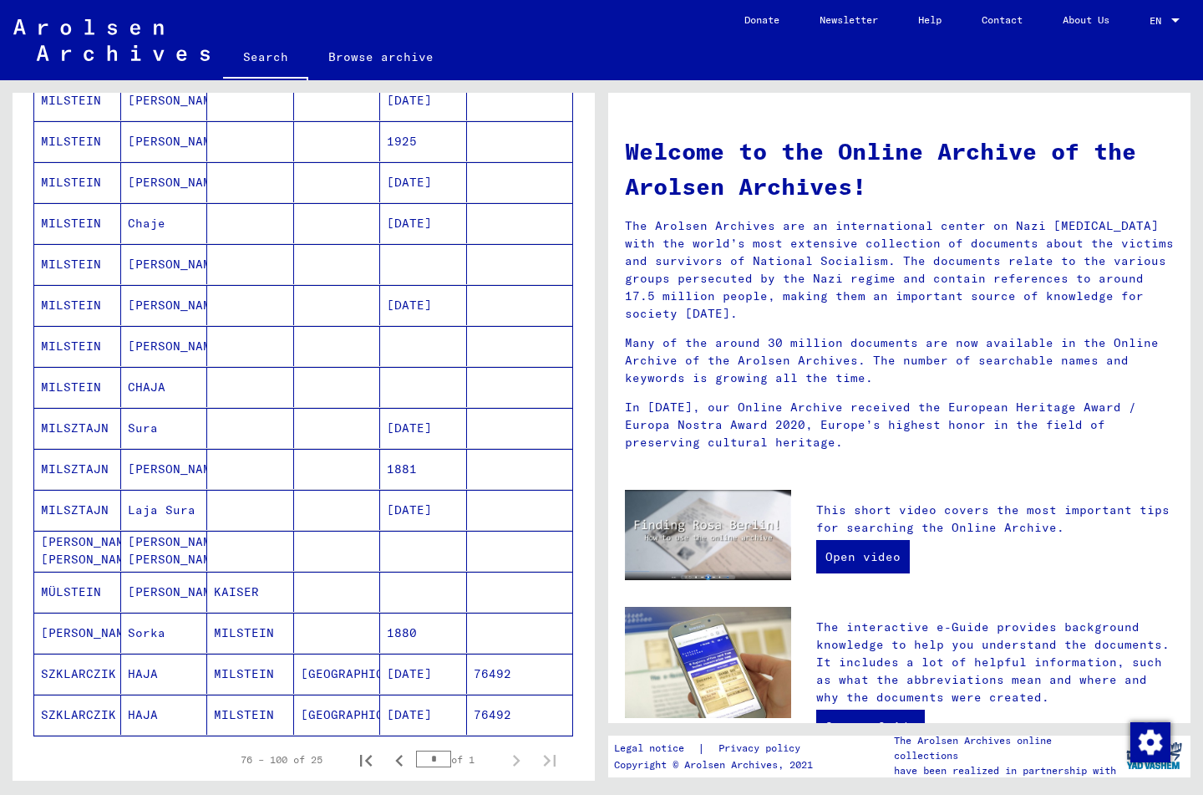
click at [90, 589] on mat-cell "MÜLSTEIN" at bounding box center [77, 592] width 87 height 40
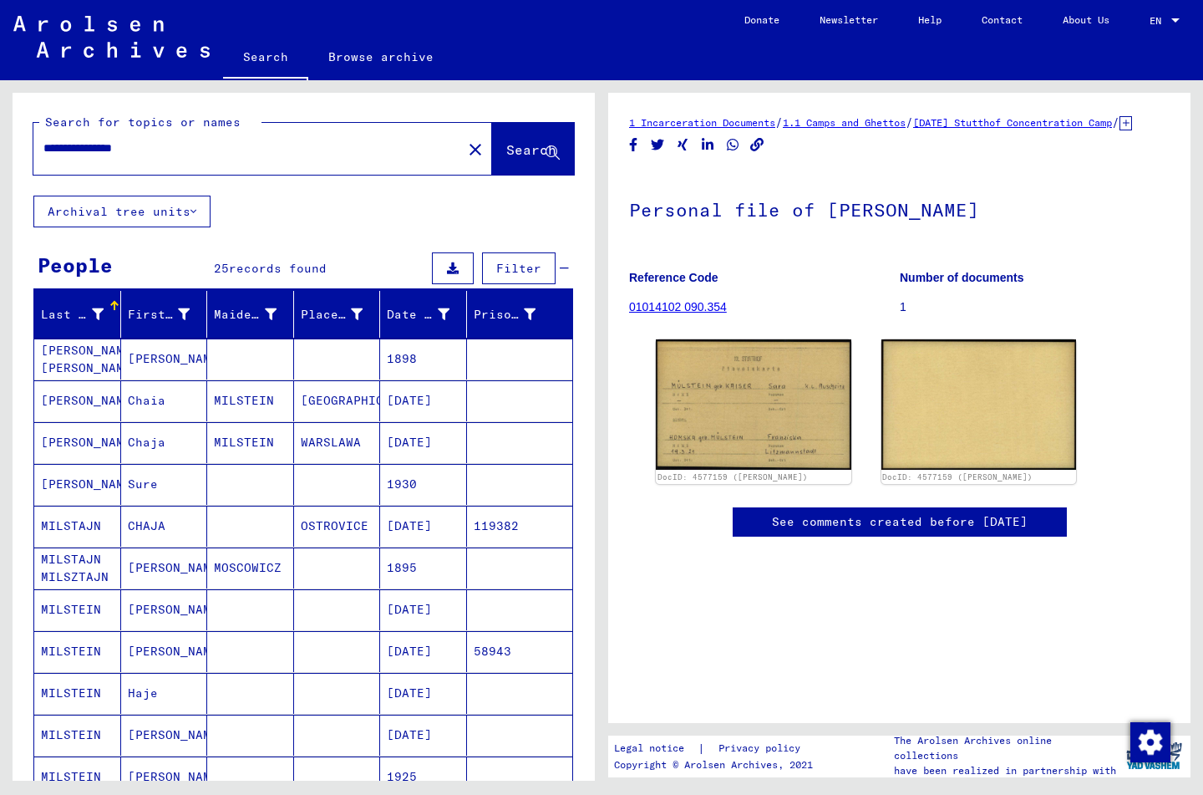
click at [71, 358] on mat-cell "[PERSON_NAME] [PERSON_NAME]" at bounding box center [77, 358] width 87 height 41
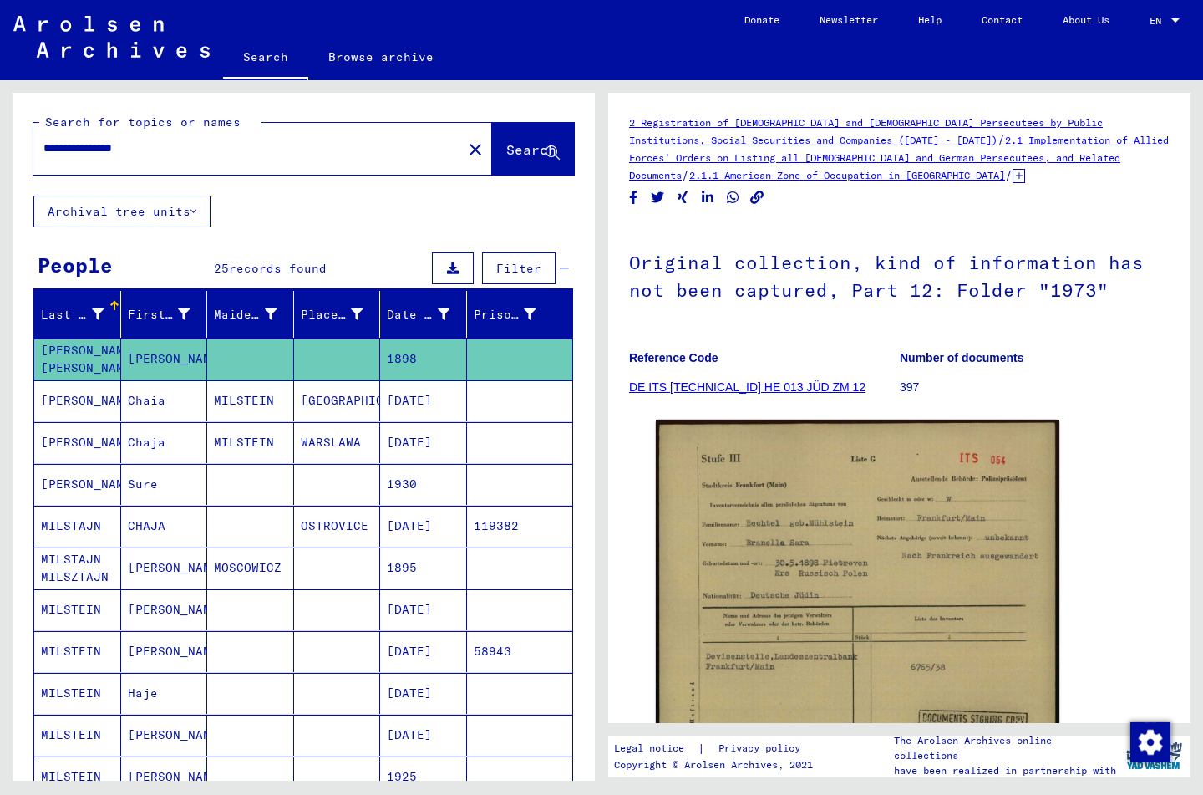
click at [160, 144] on input "**********" at bounding box center [247, 149] width 409 height 18
type input "*"
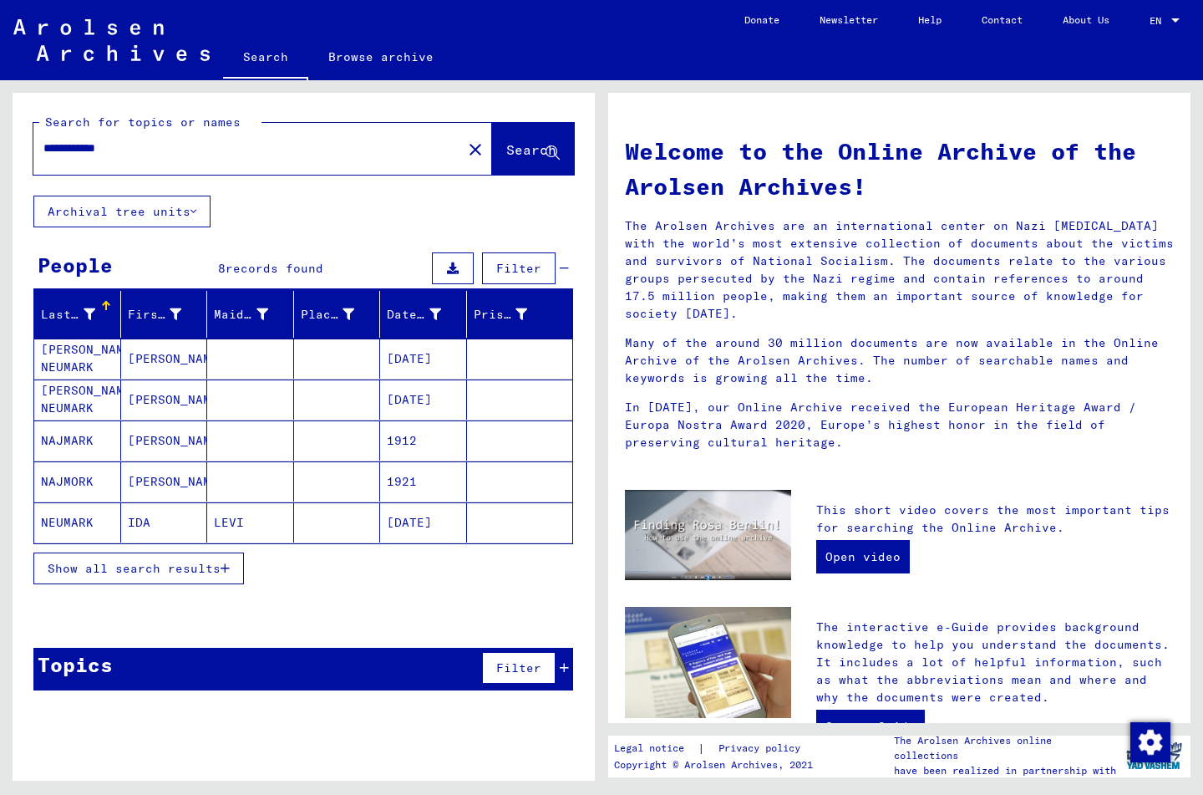
click at [226, 565] on icon "button" at bounding box center [225, 568] width 9 height 12
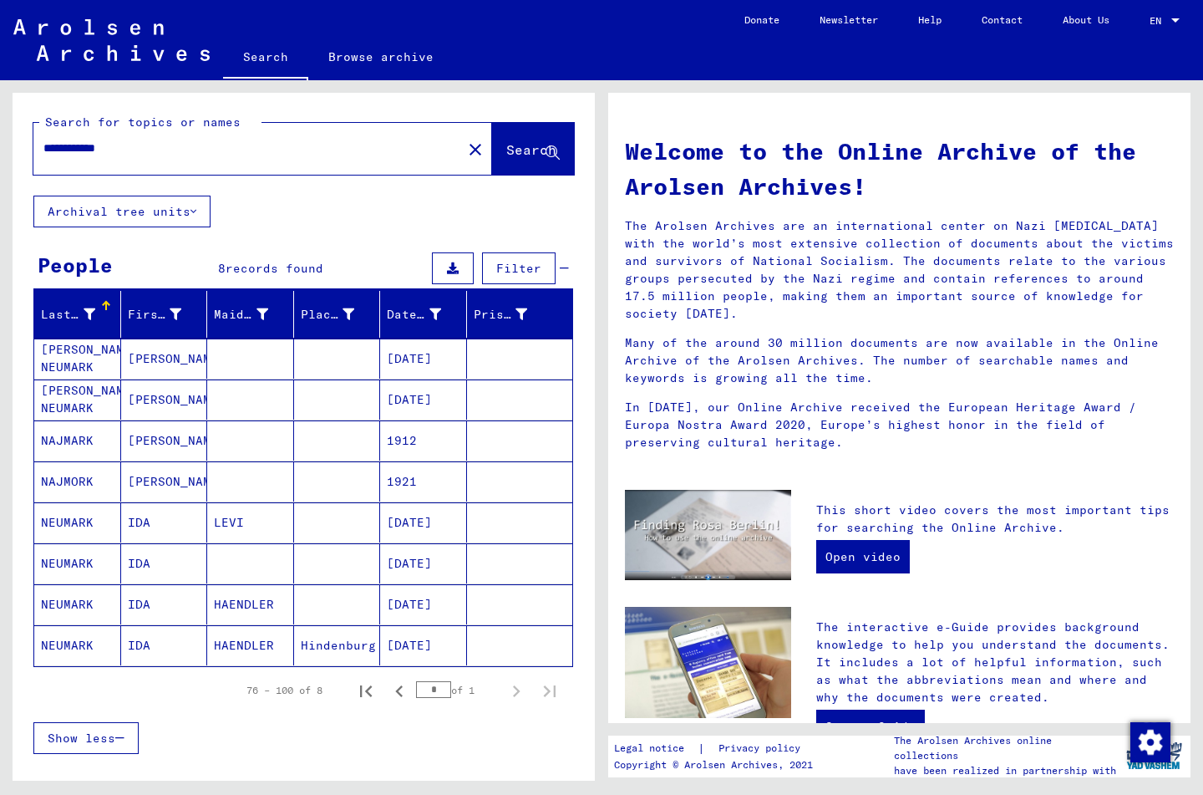
click at [69, 362] on mat-cell "[PERSON_NAME] NEUMARK" at bounding box center [77, 358] width 87 height 40
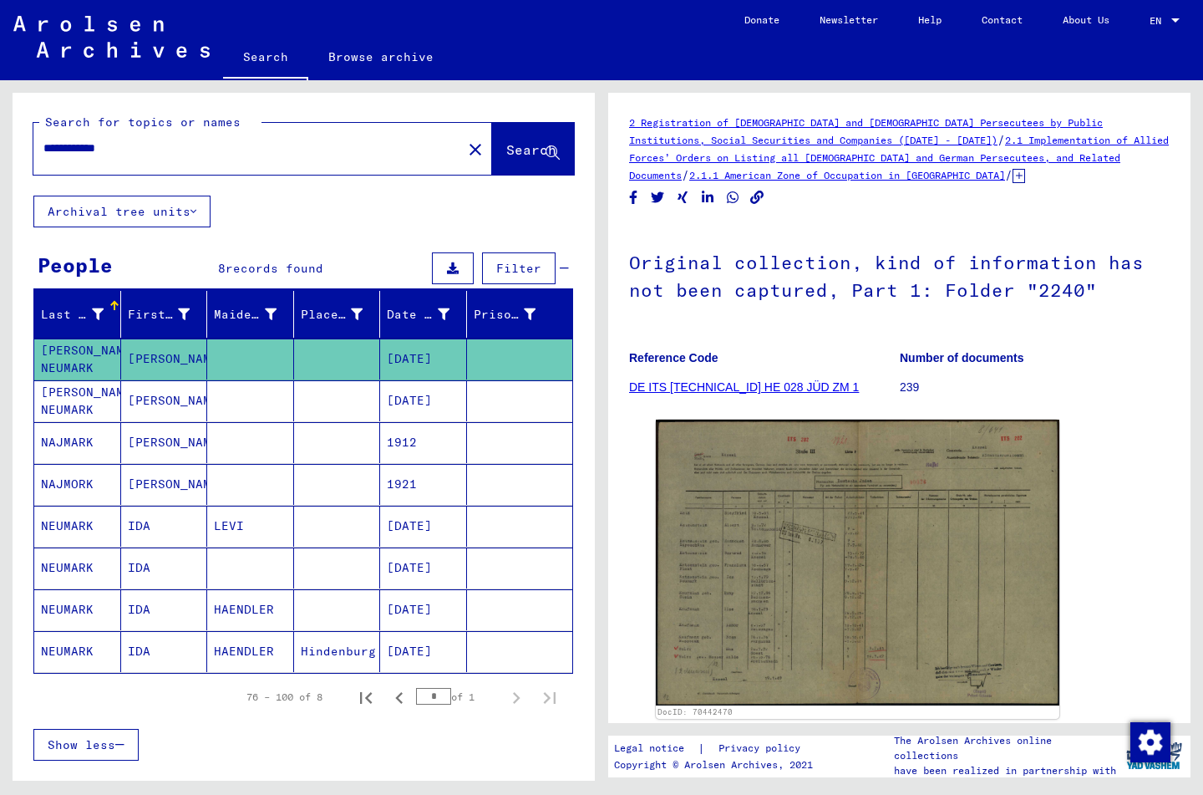
click at [68, 391] on mat-cell "[PERSON_NAME] NEUMARK" at bounding box center [77, 400] width 87 height 41
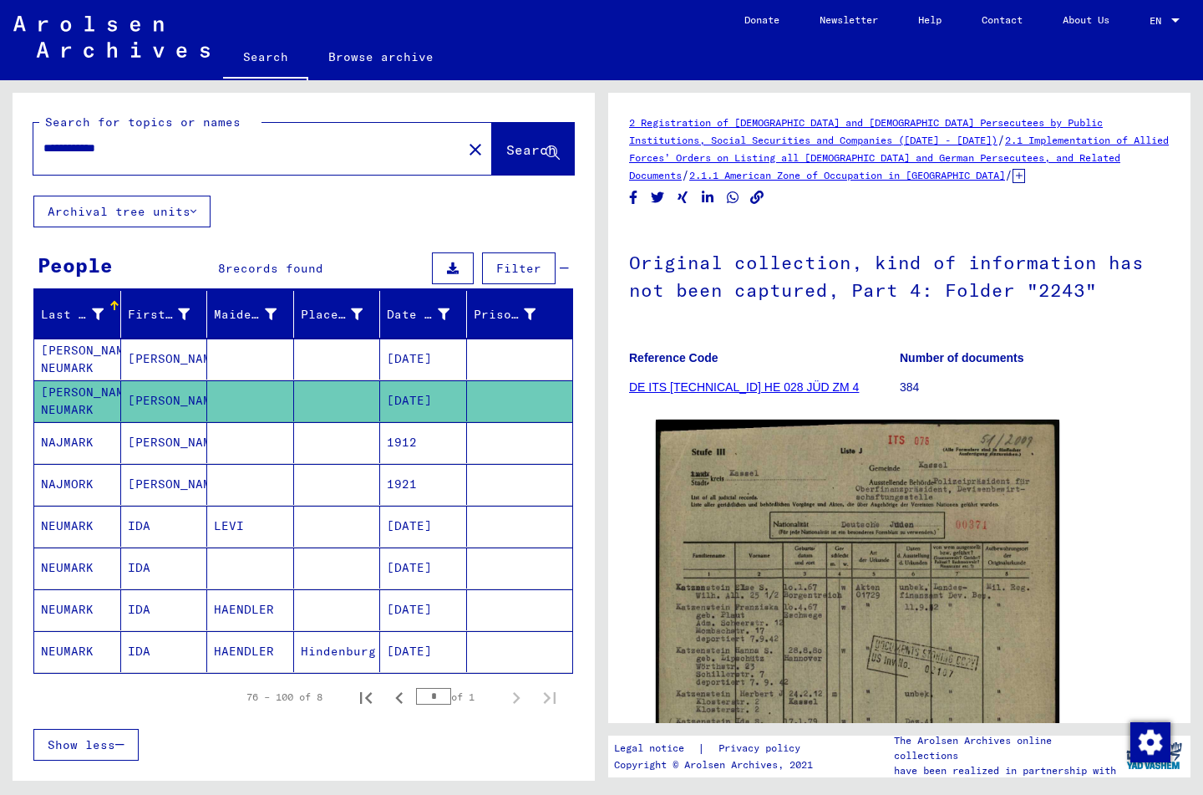
click at [79, 528] on mat-cell "NEUMARK" at bounding box center [77, 526] width 87 height 41
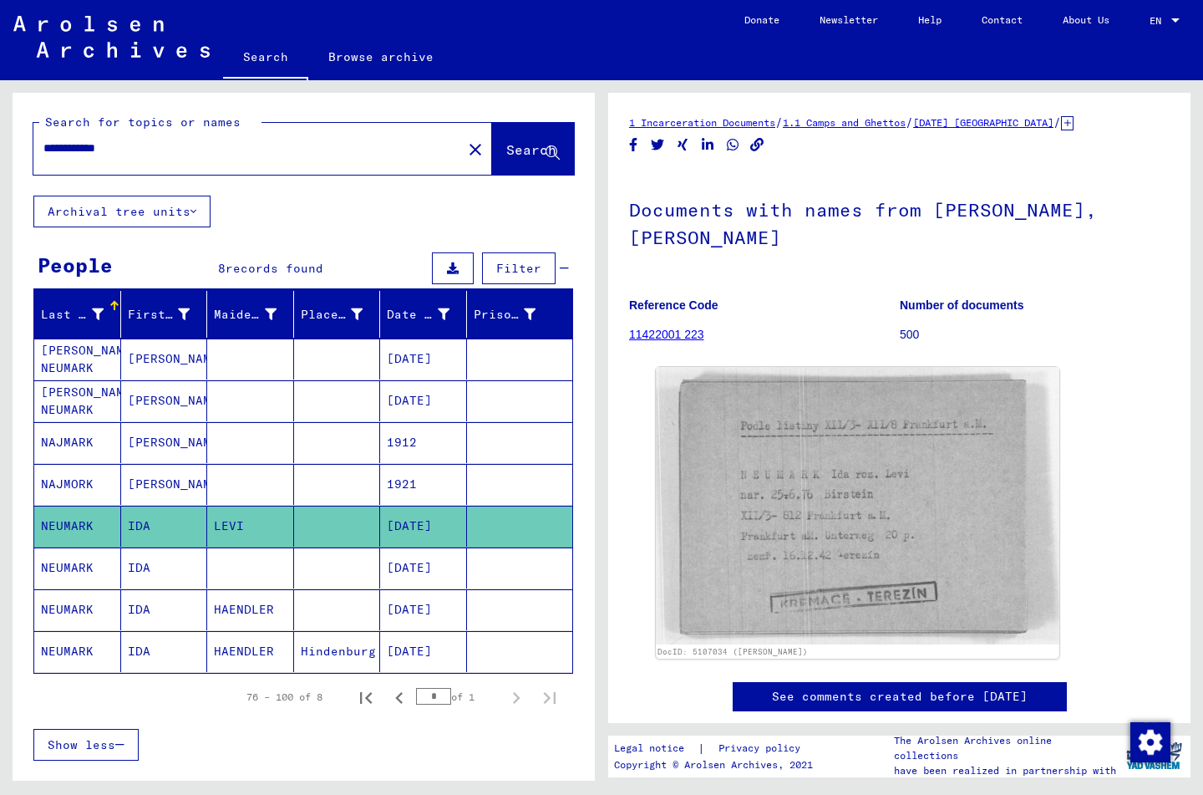
click at [79, 566] on mat-cell "NEUMARK" at bounding box center [77, 567] width 87 height 41
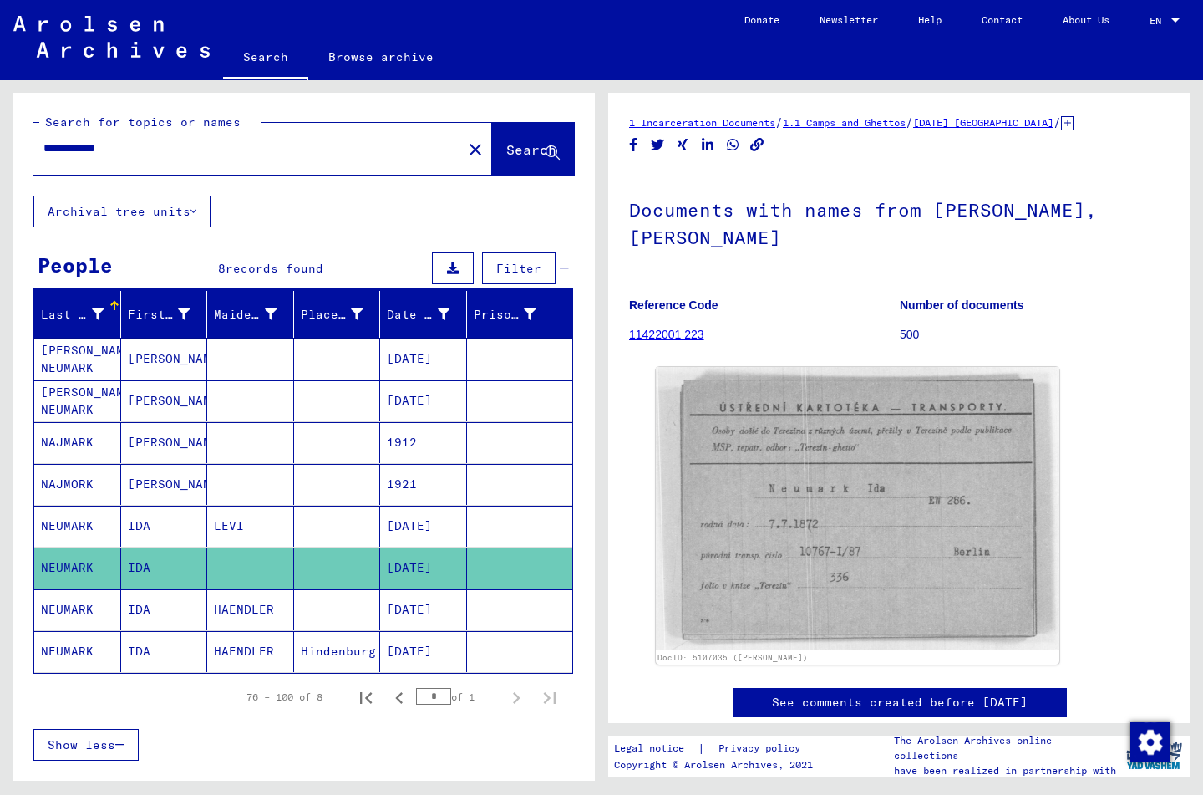
click at [160, 149] on input "**********" at bounding box center [247, 149] width 409 height 18
type input "*"
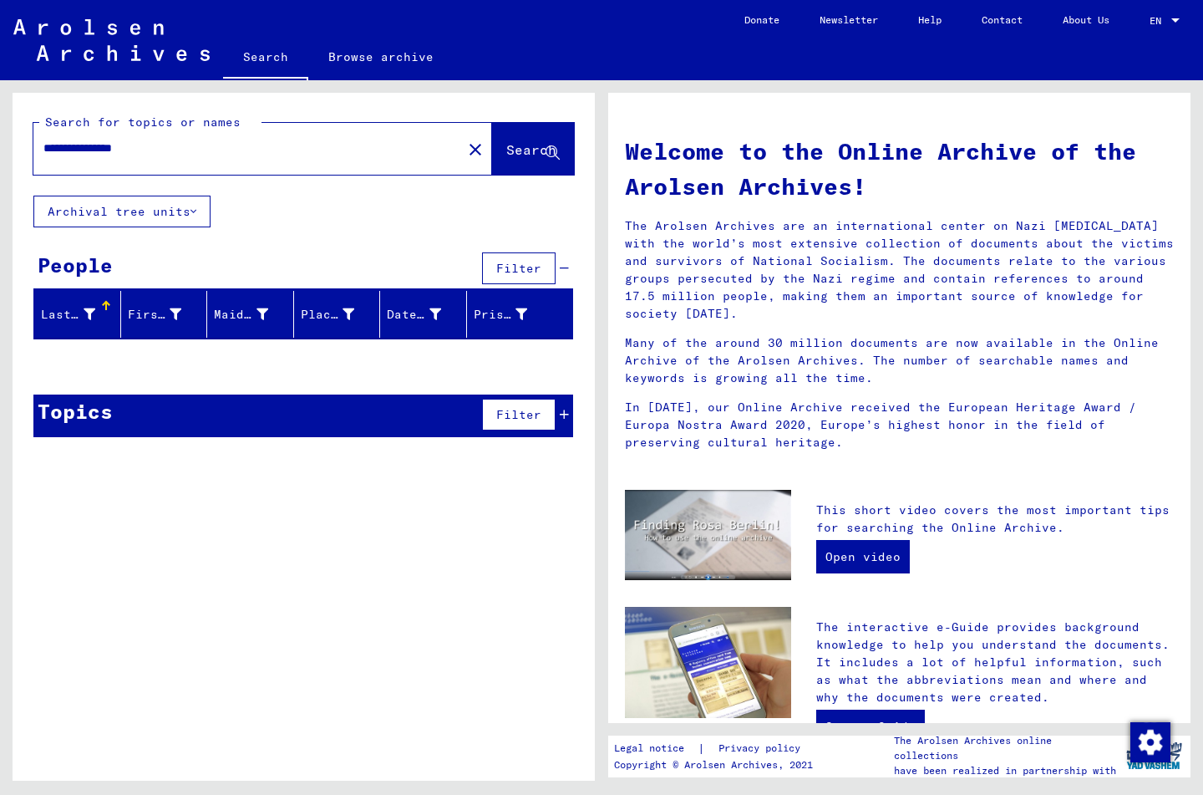
click at [98, 145] on input "**********" at bounding box center [242, 149] width 399 height 18
click at [101, 145] on input "**********" at bounding box center [242, 149] width 399 height 18
click at [168, 149] on input "**********" at bounding box center [242, 149] width 399 height 18
type input "*"
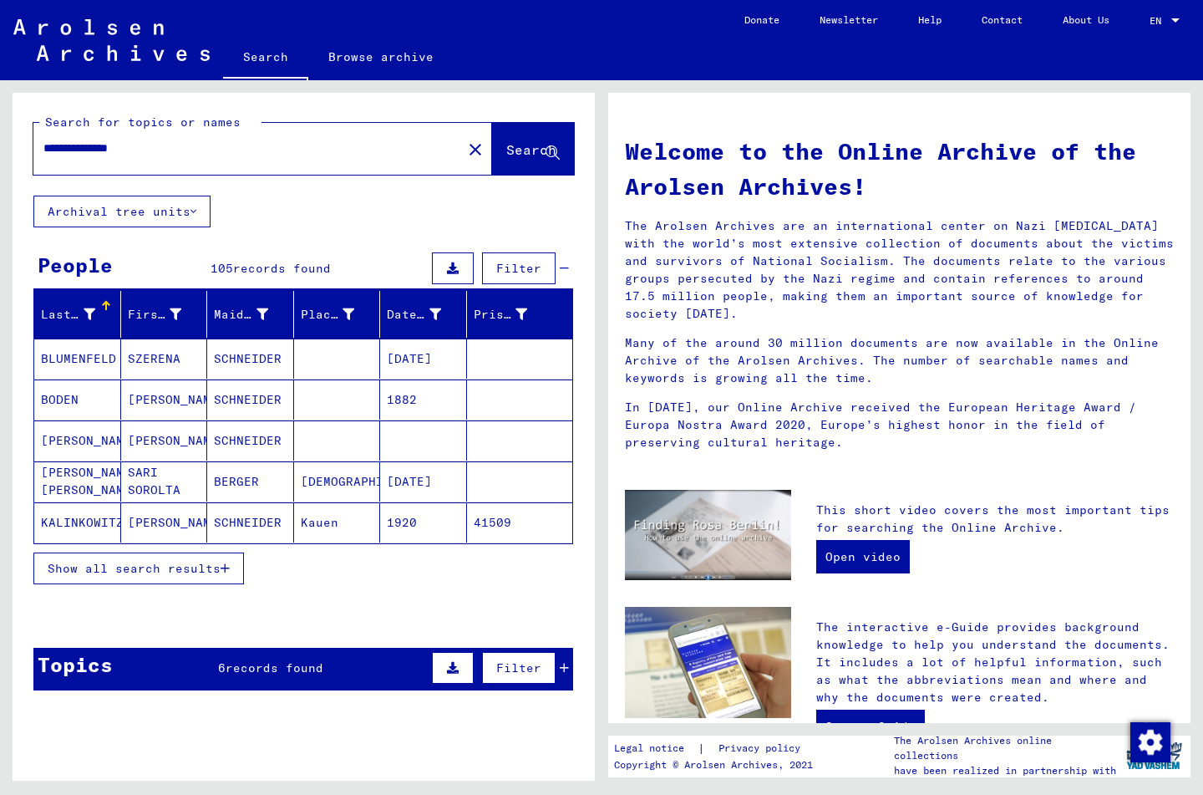
click at [229, 564] on icon "button" at bounding box center [225, 568] width 9 height 12
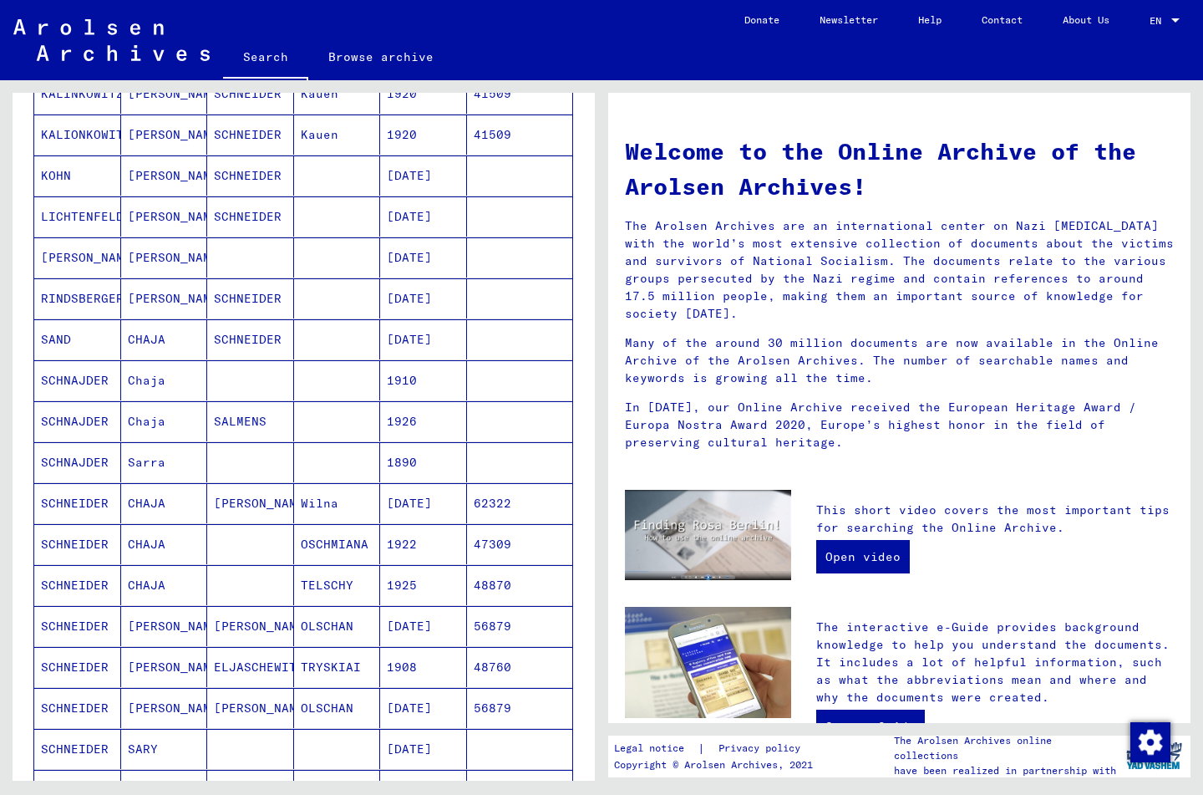
scroll to position [430, 0]
click at [85, 623] on mat-cell "SCHNEIDER" at bounding box center [77, 624] width 87 height 40
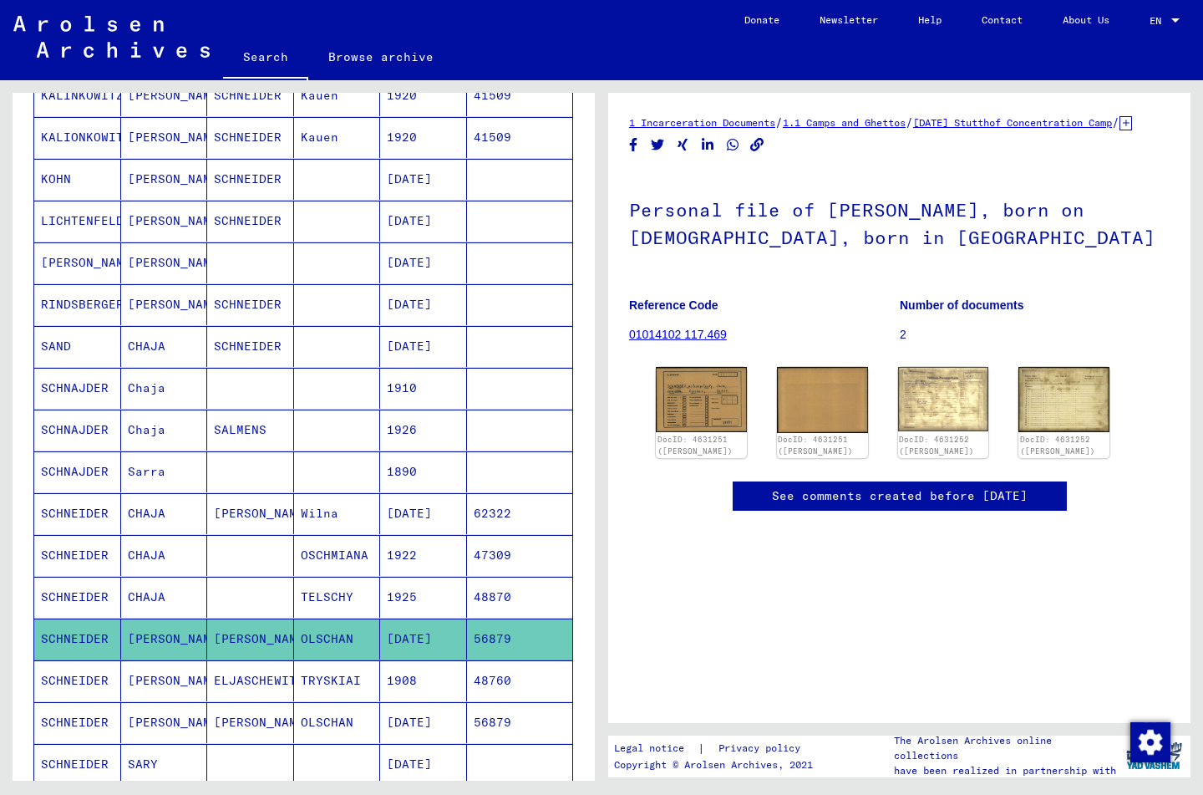
click at [78, 676] on mat-cell "SCHNEIDER" at bounding box center [77, 680] width 87 height 41
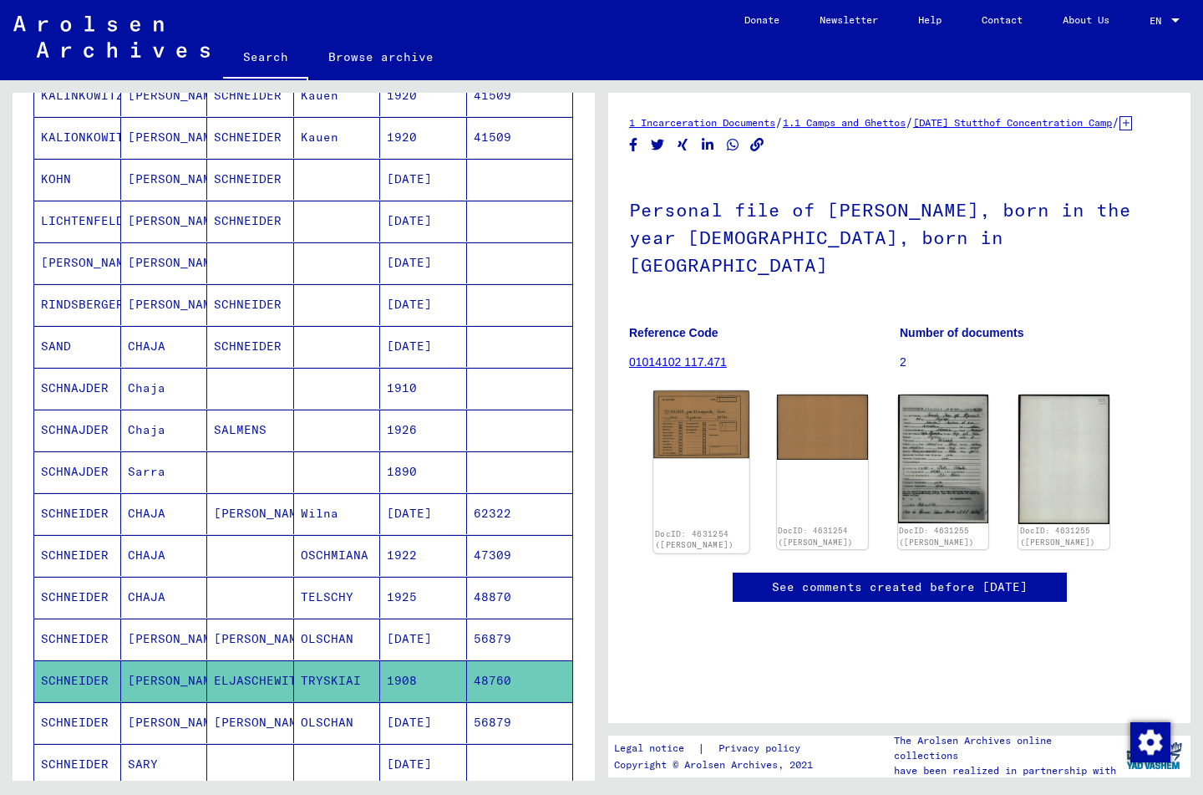
click at [687, 414] on img at bounding box center [701, 425] width 95 height 68
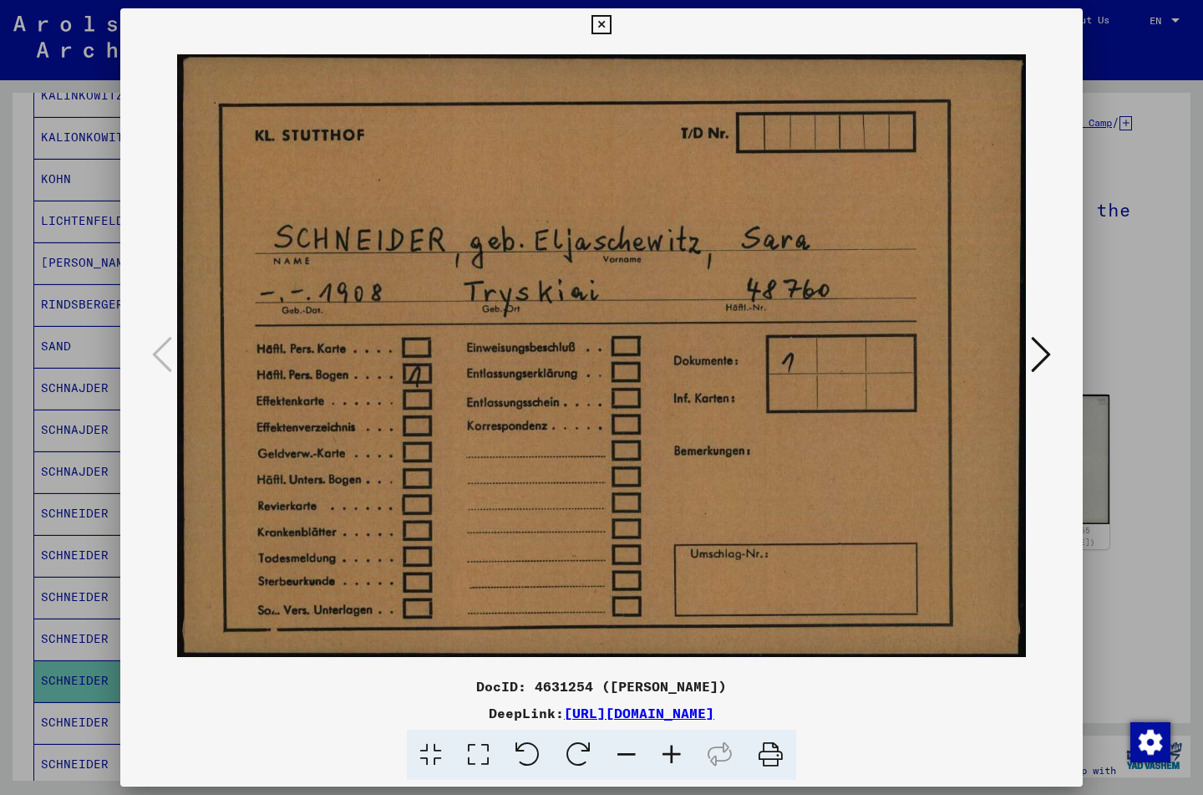
drag, startPoint x: 1075, startPoint y: 23, endPoint x: 1059, endPoint y: 36, distance: 20.8
click at [611, 23] on icon at bounding box center [601, 25] width 19 height 20
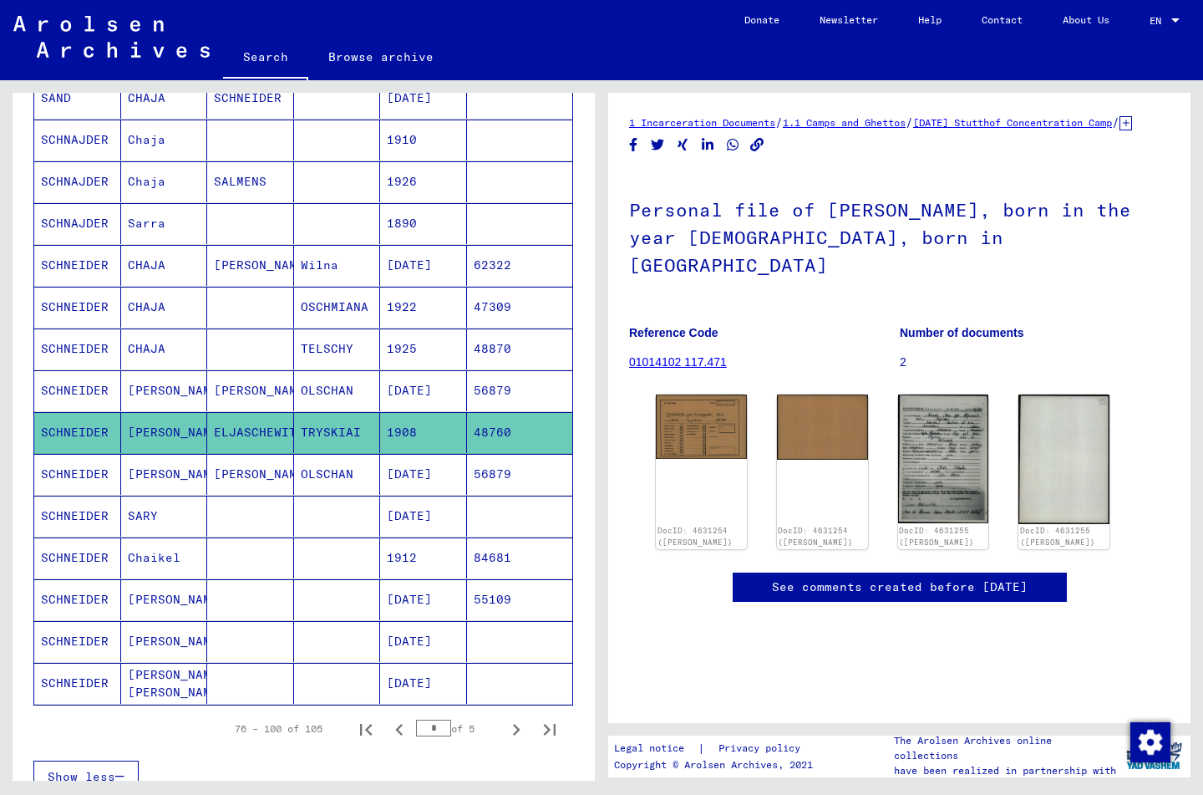
scroll to position [680, 0]
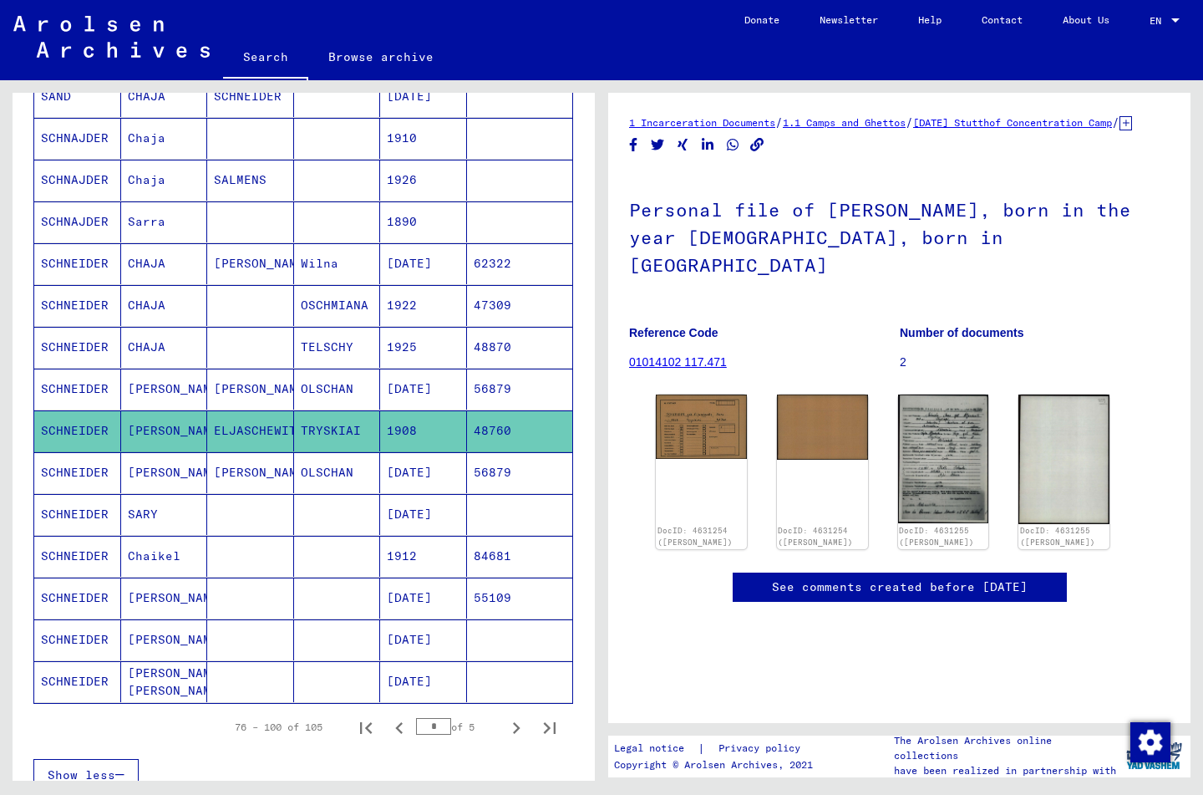
click at [77, 507] on mat-cell "SCHNEIDER" at bounding box center [77, 514] width 87 height 41
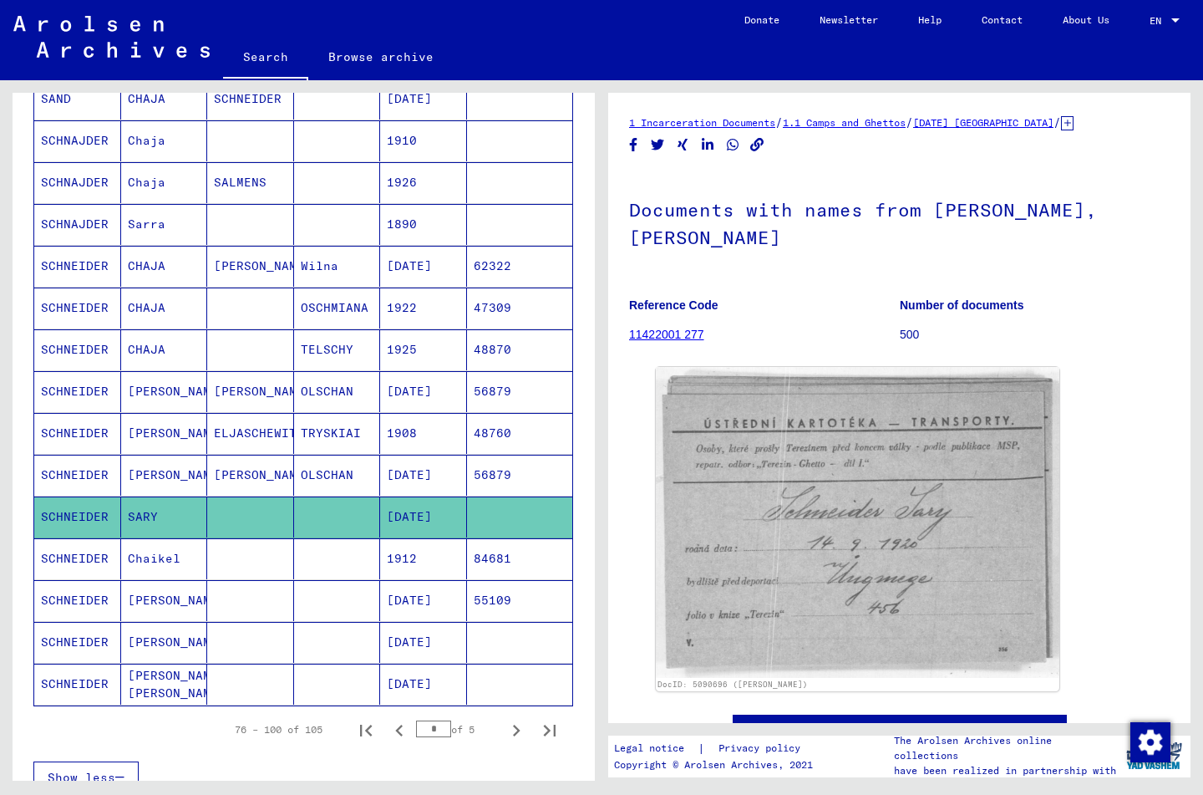
click at [80, 600] on mat-cell "SCHNEIDER" at bounding box center [77, 600] width 87 height 41
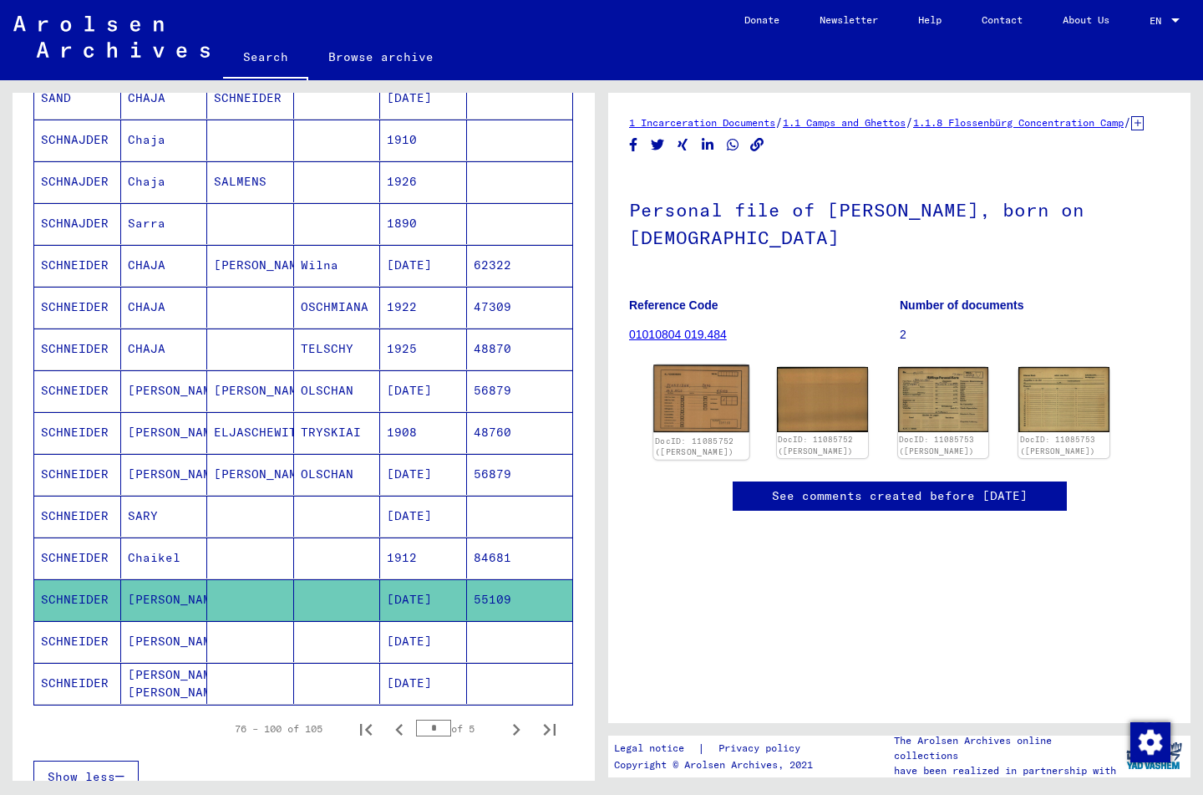
click at [709, 417] on img at bounding box center [701, 399] width 95 height 68
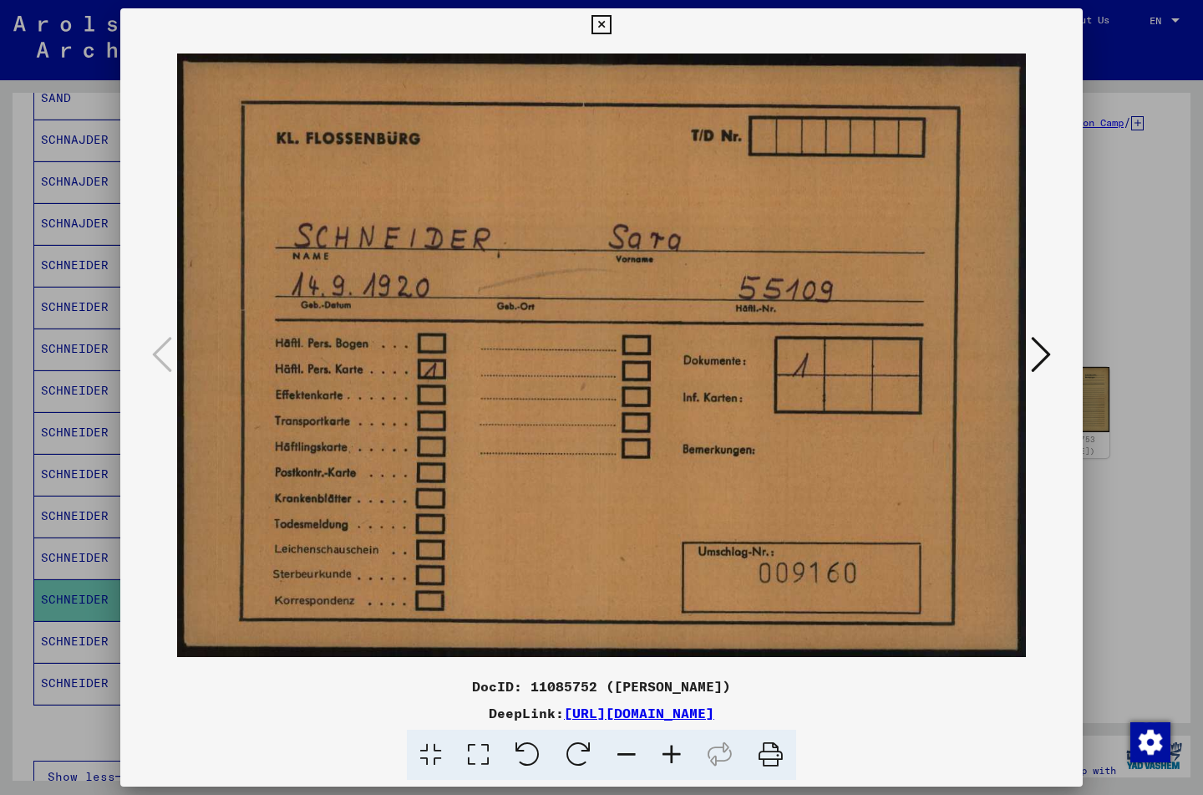
click at [611, 19] on icon at bounding box center [601, 25] width 19 height 20
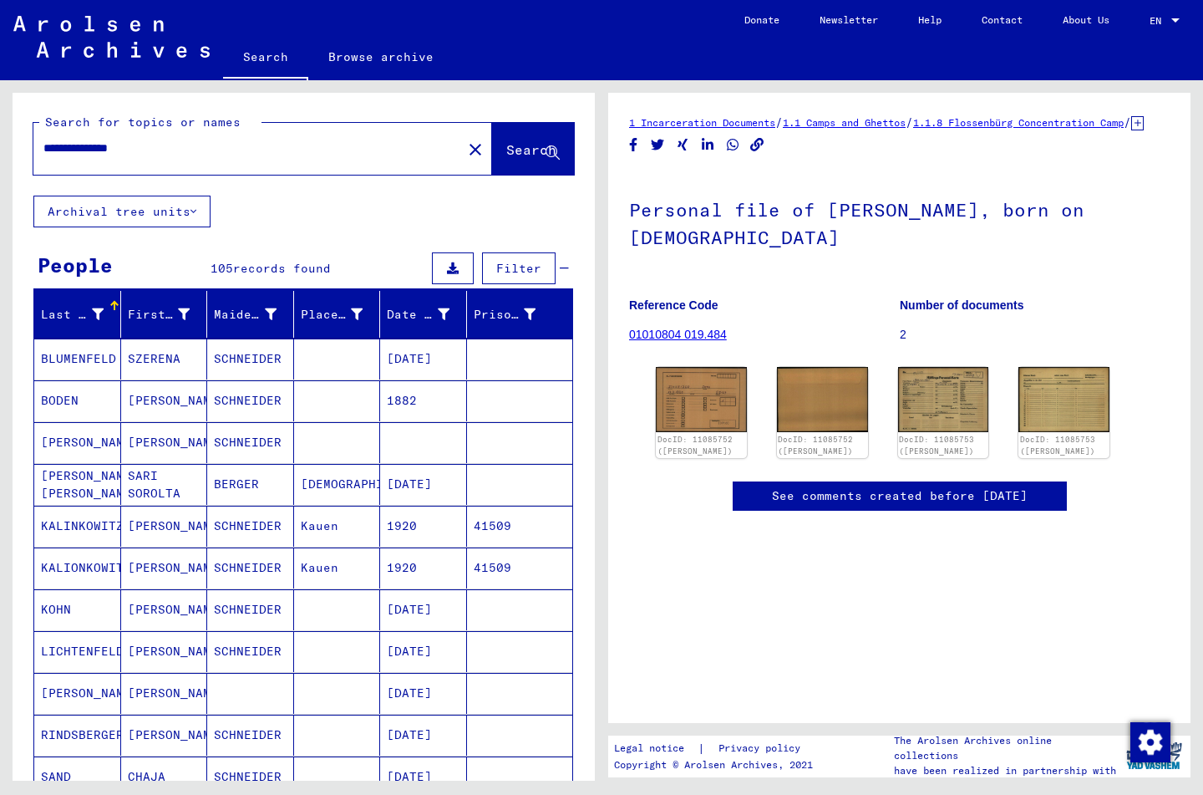
click at [187, 148] on input "**********" at bounding box center [247, 149] width 409 height 18
click at [78, 146] on input "**********" at bounding box center [247, 149] width 409 height 18
type input "**********"
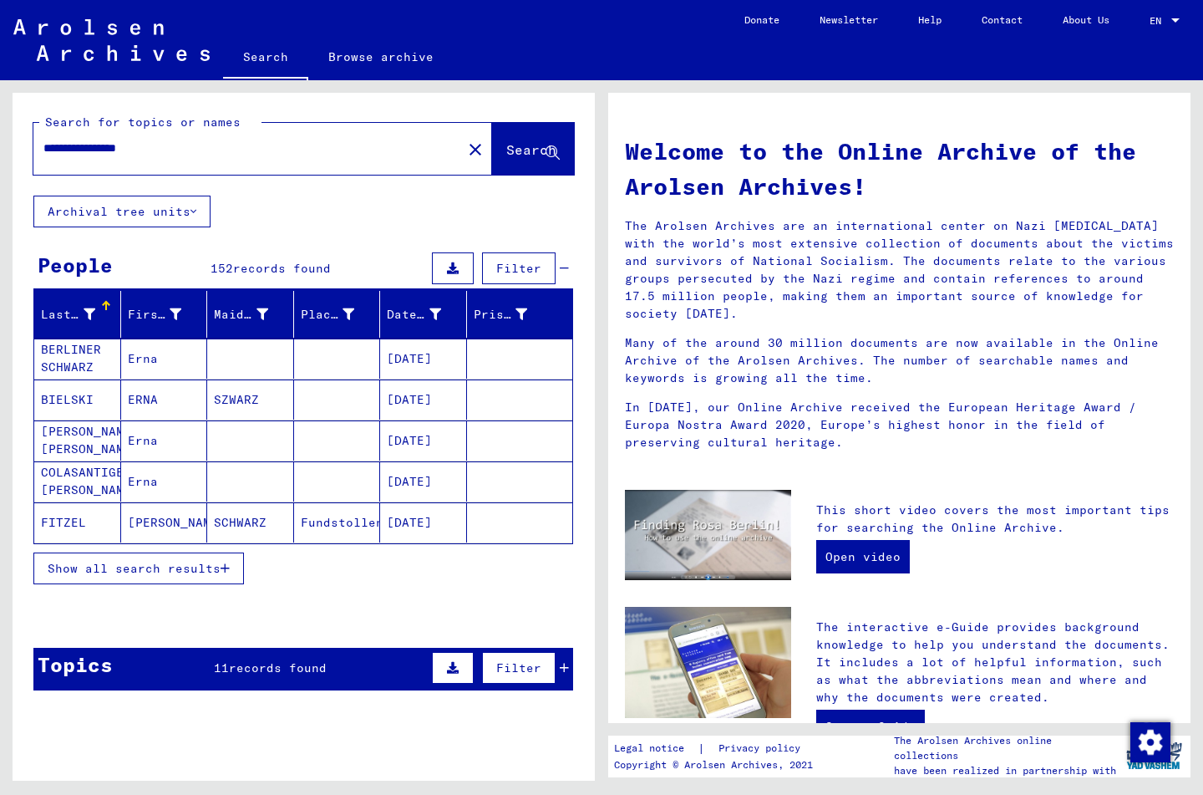
click at [228, 567] on icon "button" at bounding box center [225, 568] width 9 height 12
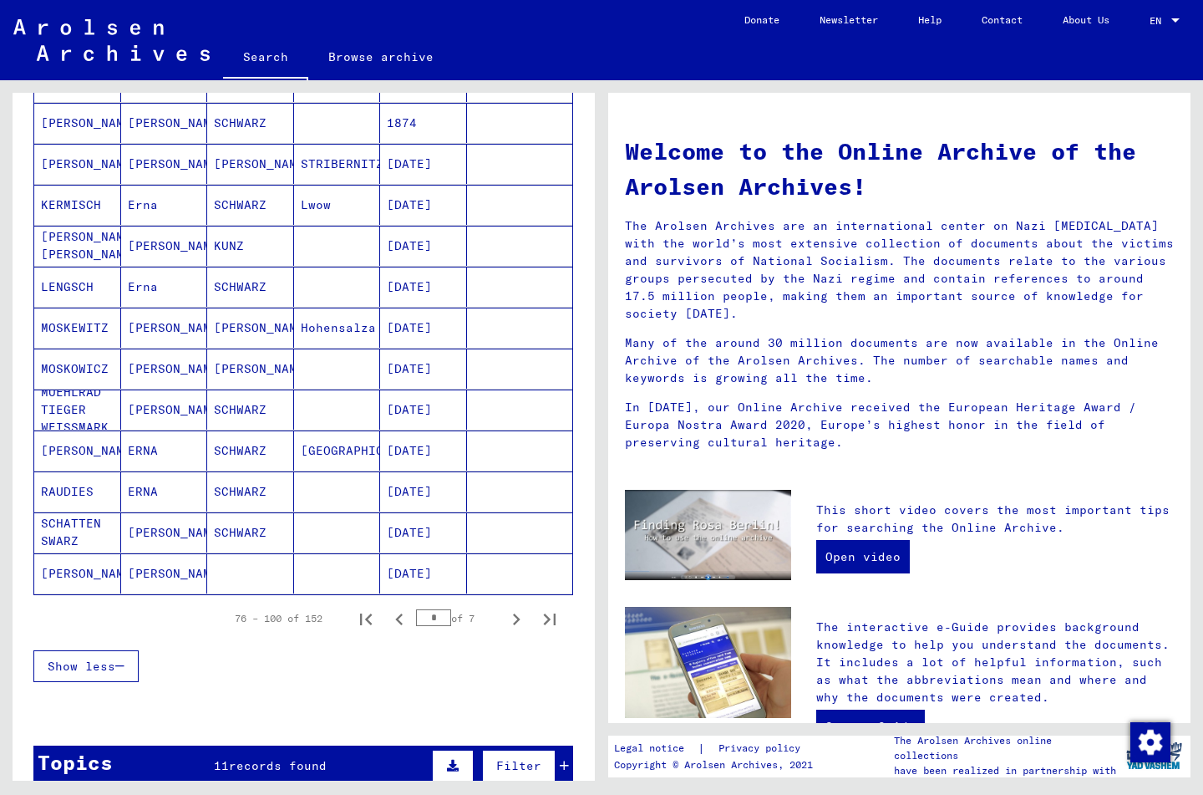
scroll to position [773, 0]
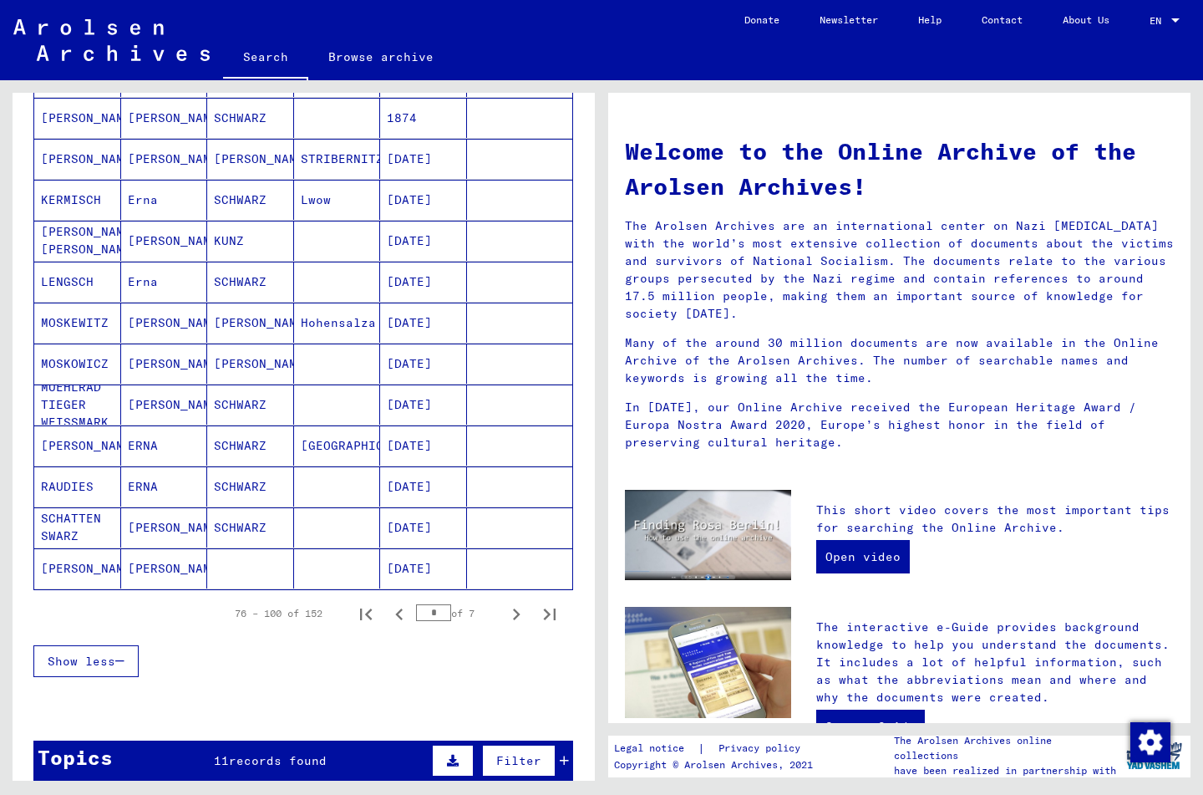
click at [77, 565] on mat-cell "[PERSON_NAME]" at bounding box center [77, 568] width 87 height 40
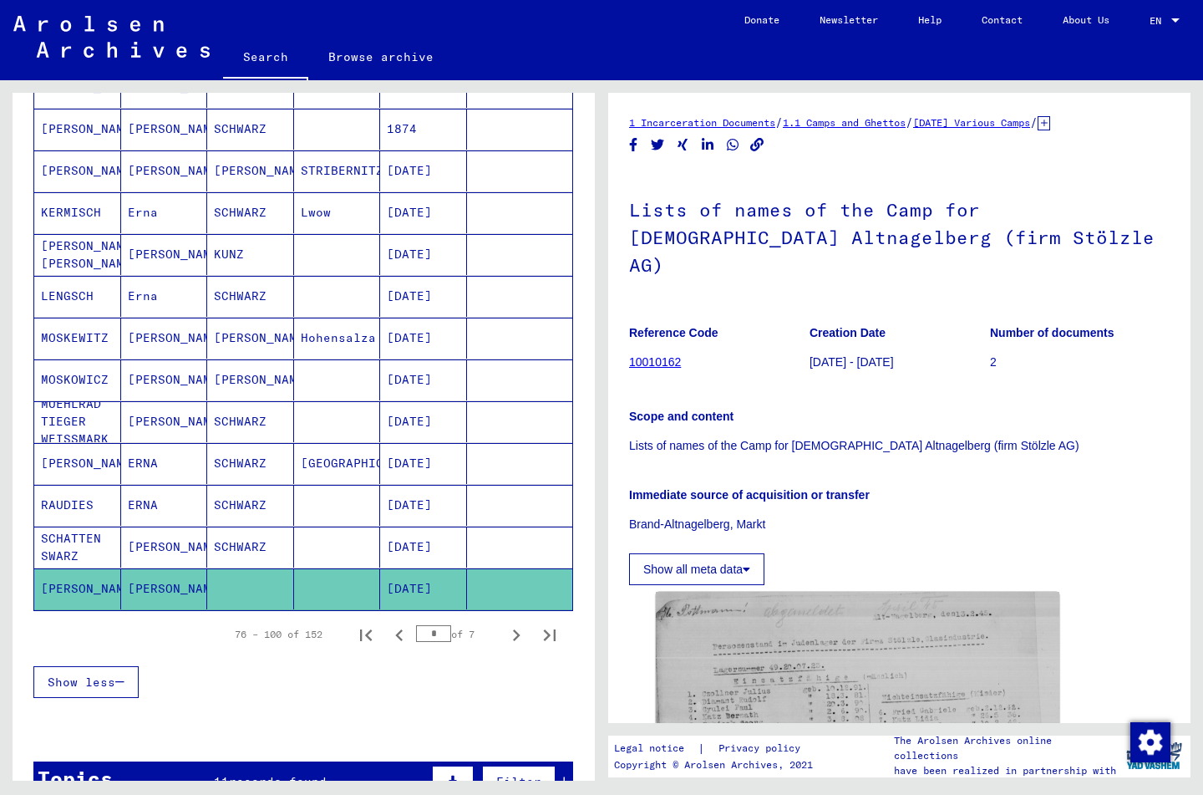
click at [73, 549] on mat-cell "SCHATTEN SWARZ" at bounding box center [77, 547] width 87 height 41
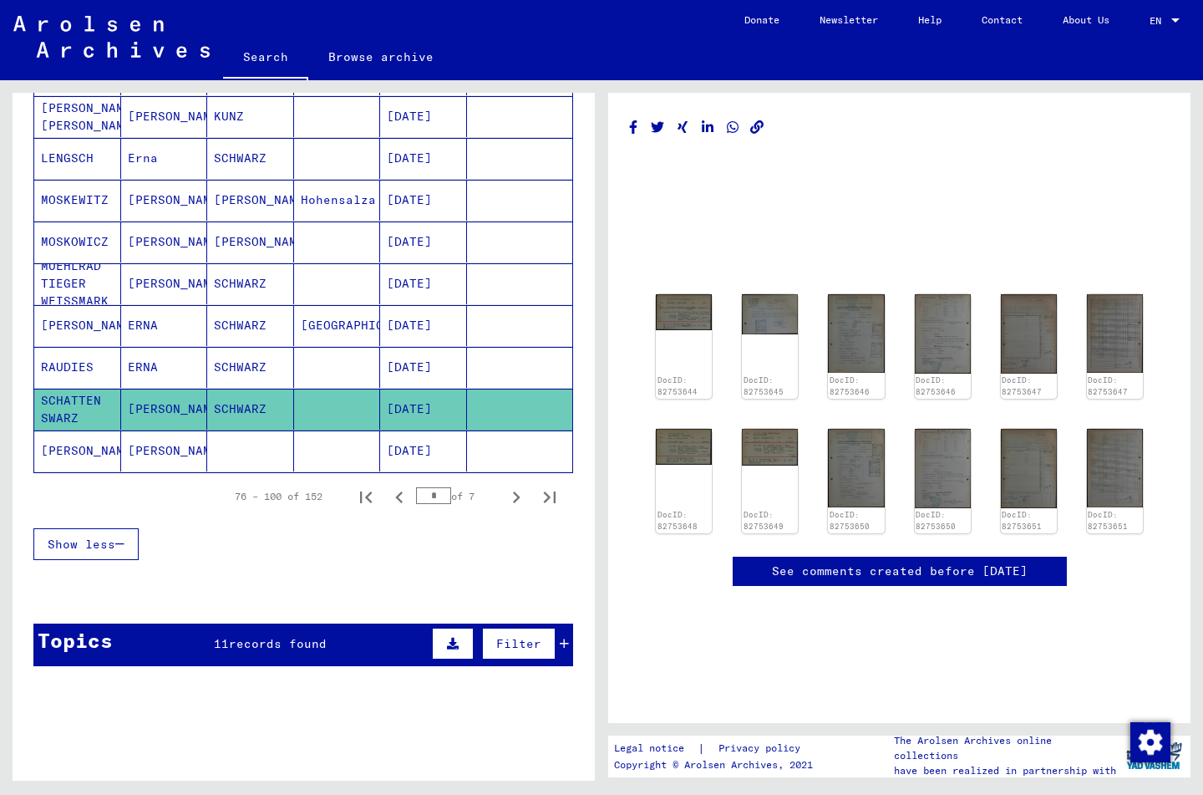
scroll to position [916, 0]
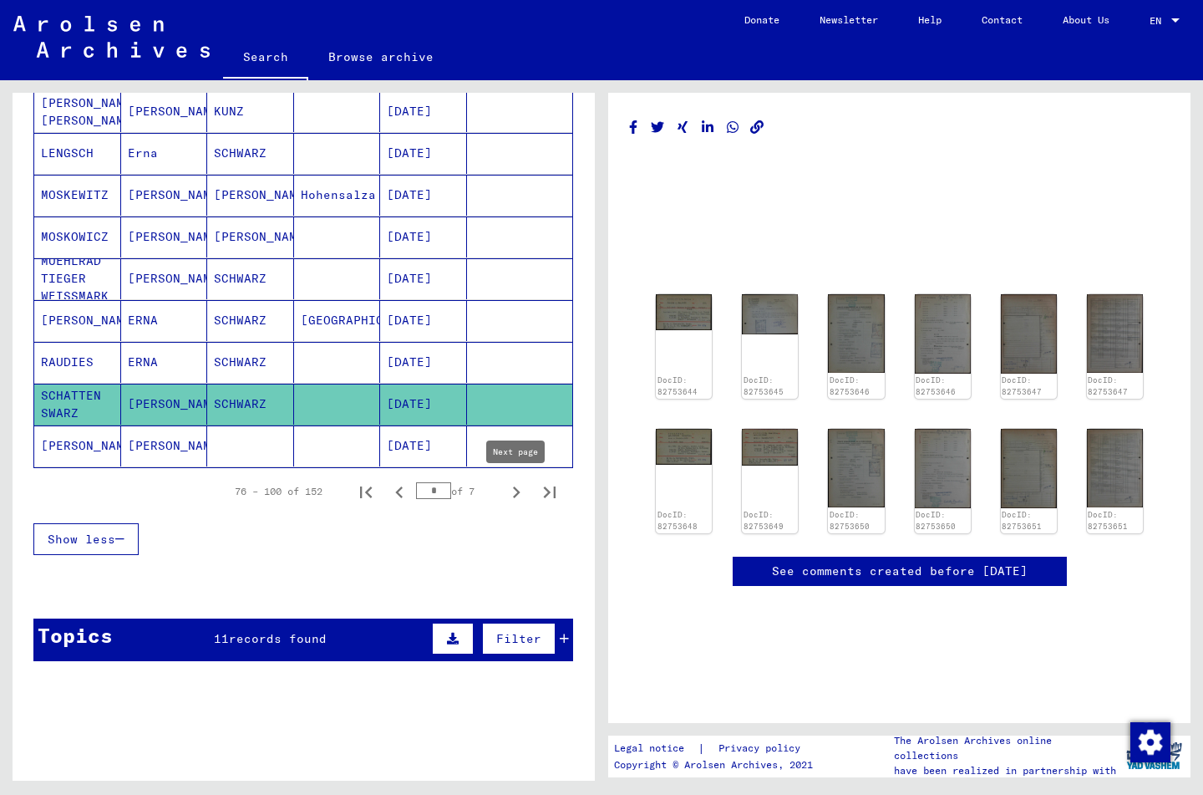
click at [516, 492] on icon "Next page" at bounding box center [516, 492] width 23 height 23
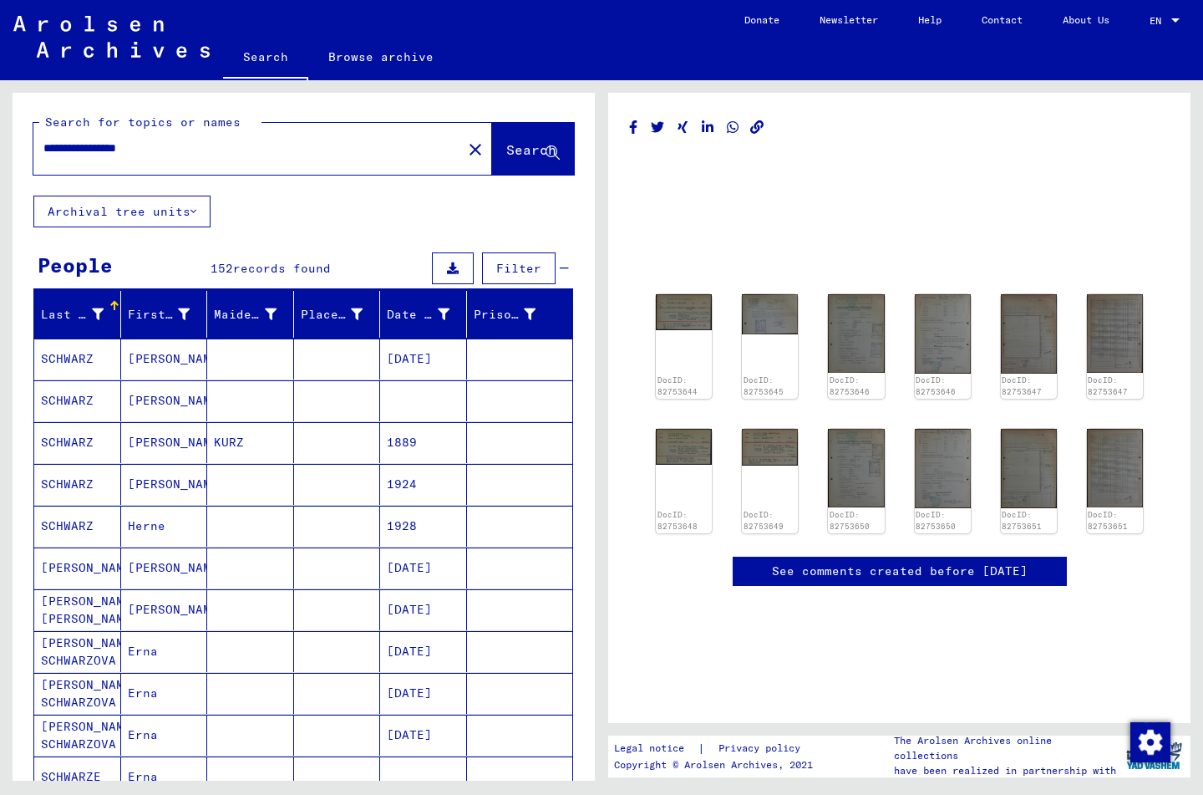
scroll to position [0, 0]
click at [90, 398] on mat-cell "SCHWARZ" at bounding box center [77, 400] width 87 height 41
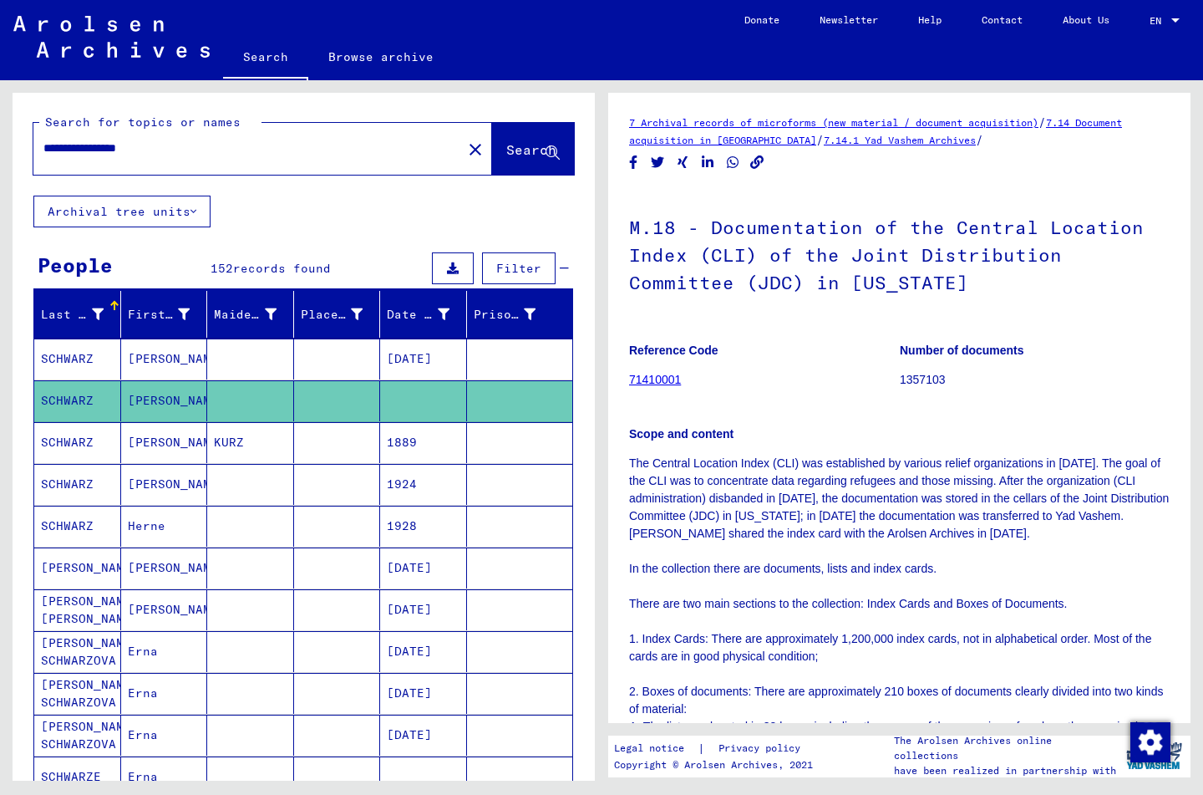
click at [81, 430] on mat-cell "SCHWARZ" at bounding box center [77, 442] width 87 height 41
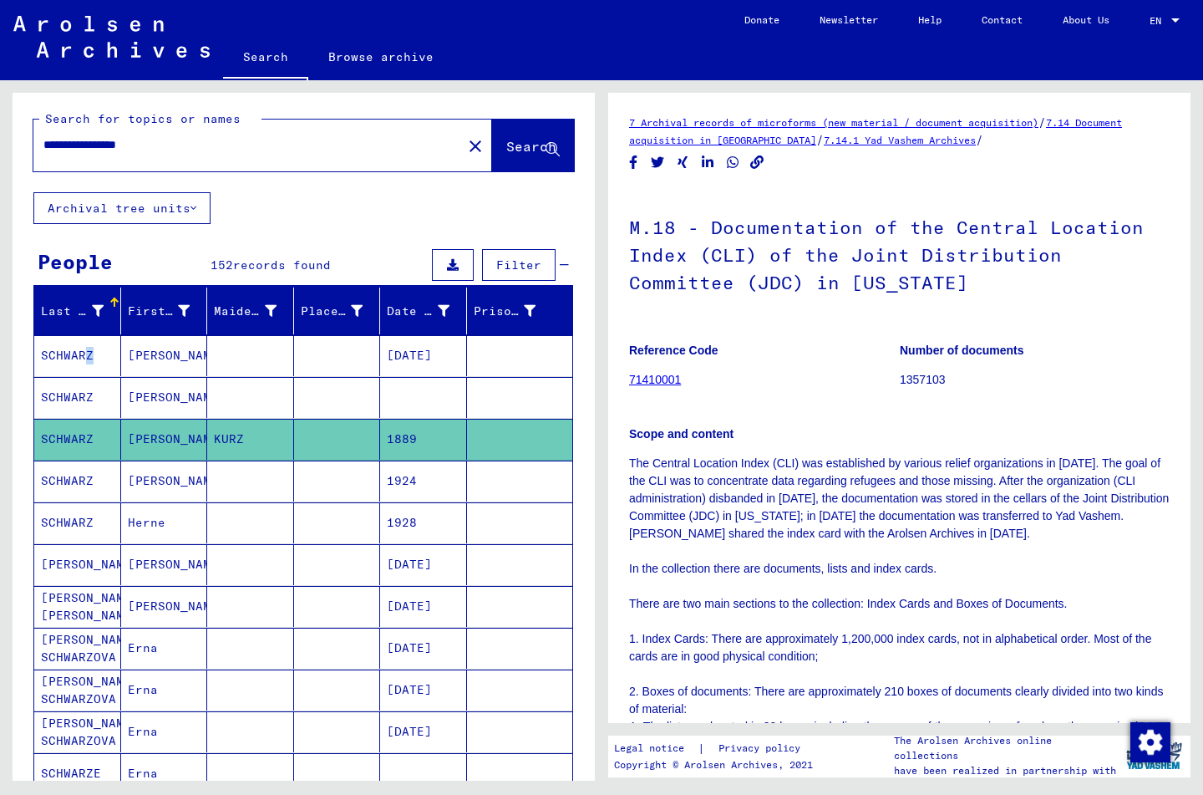
click at [80, 361] on mat-cell "SCHWARZ" at bounding box center [77, 355] width 87 height 41
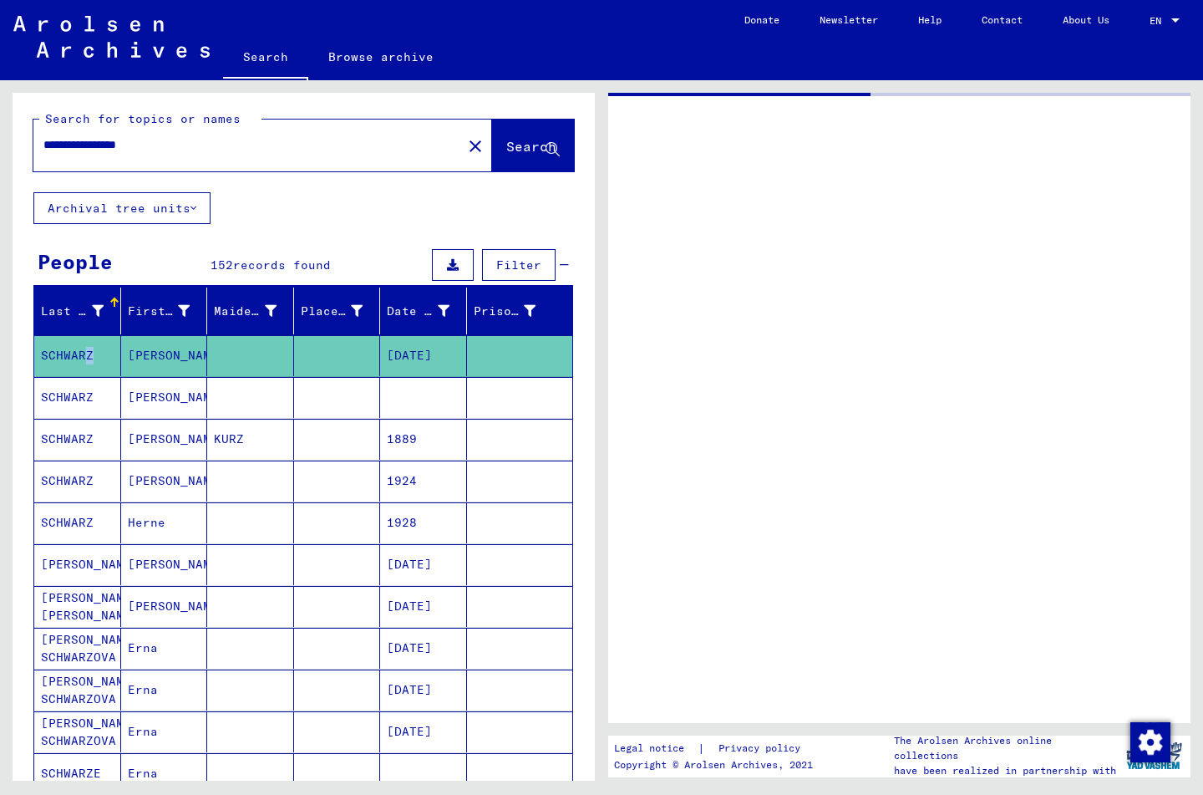
scroll to position [2, 0]
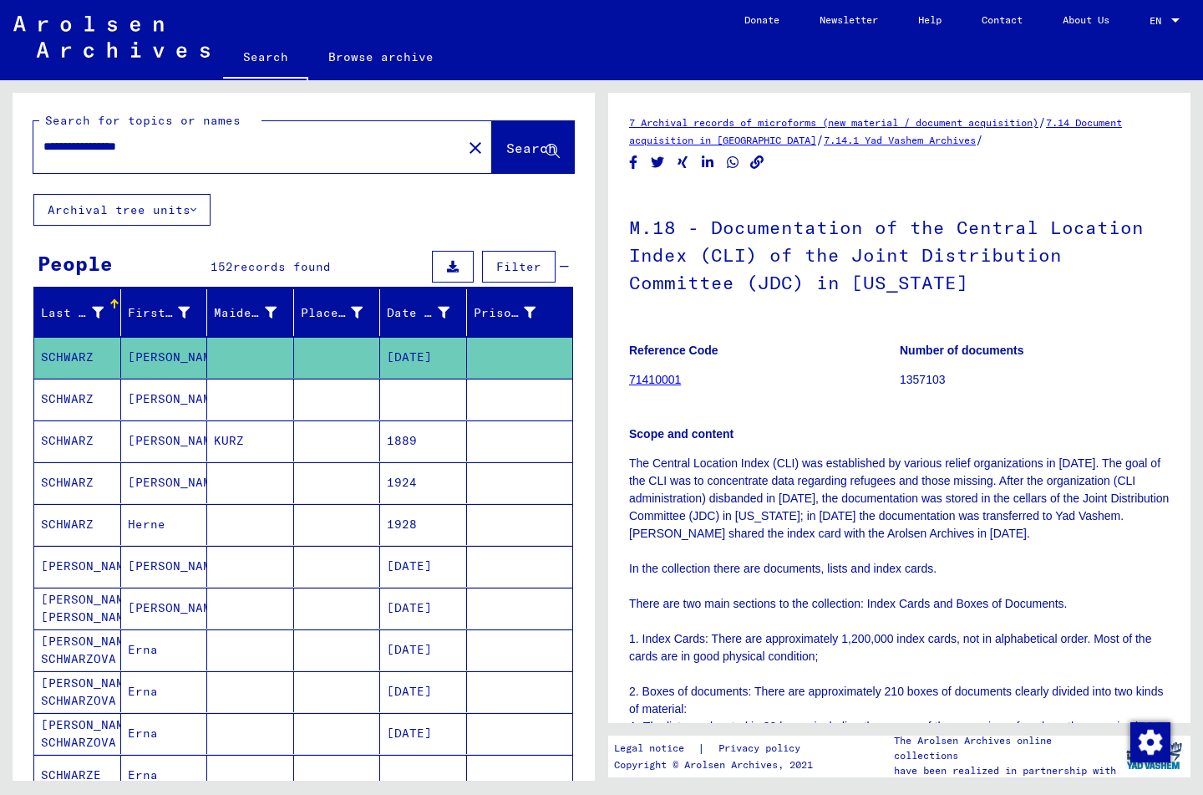
click at [69, 560] on mat-cell "[PERSON_NAME]" at bounding box center [77, 566] width 87 height 41
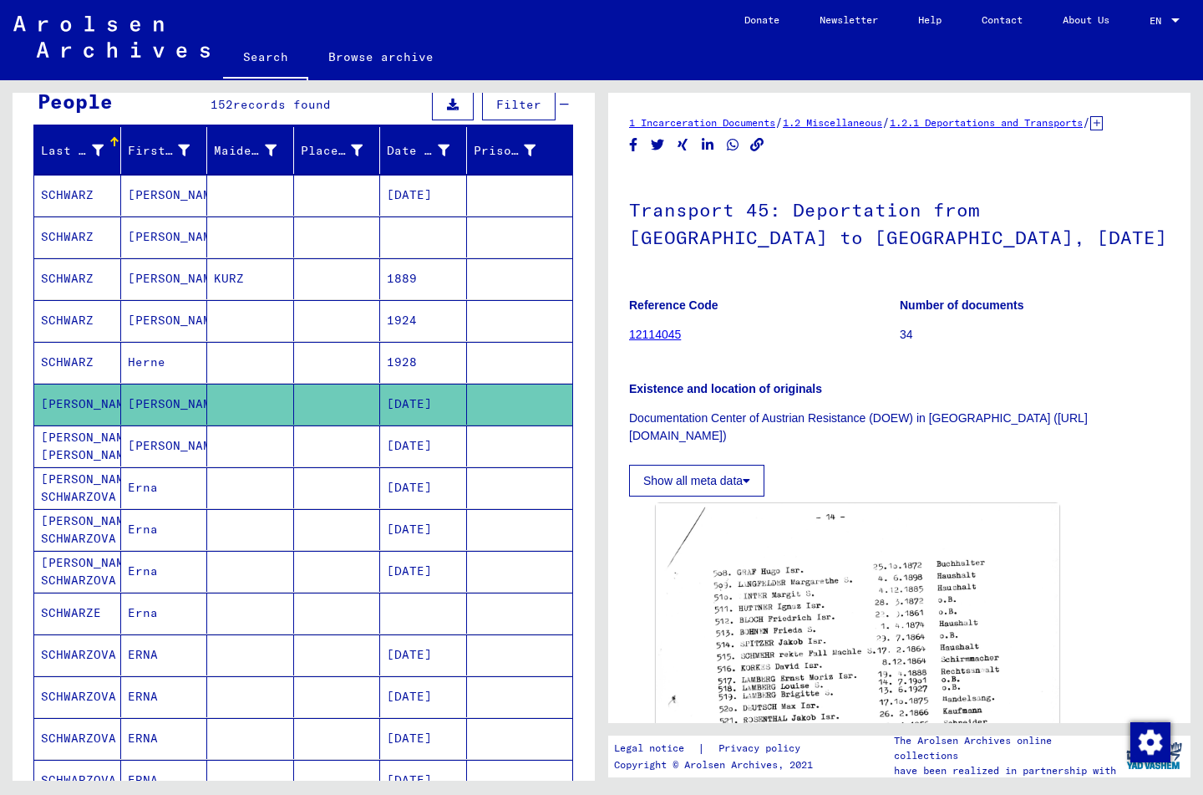
scroll to position [166, 0]
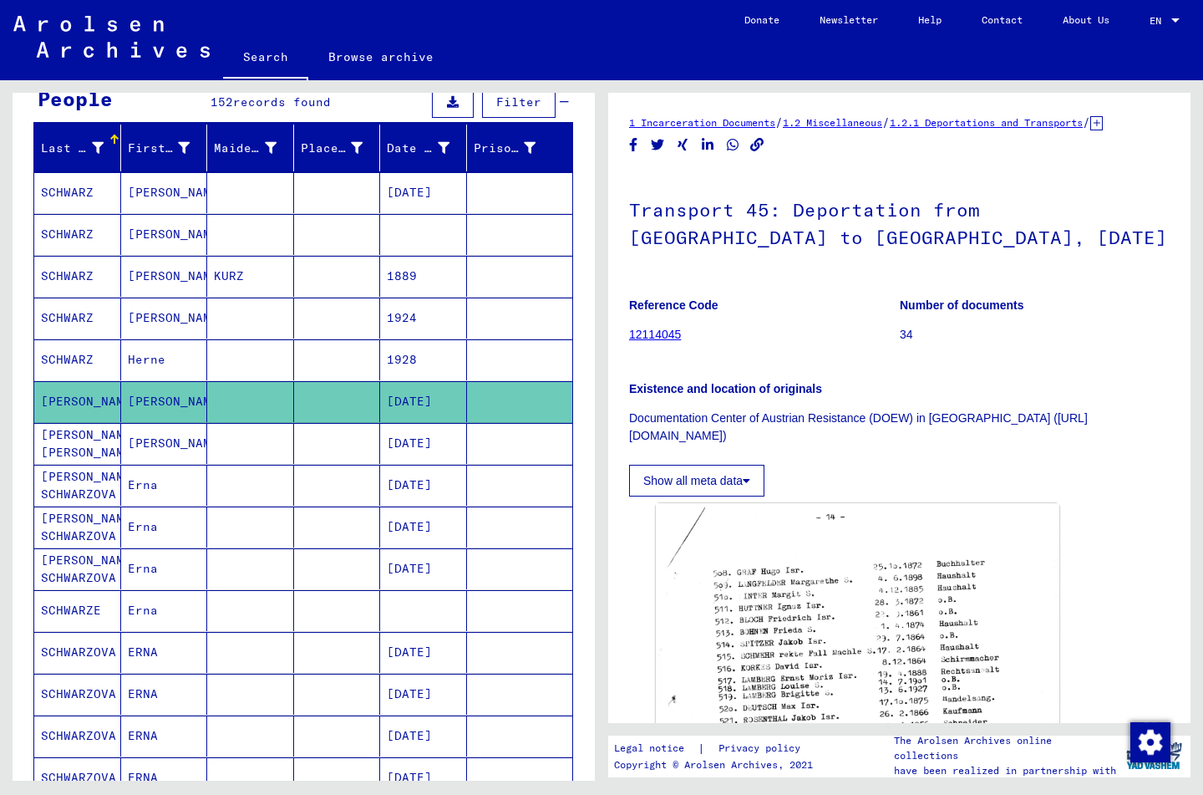
click at [65, 444] on mat-cell "[PERSON_NAME] [PERSON_NAME]" at bounding box center [77, 443] width 87 height 41
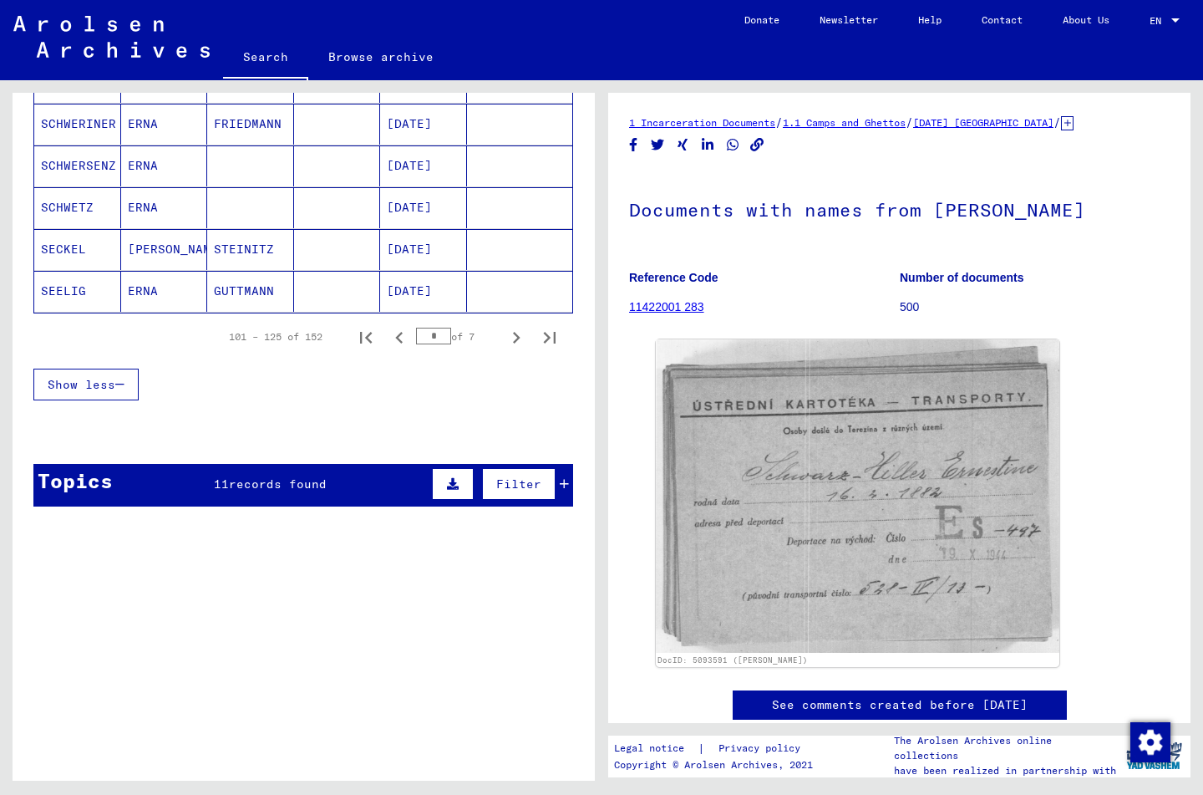
scroll to position [1079, 0]
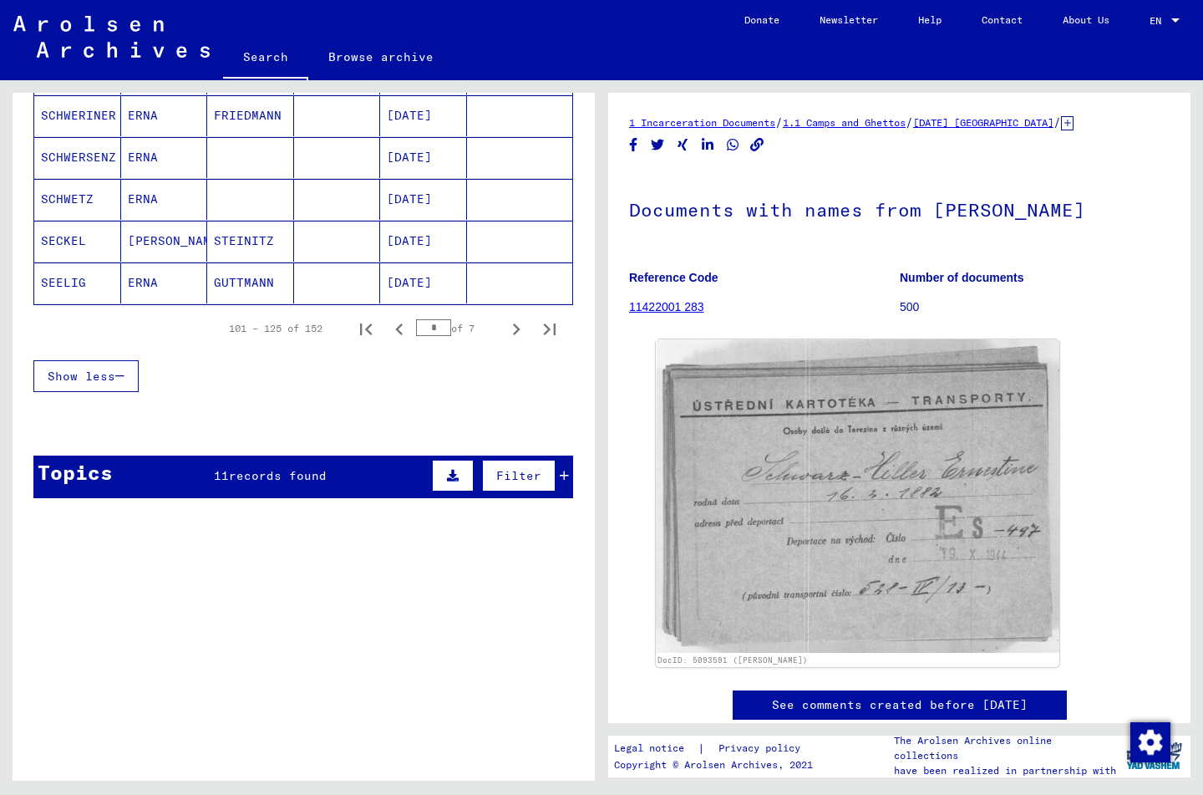
click at [258, 471] on span "records found" at bounding box center [278, 475] width 98 height 15
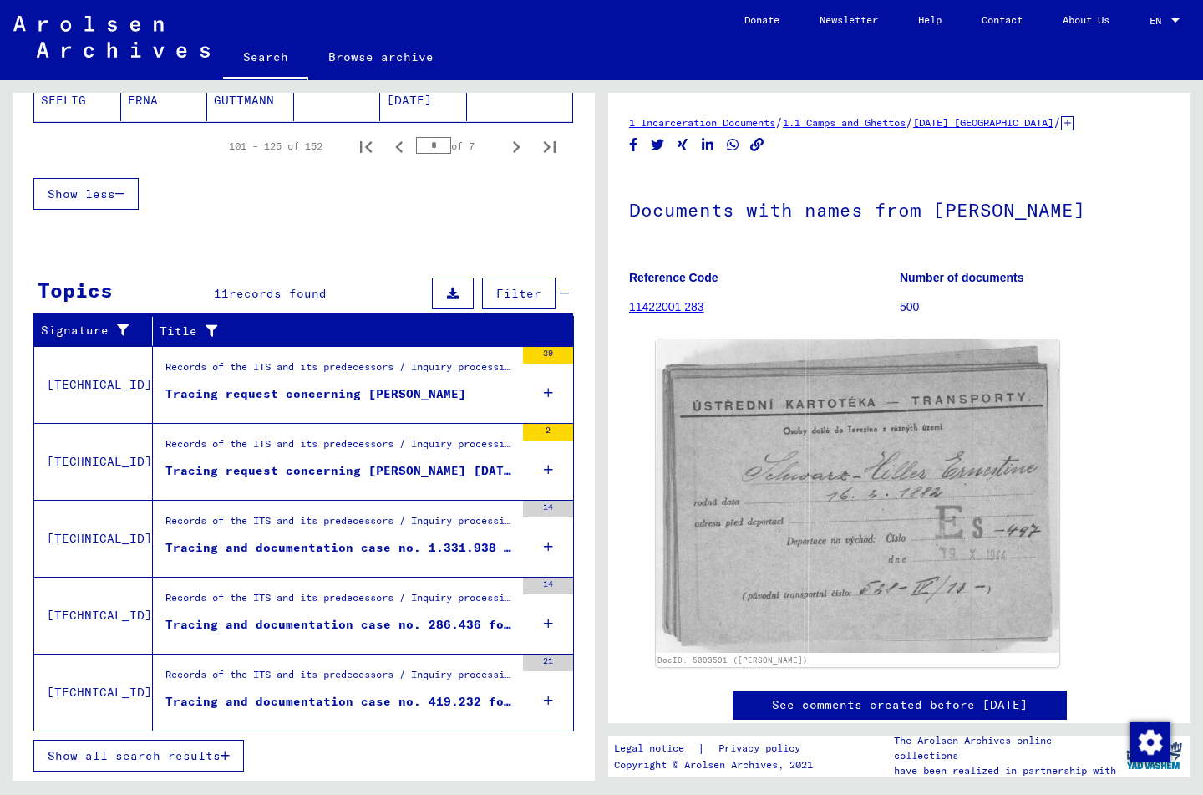
scroll to position [1261, 0]
click at [317, 465] on div "Tracing request concerning [PERSON_NAME] [DATE]" at bounding box center [339, 471] width 349 height 18
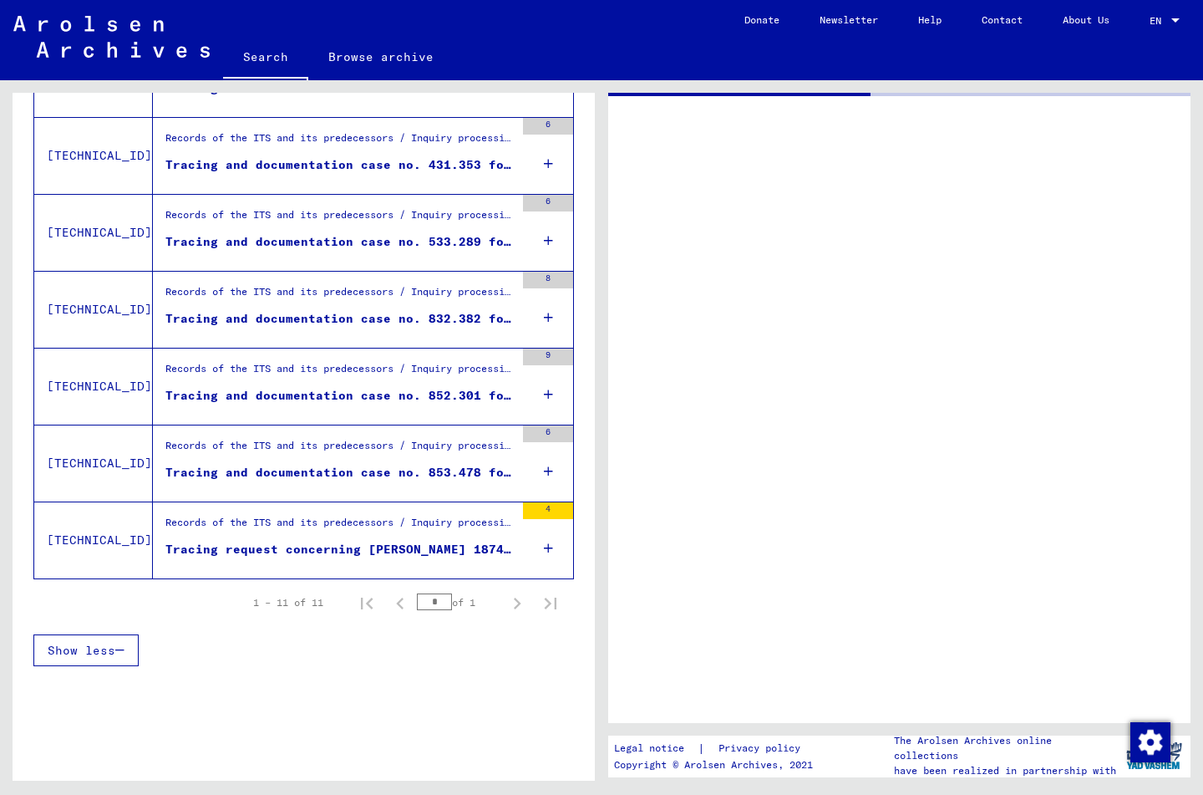
scroll to position [686, 0]
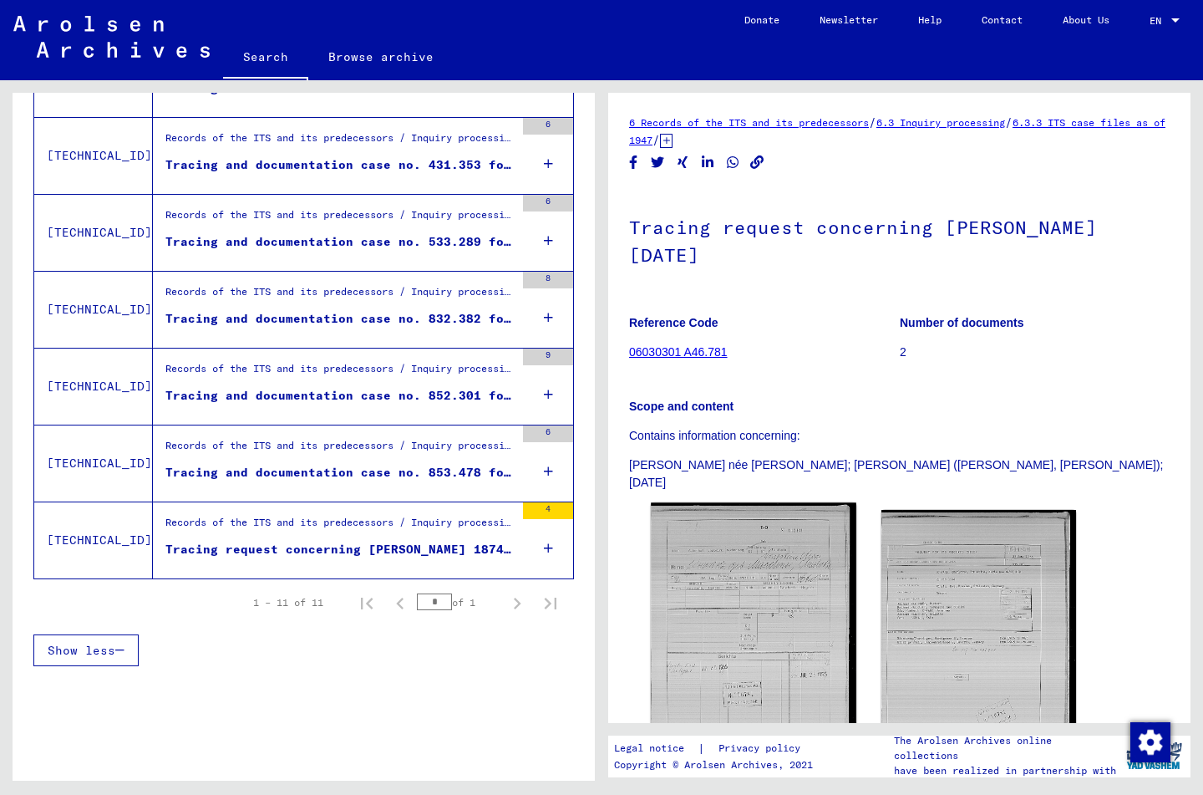
click at [744, 618] on img at bounding box center [753, 642] width 205 height 279
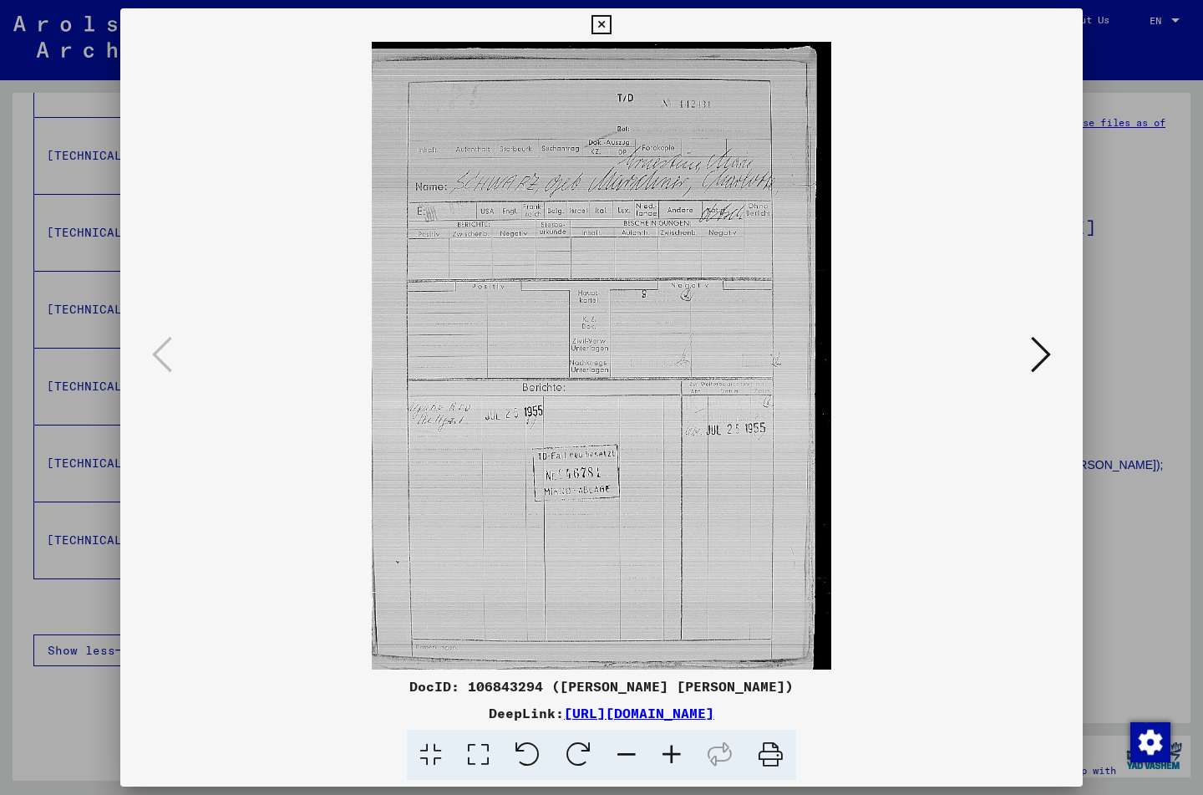
click at [1036, 355] on icon at bounding box center [1041, 354] width 20 height 40
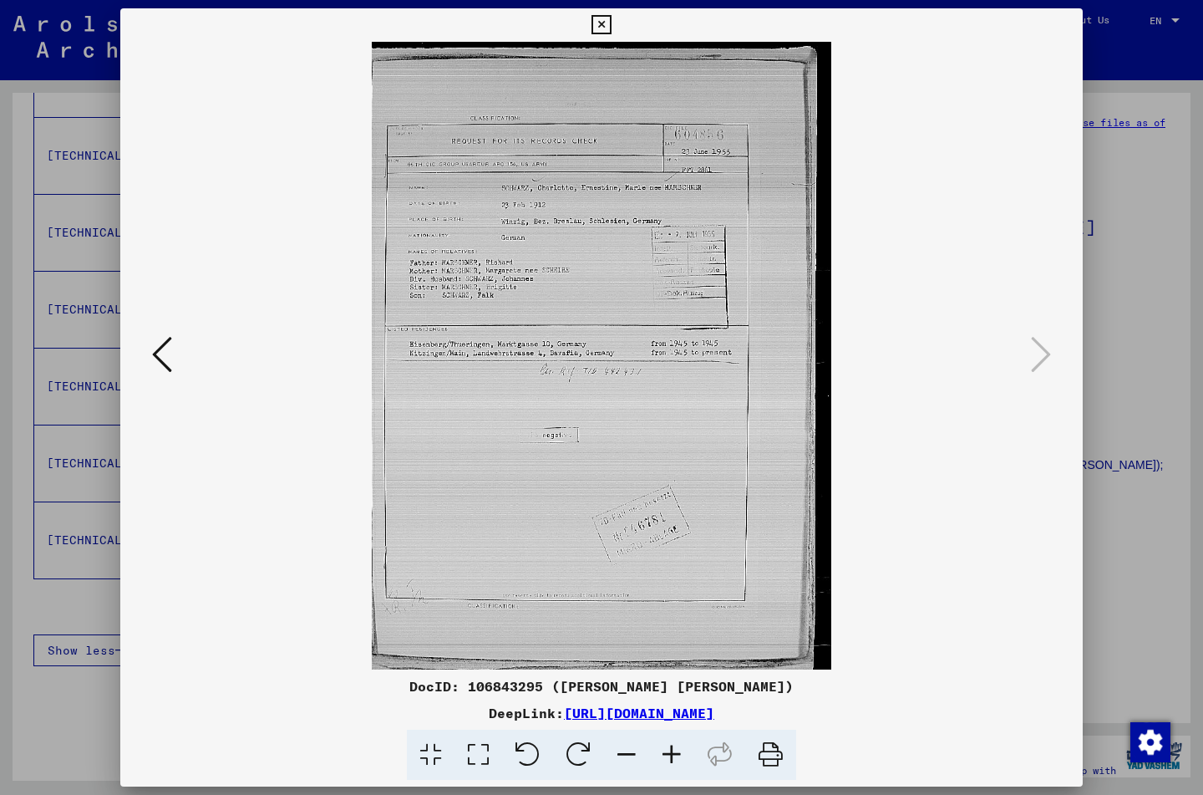
click at [611, 21] on icon at bounding box center [601, 25] width 19 height 20
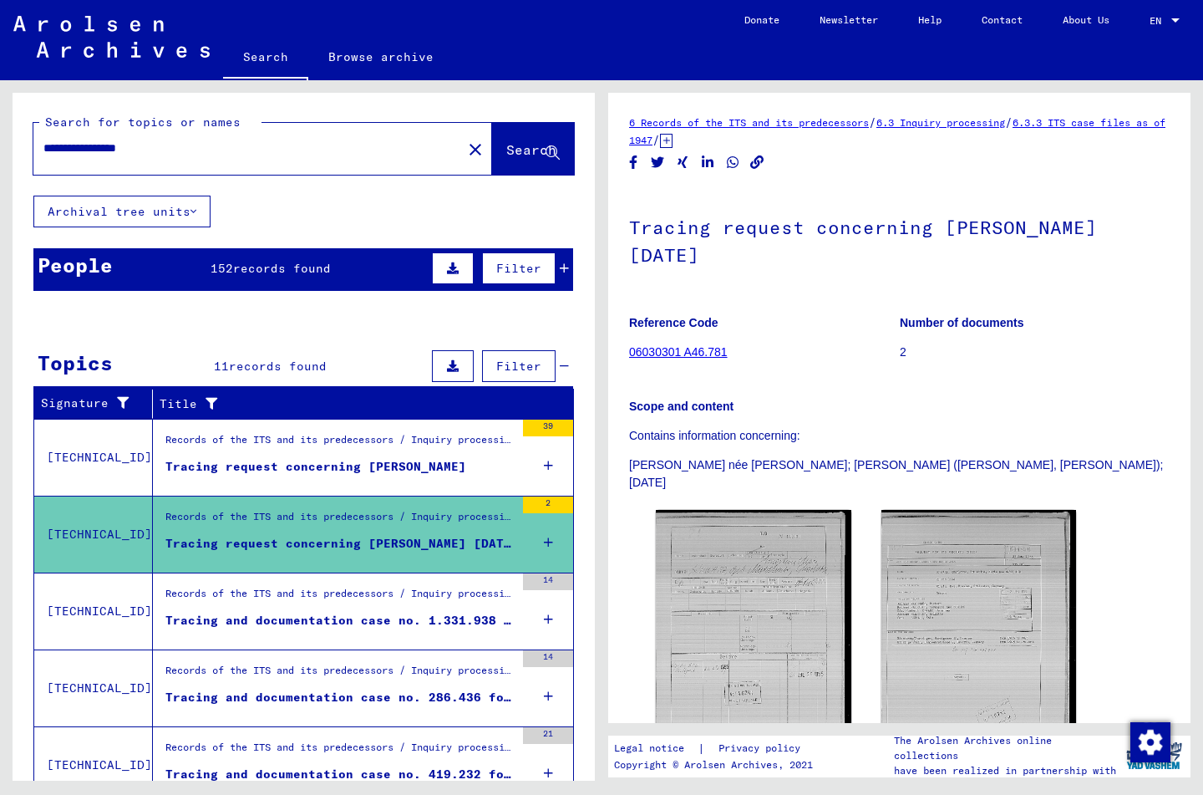
scroll to position [0, 0]
click at [279, 265] on span "records found" at bounding box center [282, 268] width 98 height 15
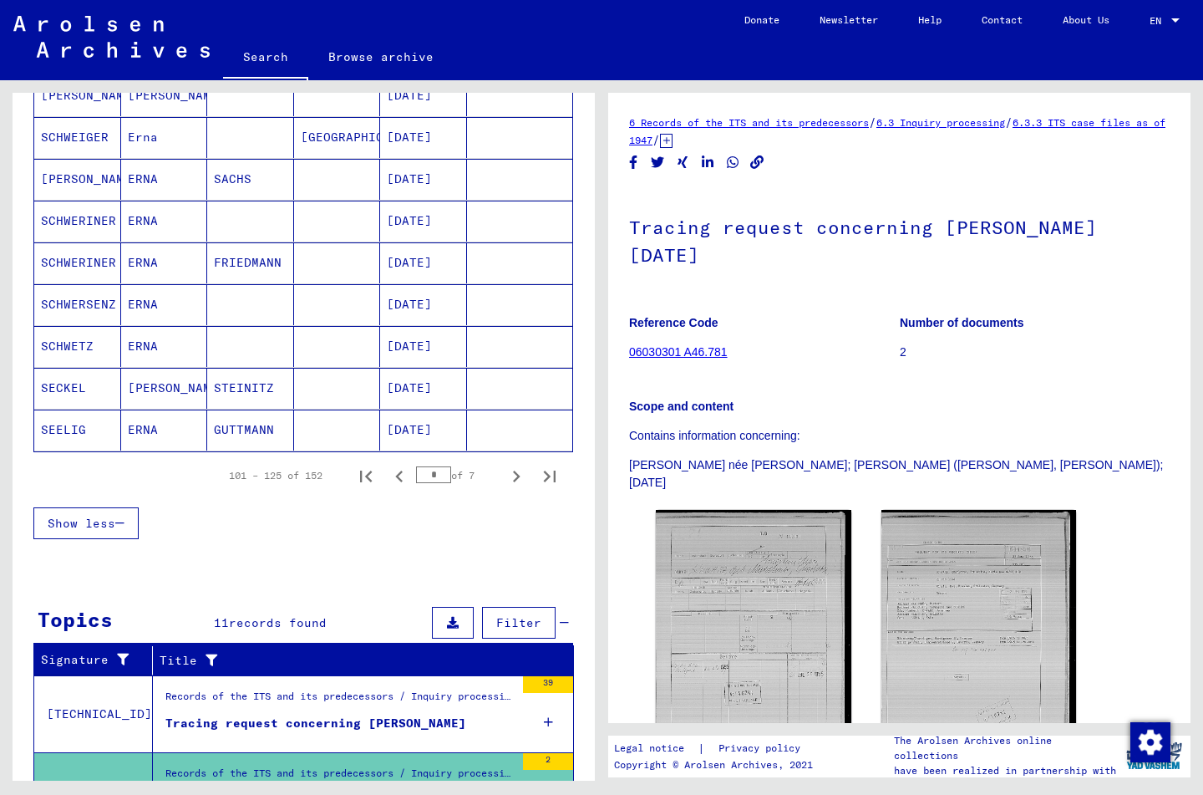
scroll to position [934, 0]
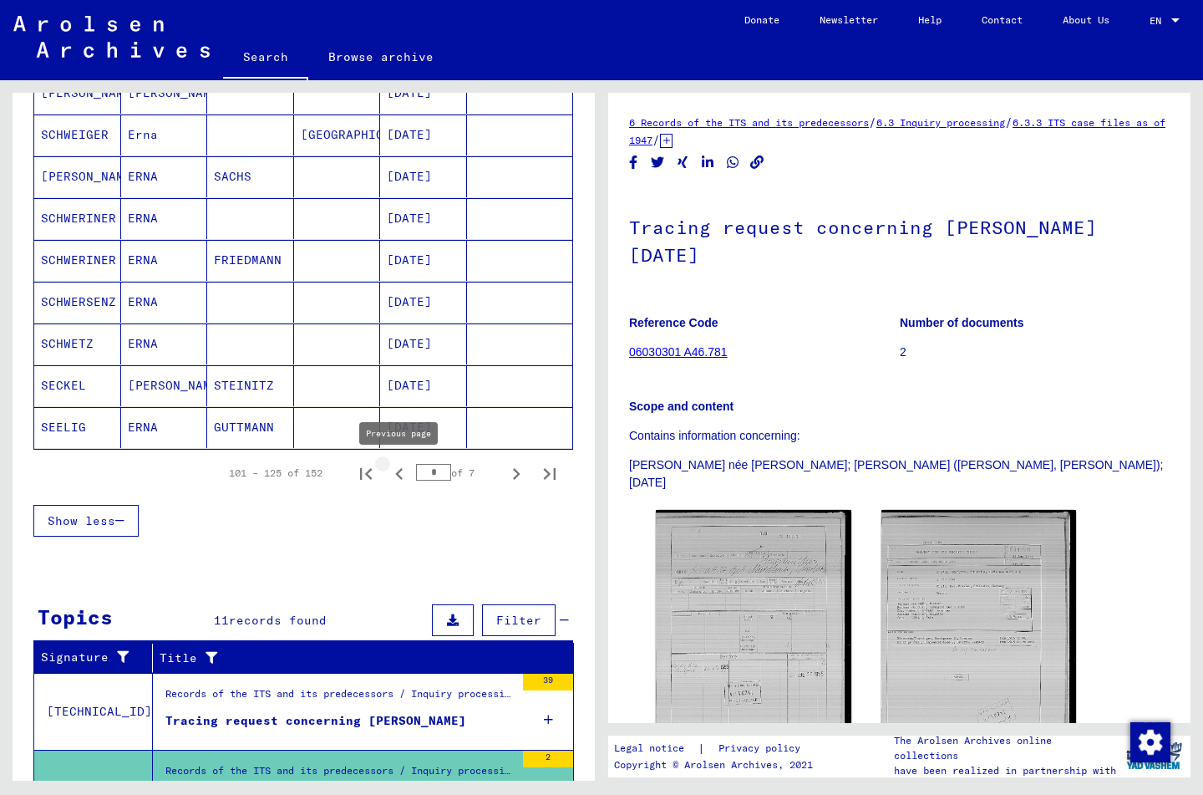
click at [401, 471] on icon "Previous page" at bounding box center [399, 474] width 8 height 12
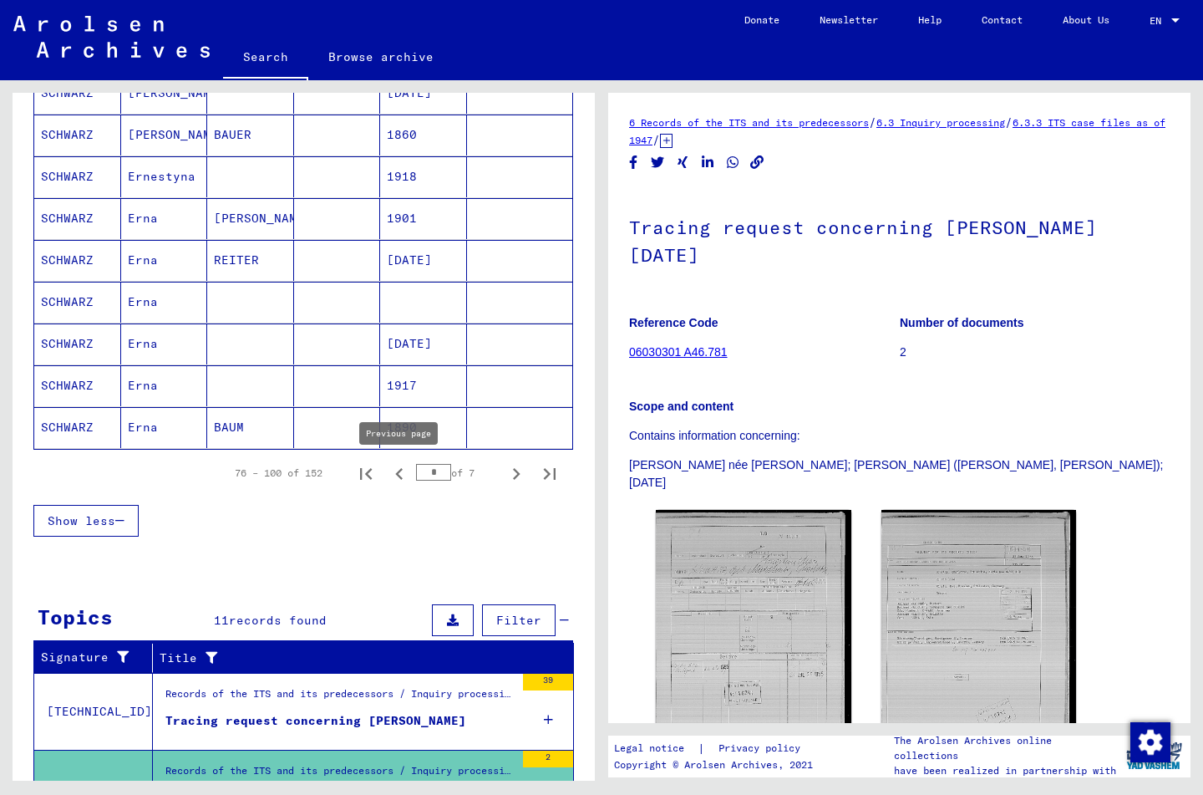
click at [399, 470] on icon "Previous page" at bounding box center [399, 473] width 23 height 23
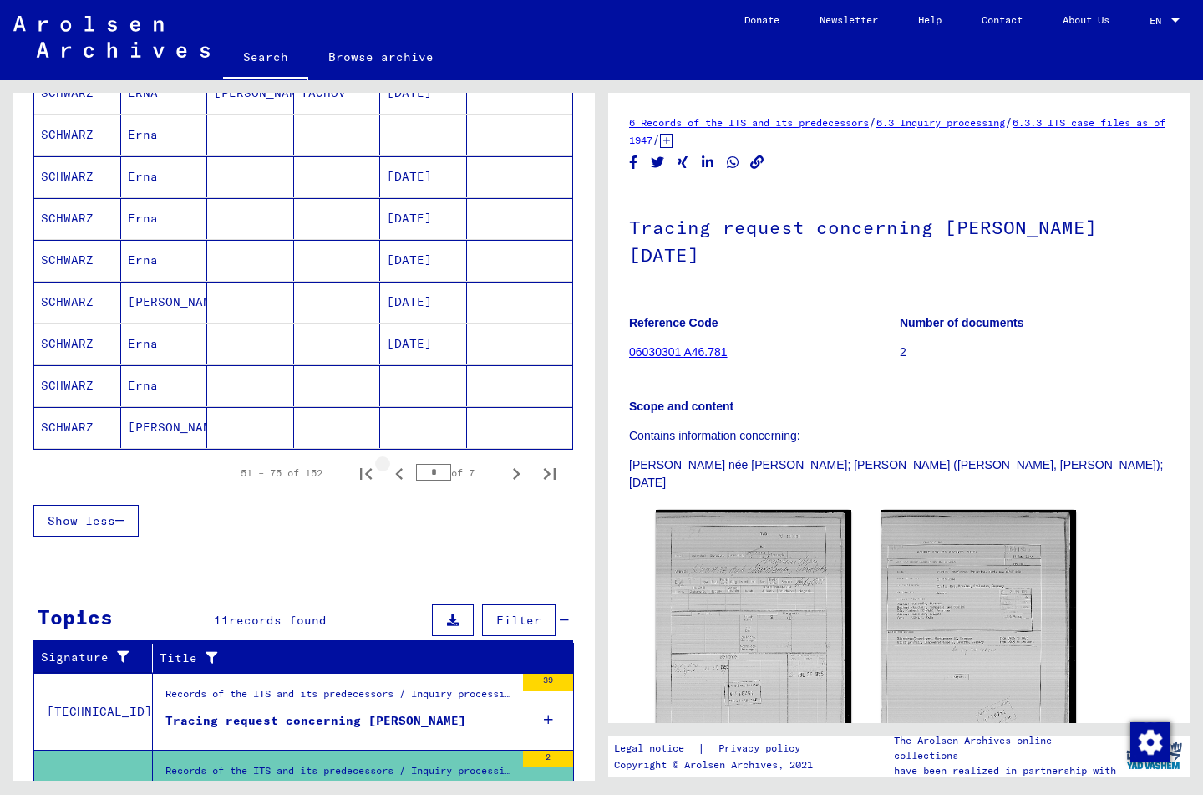
click at [399, 470] on icon "Previous page" at bounding box center [399, 473] width 23 height 23
type input "*"
click at [86, 381] on mat-cell "SCHWARZ" at bounding box center [77, 385] width 87 height 41
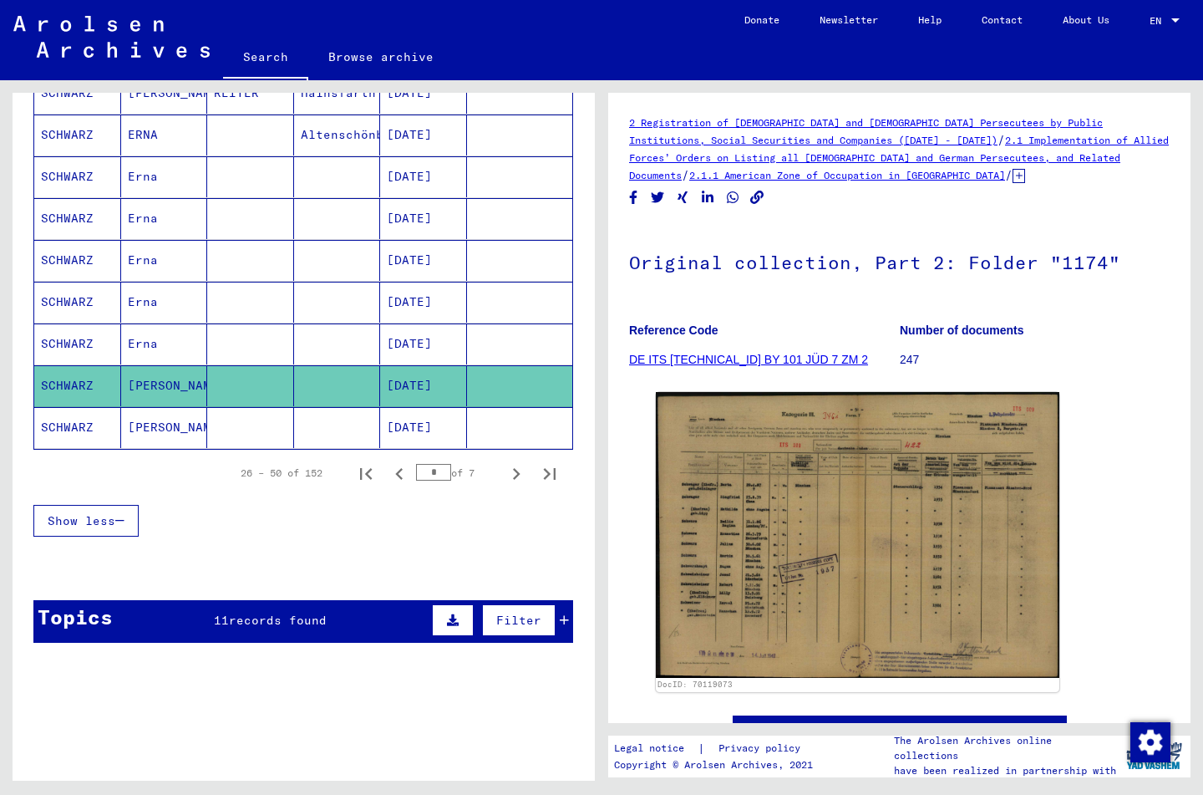
click at [83, 428] on mat-cell "SCHWARZ" at bounding box center [77, 427] width 87 height 41
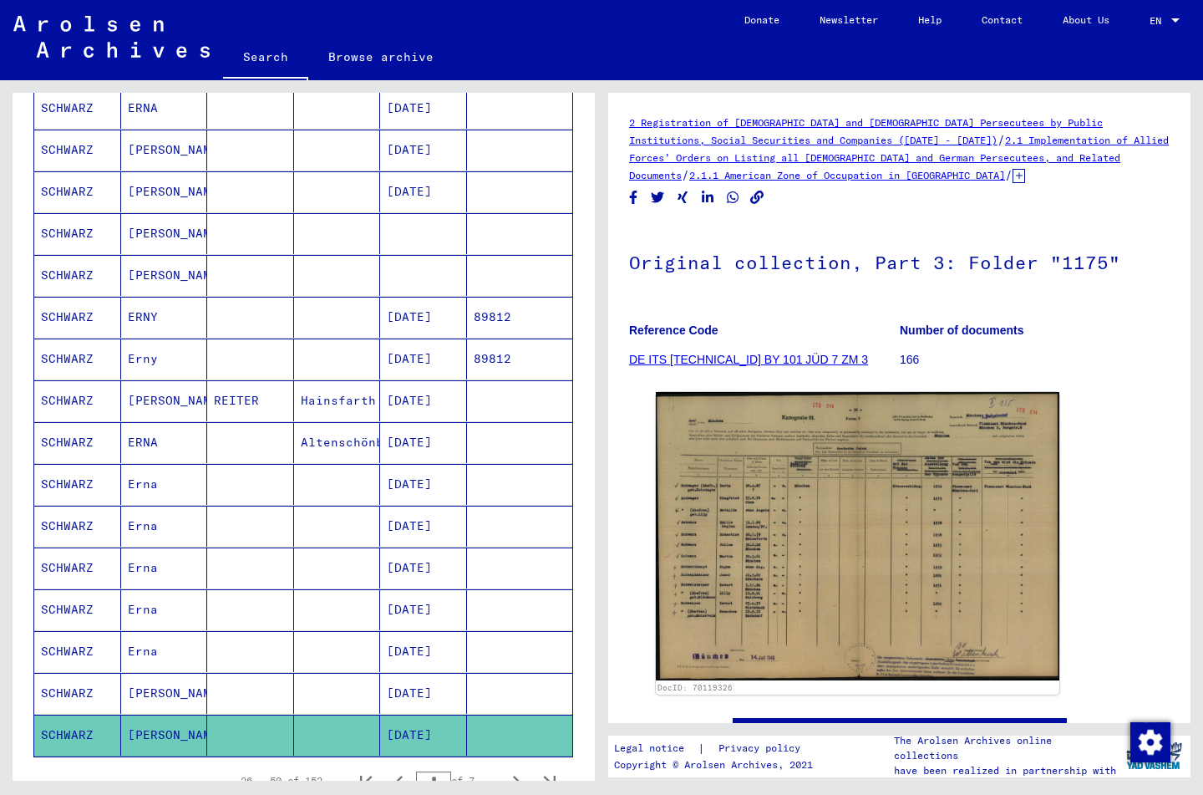
scroll to position [597, 0]
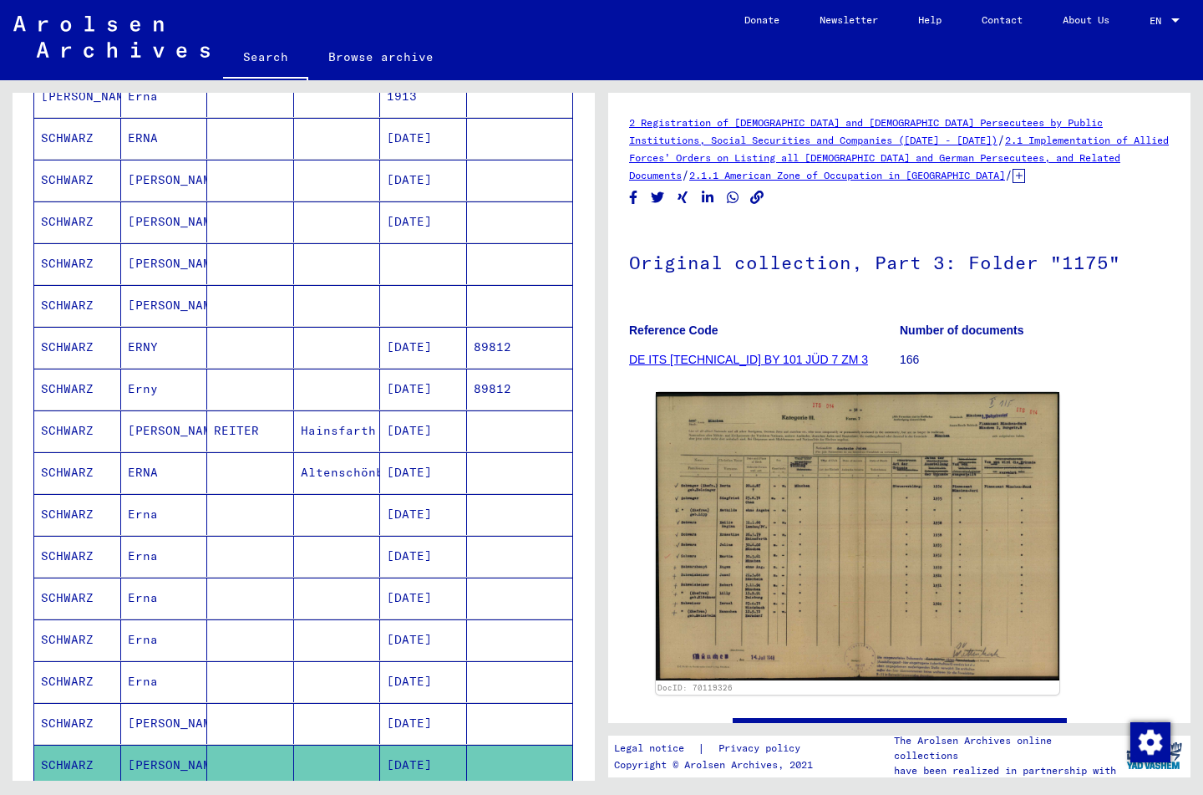
click at [83, 428] on mat-cell "SCHWARZ" at bounding box center [77, 430] width 87 height 41
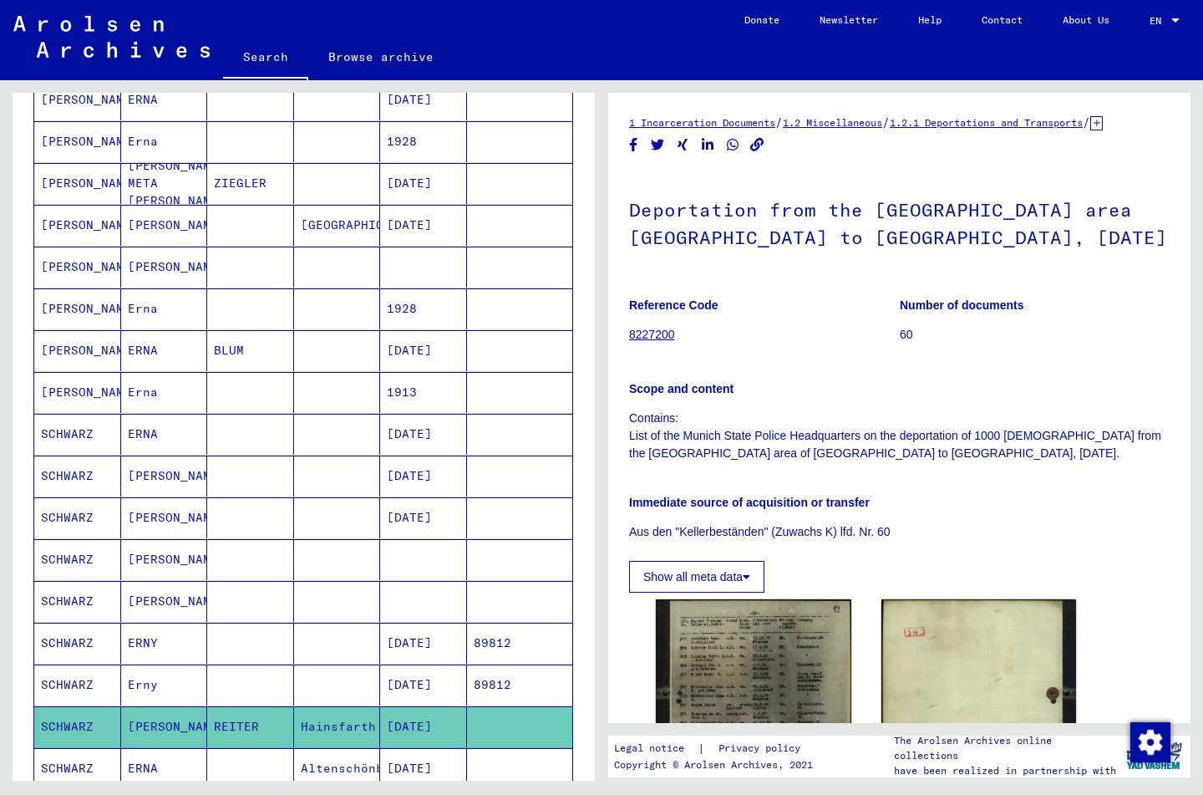
scroll to position [292, 0]
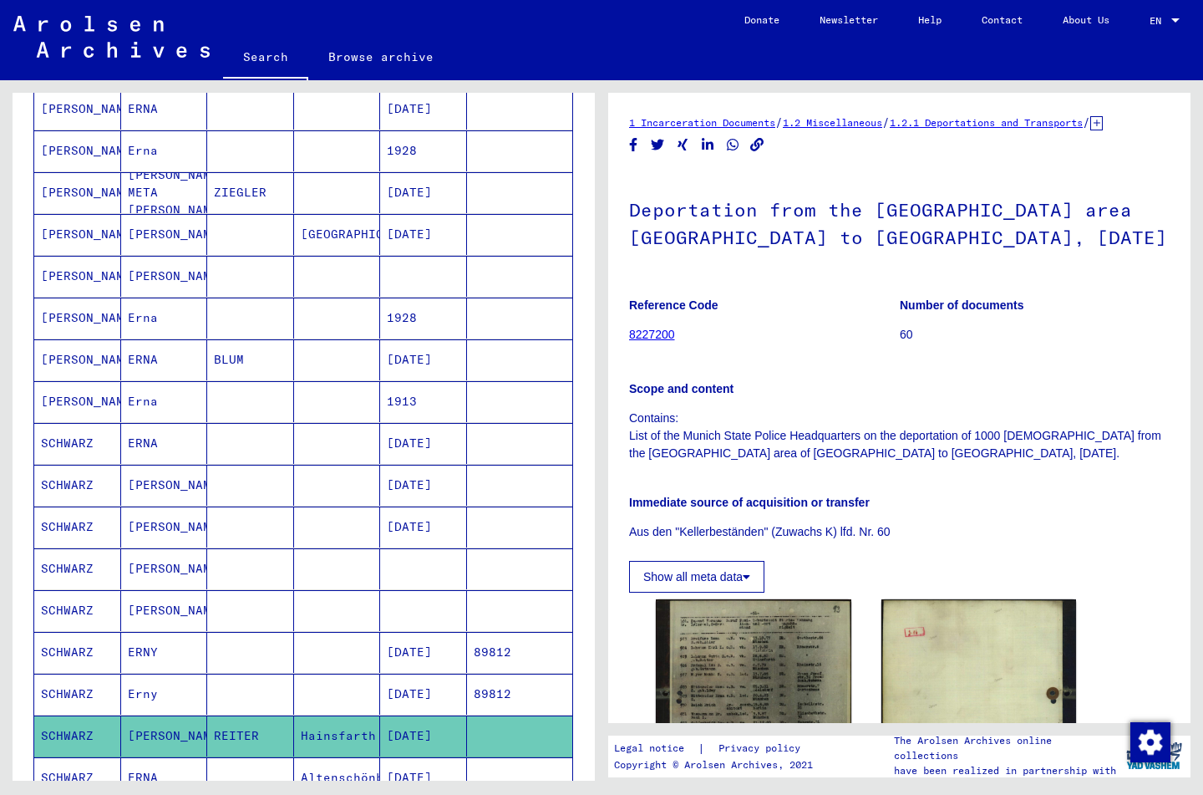
click at [84, 481] on mat-cell "SCHWARZ" at bounding box center [77, 485] width 87 height 41
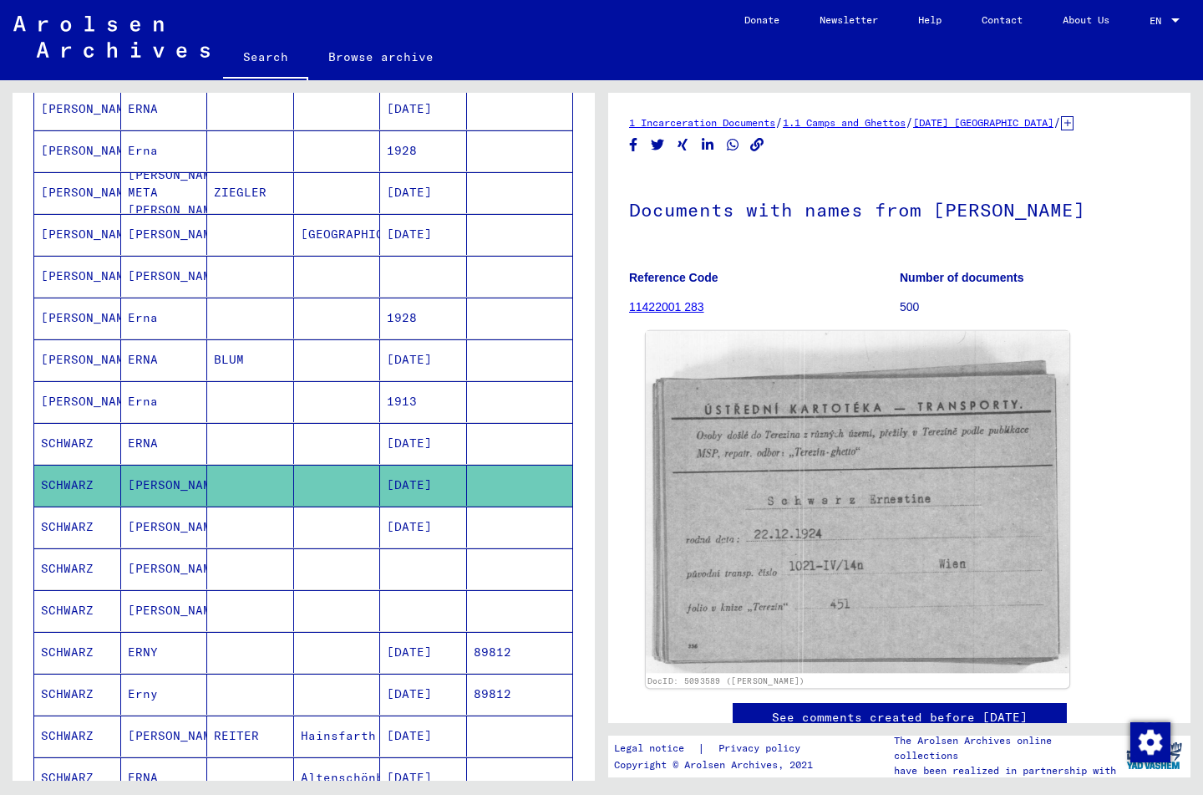
click at [857, 542] on img at bounding box center [858, 502] width 424 height 343
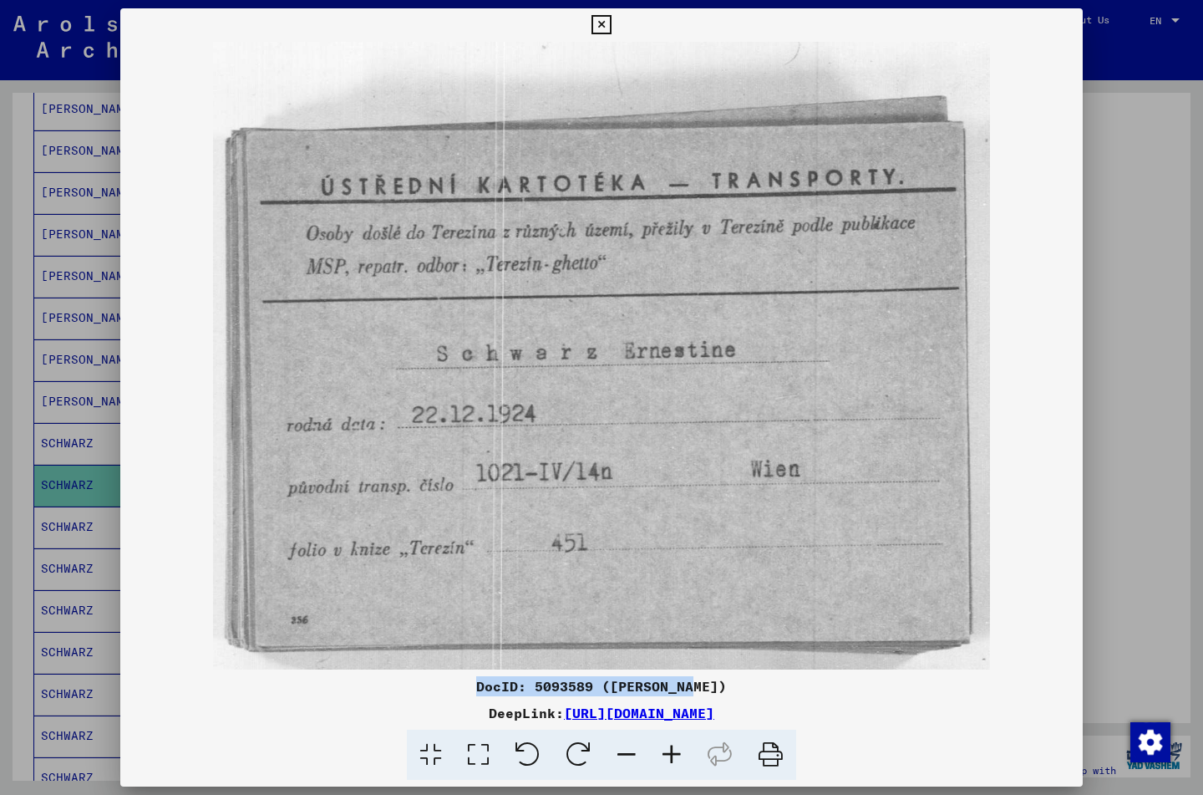
drag, startPoint x: 462, startPoint y: 683, endPoint x: 771, endPoint y: 689, distance: 309.3
click at [775, 687] on div "DocID: 5093589 ([PERSON_NAME])" at bounding box center [601, 686] width 963 height 20
copy div "DocID: 5093589 ([PERSON_NAME])"
drag, startPoint x: 391, startPoint y: 713, endPoint x: 908, endPoint y: 721, distance: 517.4
click at [908, 721] on div "DeepLink: [URL][DOMAIN_NAME]" at bounding box center [601, 713] width 963 height 20
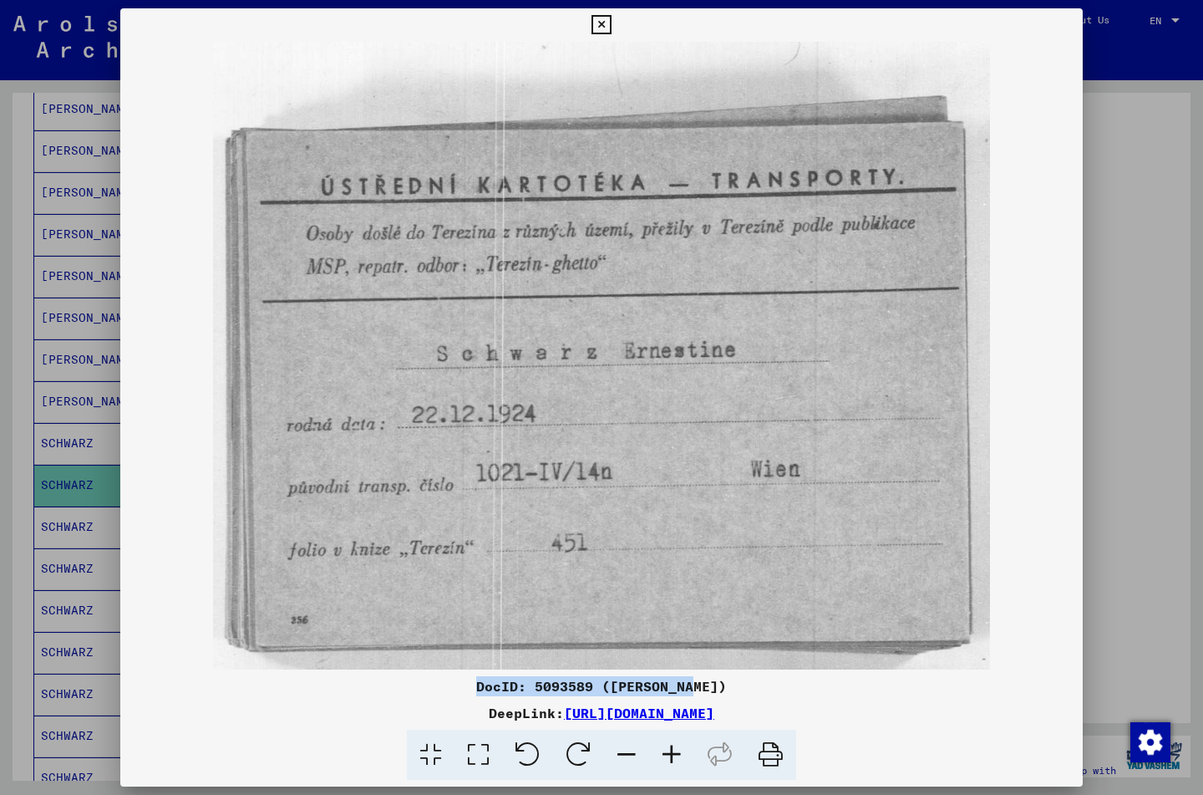
drag, startPoint x: 1067, startPoint y: 20, endPoint x: 1007, endPoint y: 64, distance: 74.2
click at [611, 25] on icon at bounding box center [601, 25] width 19 height 20
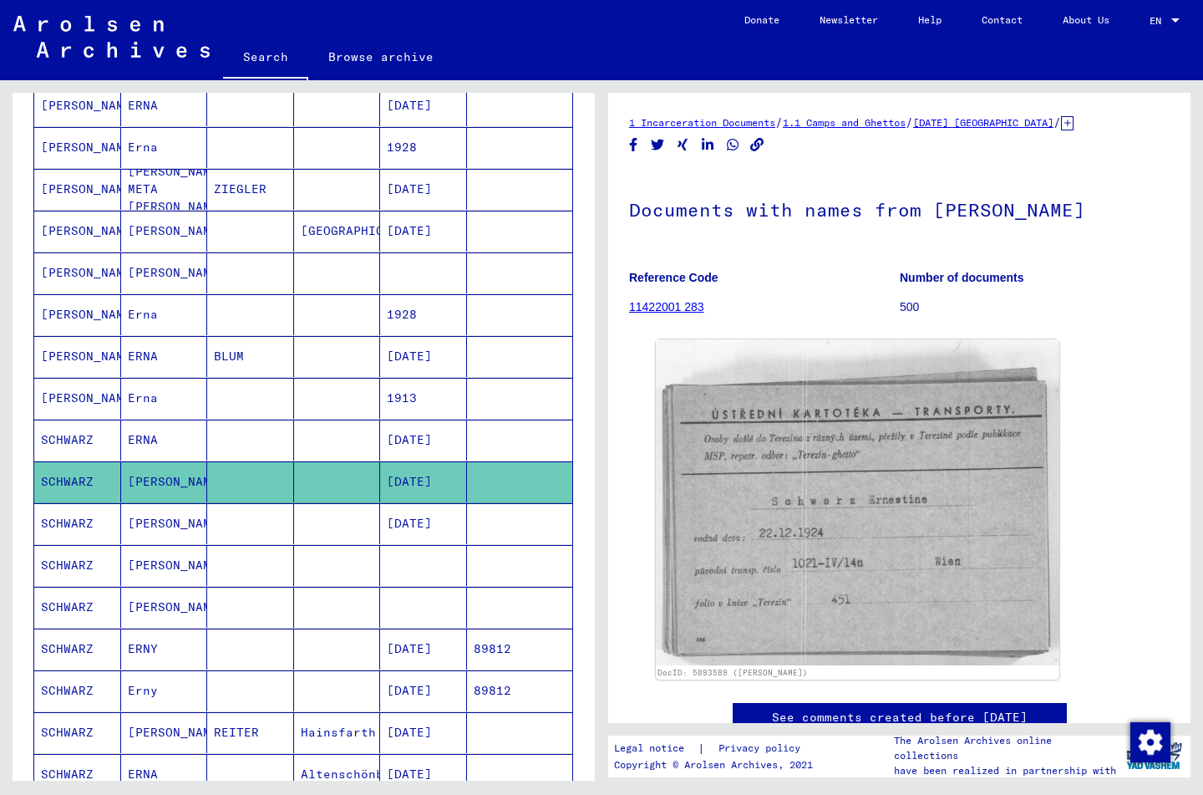
click at [78, 565] on mat-cell "SCHWARZ" at bounding box center [77, 565] width 87 height 41
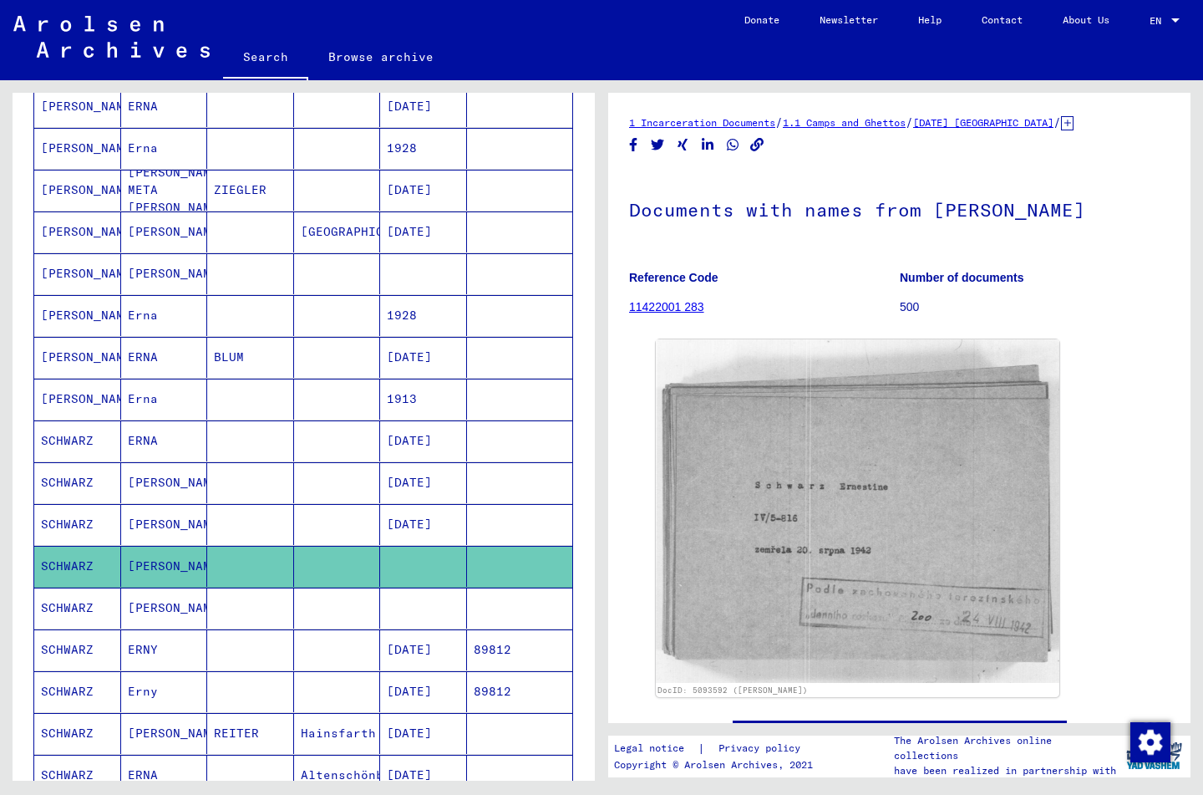
click at [66, 611] on mat-cell "SCHWARZ" at bounding box center [77, 608] width 87 height 41
